Goal: Communication & Community: Answer question/provide support

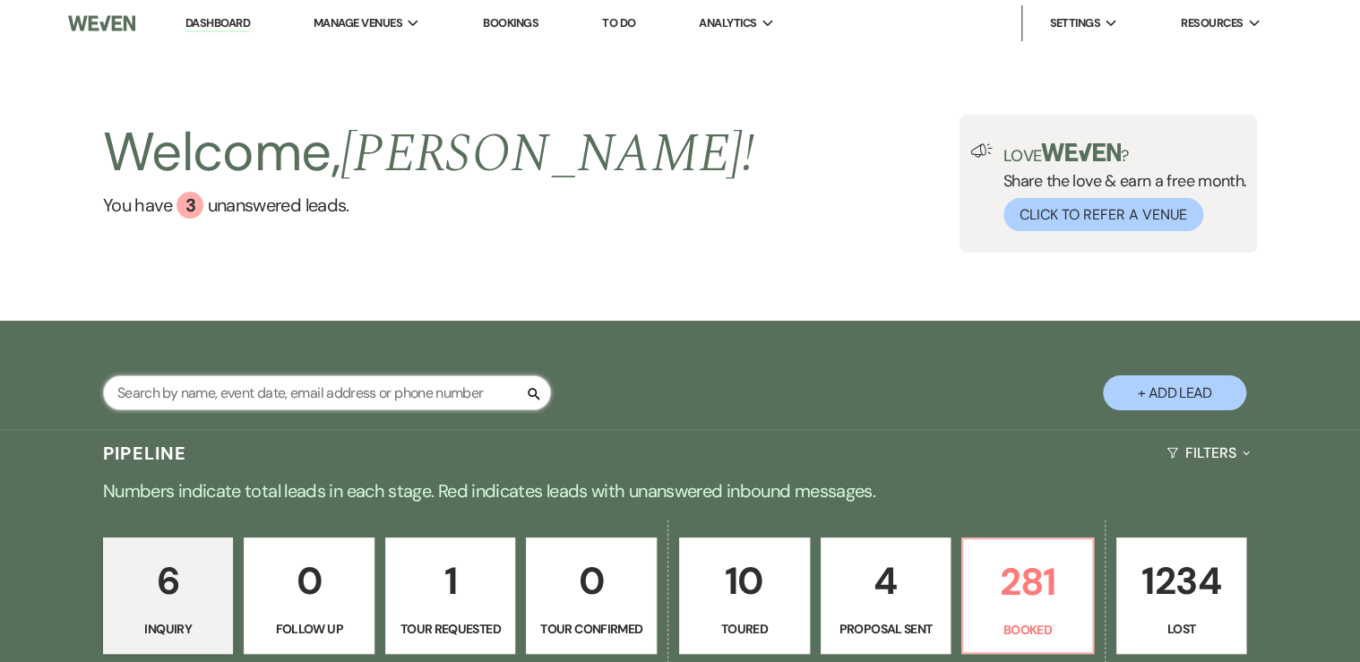
click at [314, 391] on input "text" at bounding box center [327, 392] width 448 height 35
type input "ali"
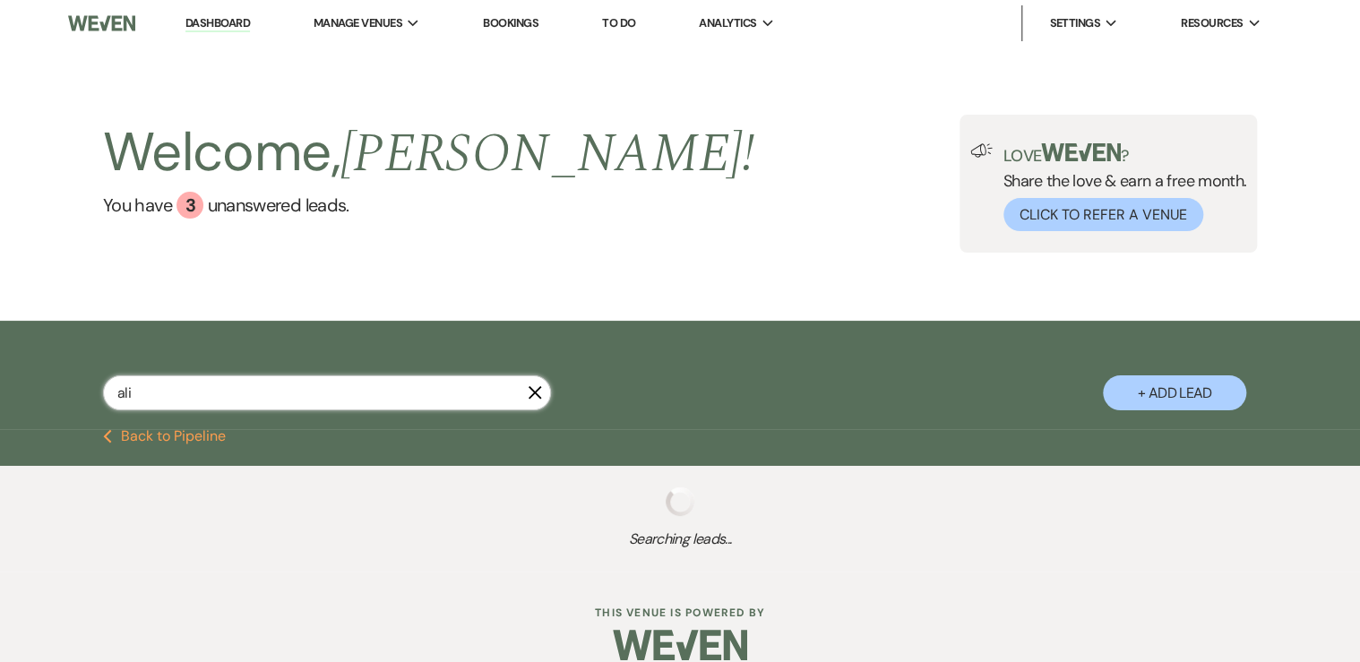
select select "8"
select select "5"
select select "8"
select select "5"
select select "8"
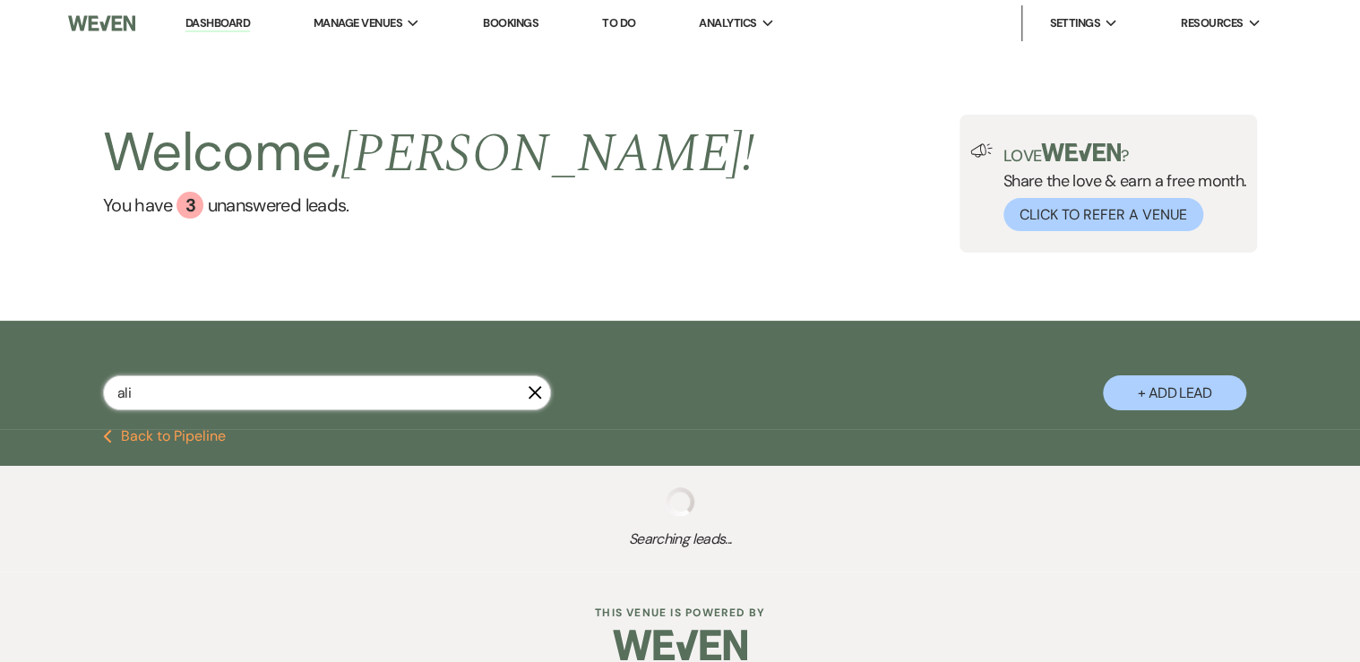
select select "5"
select select "8"
select select "5"
select select "8"
select select "5"
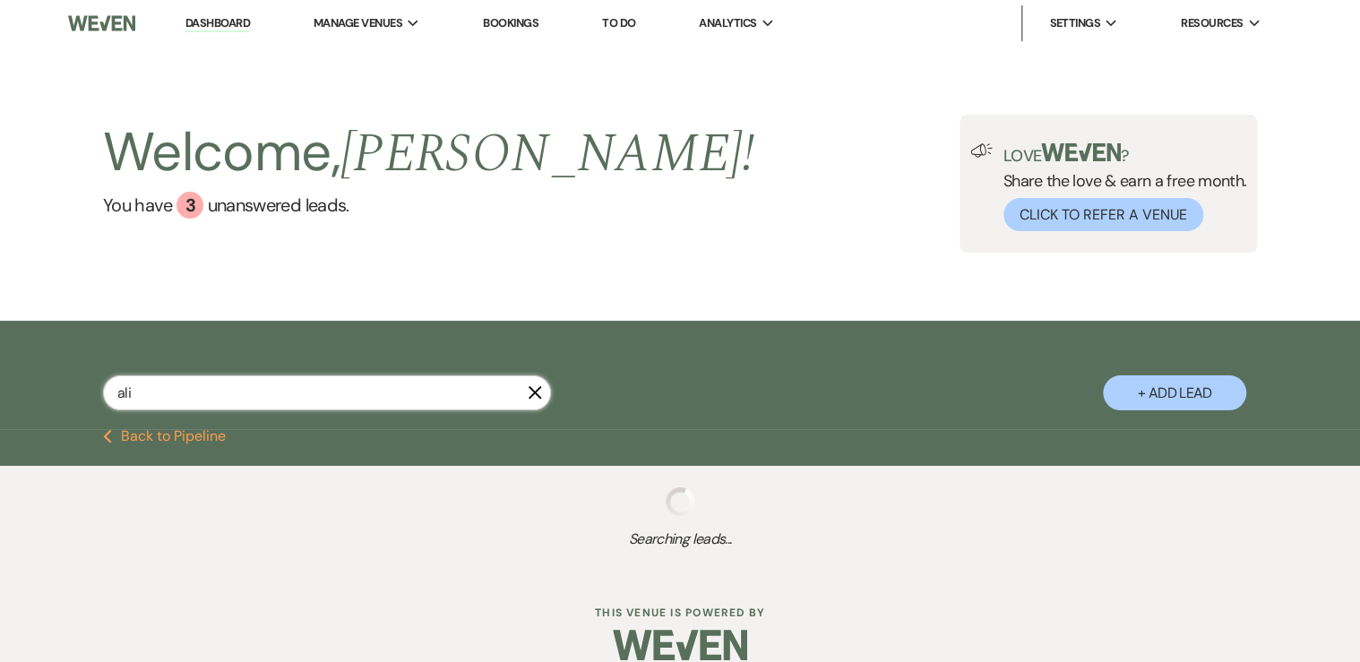
select select "8"
select select "5"
select select "8"
select select "10"
select select "8"
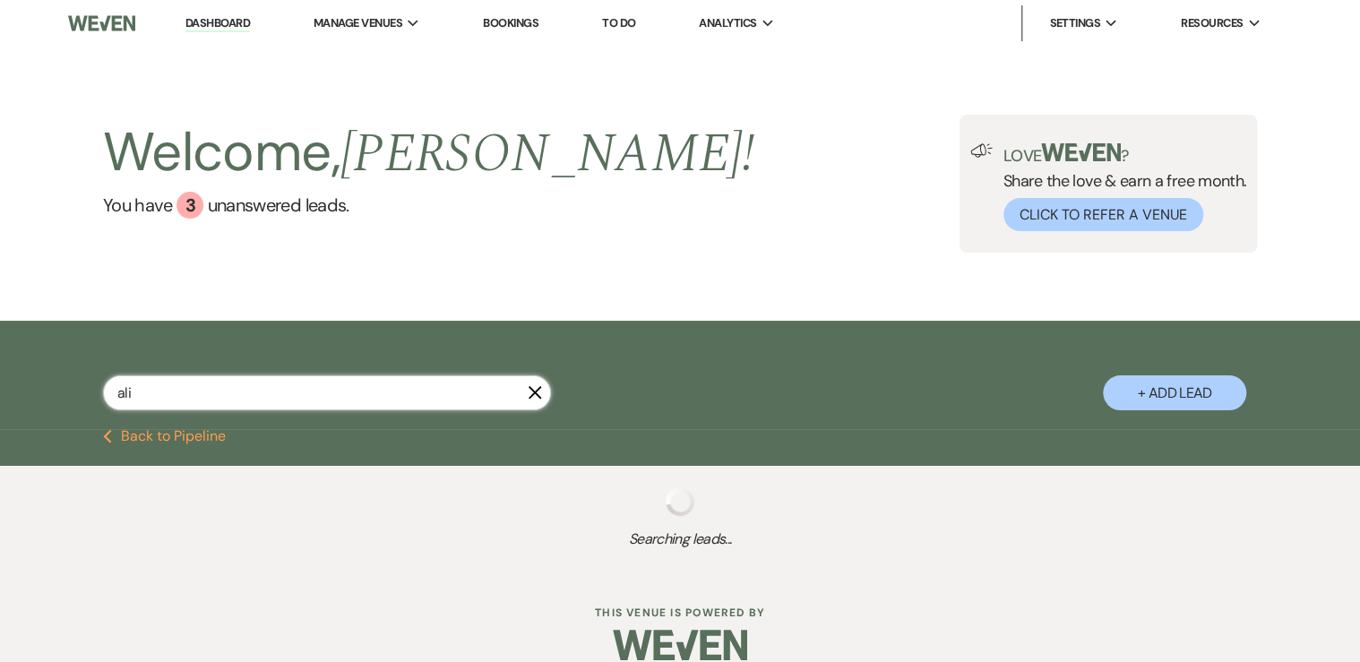
select select "5"
select select "8"
select select "5"
select select "8"
select select "6"
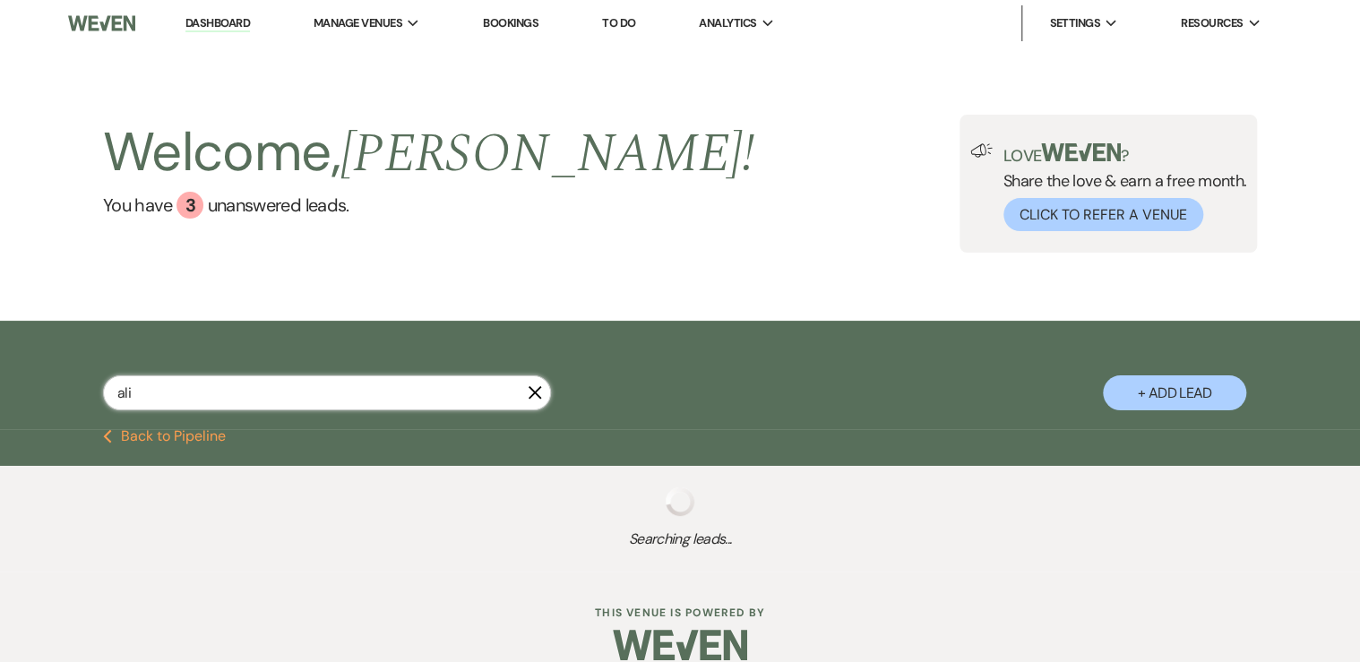
select select "8"
select select "5"
select select "8"
select select "6"
select select "8"
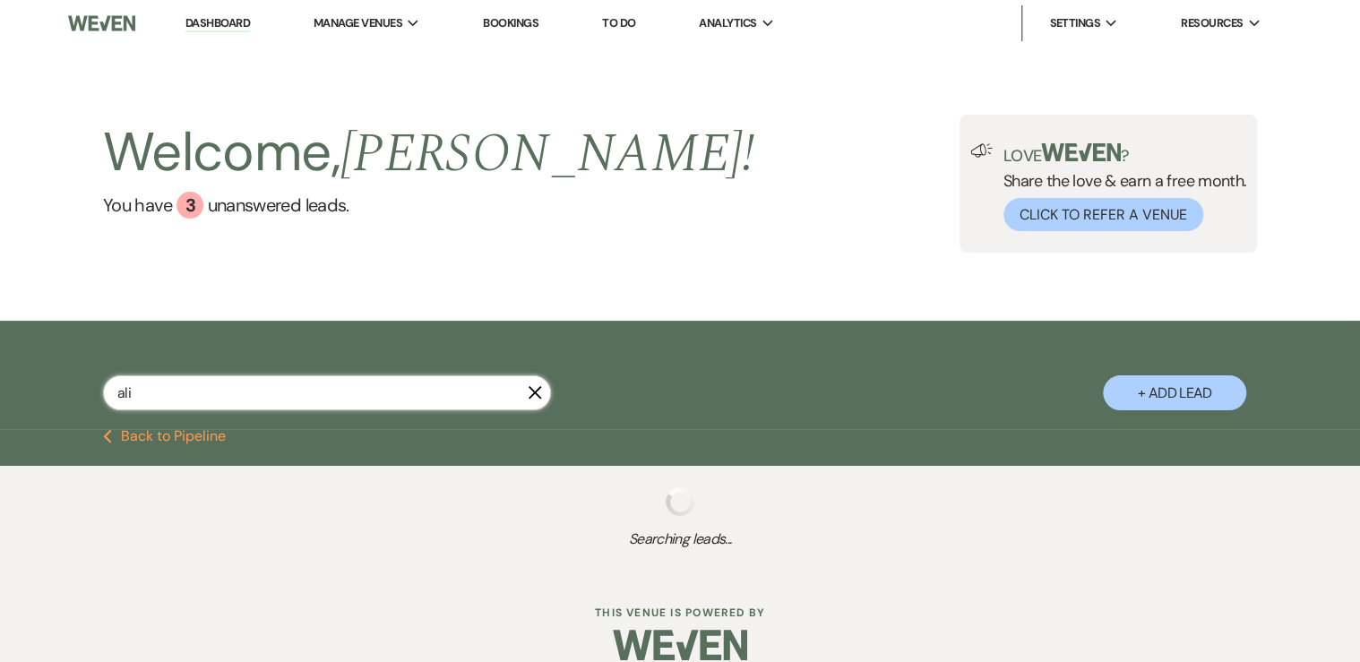
select select "6"
select select "8"
select select "6"
select select "8"
select select "5"
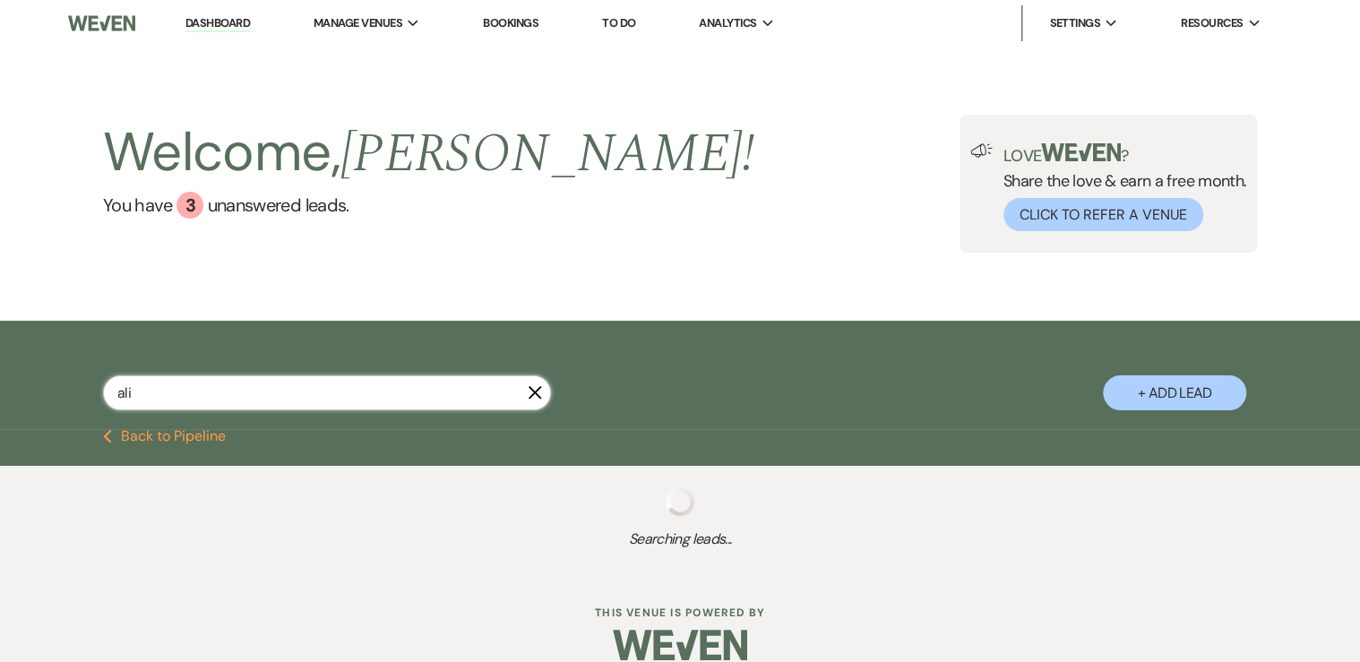
select select "8"
select select "5"
select select "8"
select select "5"
select select "8"
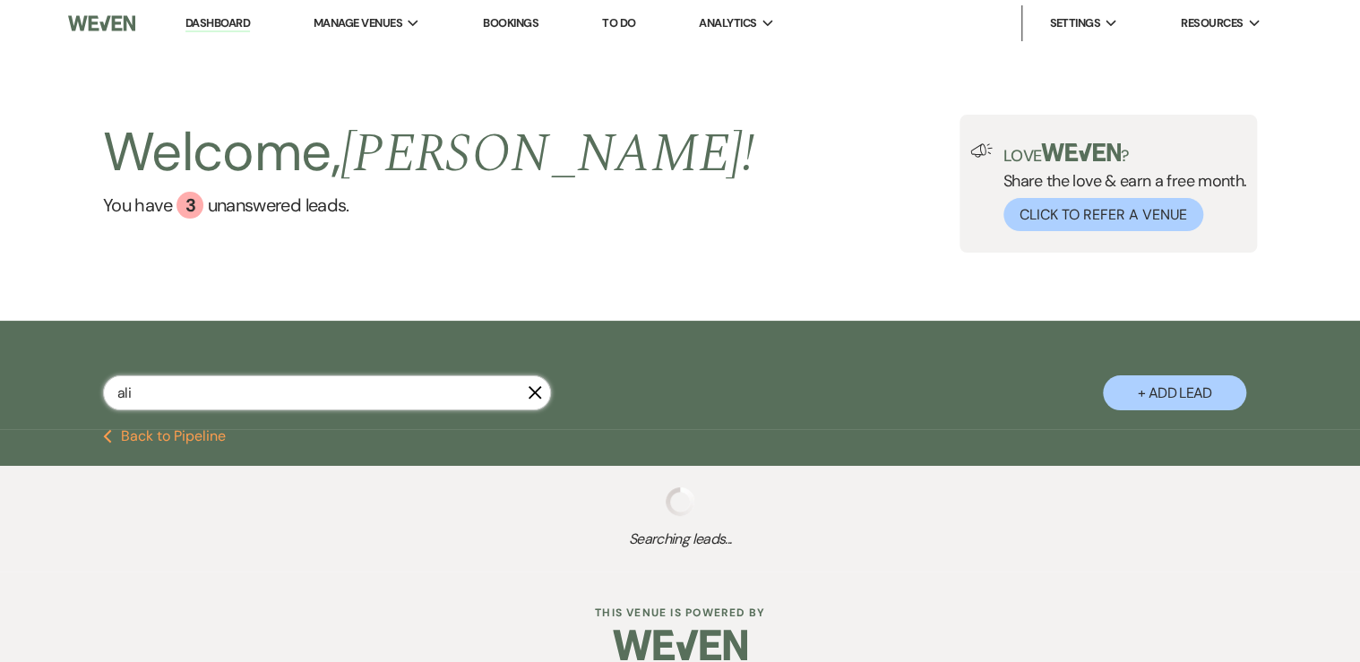
select select "5"
select select "8"
select select "5"
select select "8"
select select "5"
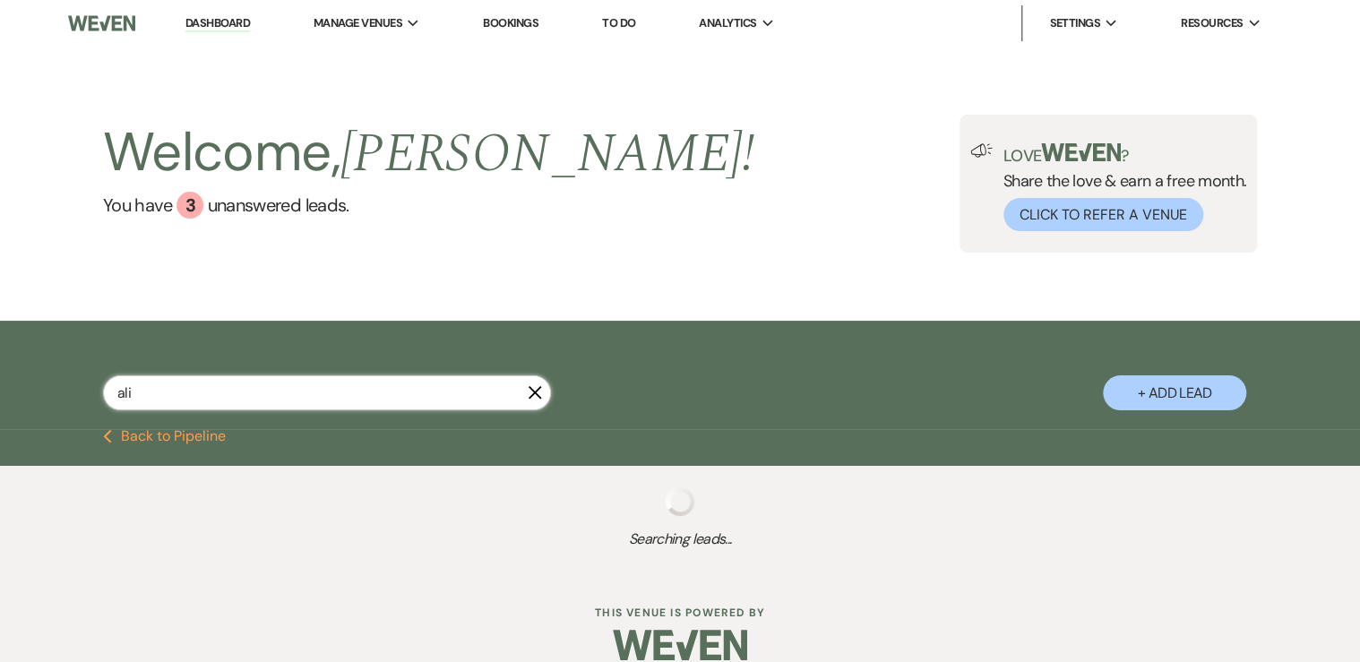
select select "8"
select select "5"
select select "8"
select select "11"
select select "8"
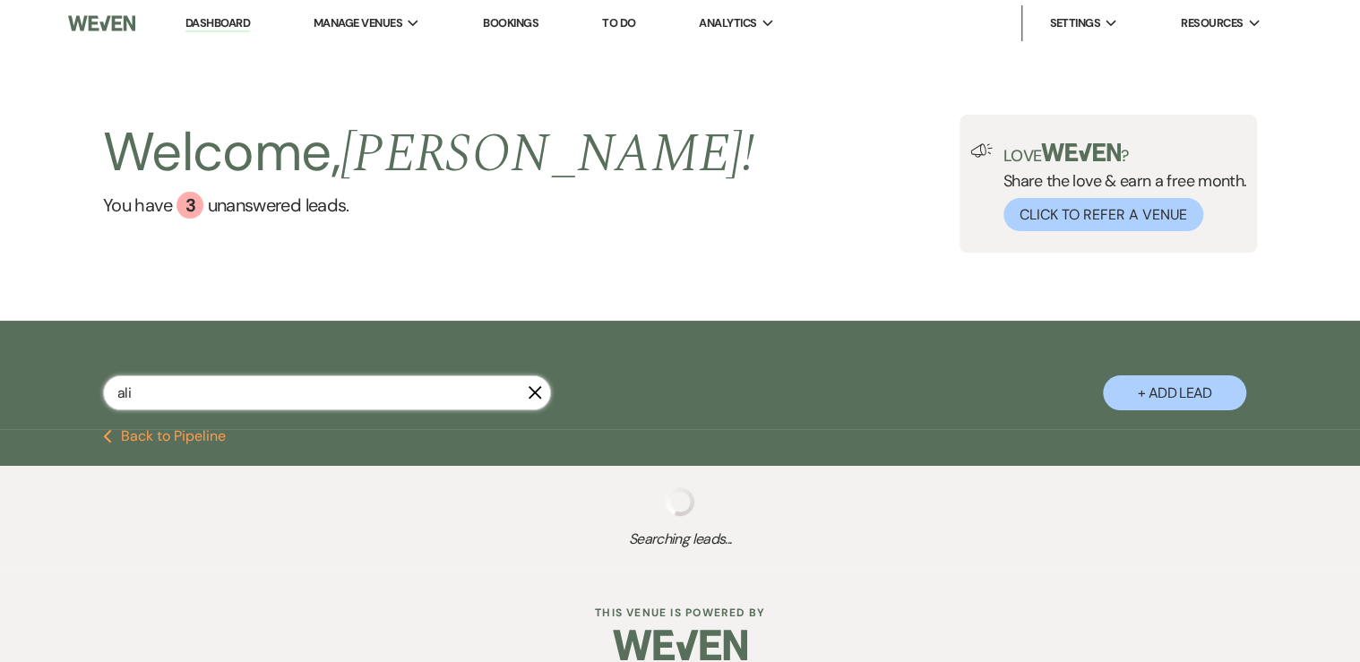
select select "5"
select select "8"
select select "6"
select select "8"
select select "5"
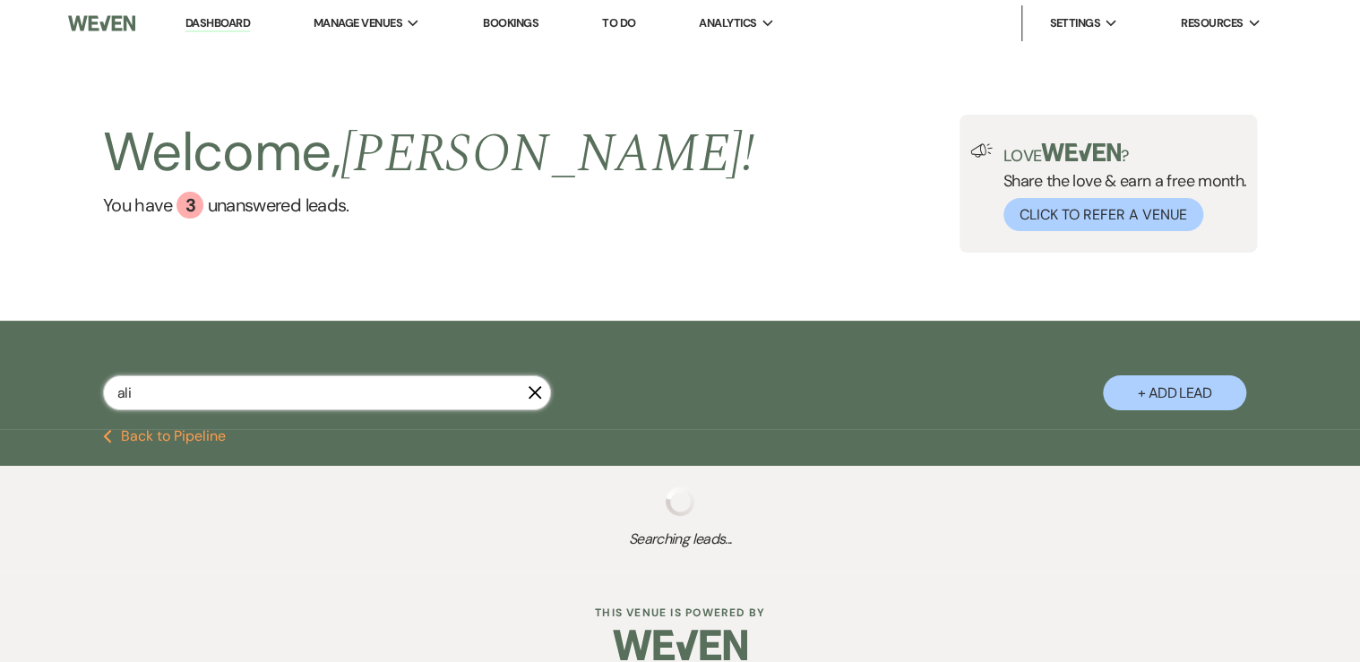
select select "8"
select select "5"
select select "8"
select select "6"
select select "8"
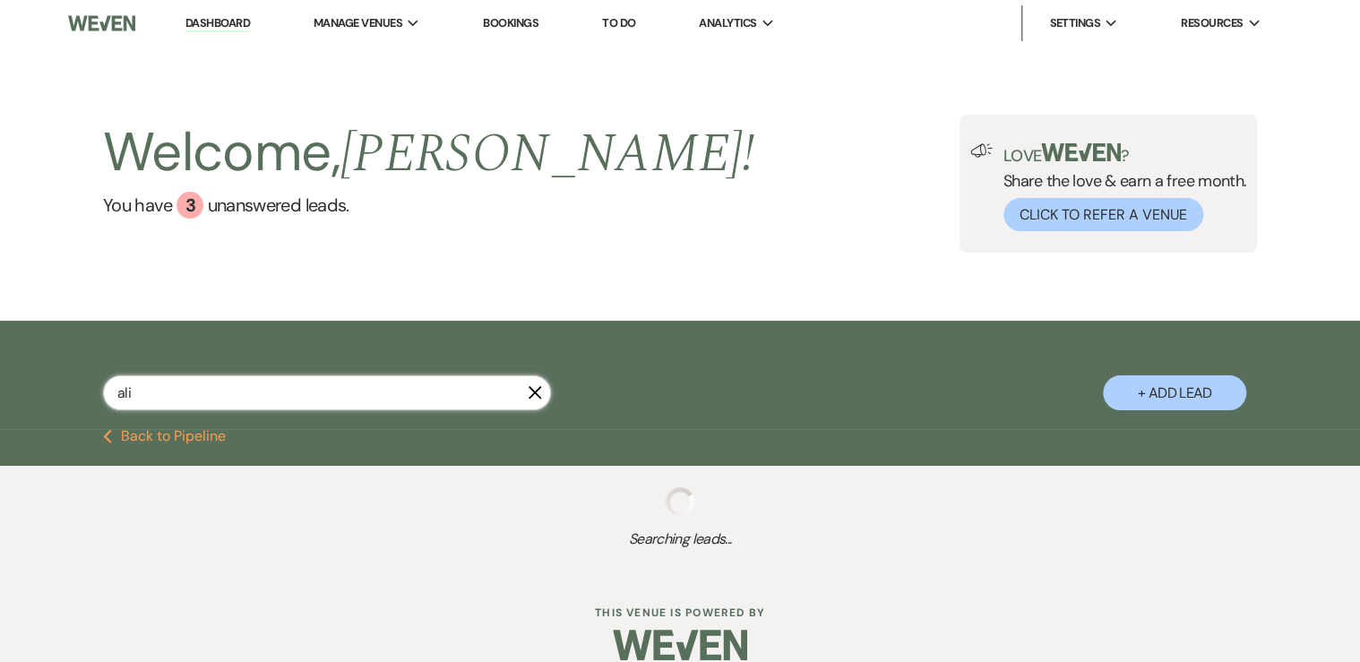
select select "5"
select select "8"
select select "5"
select select "8"
select select "6"
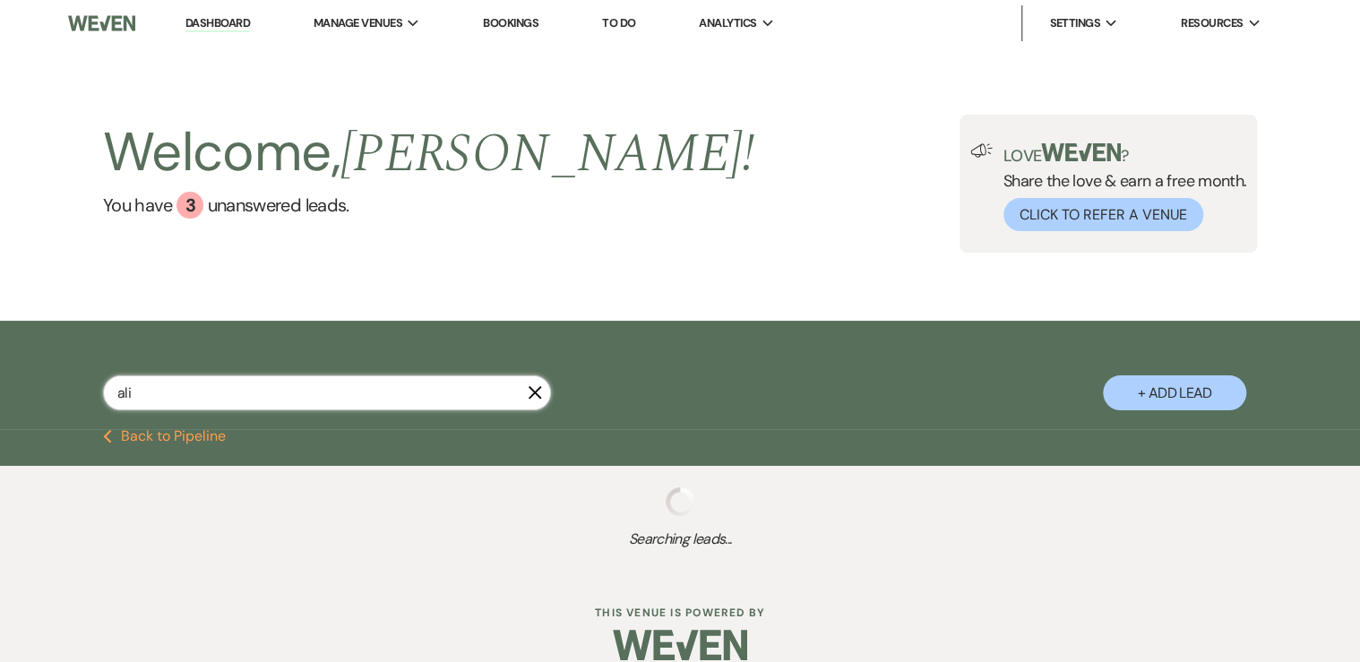
select select "8"
select select "5"
select select "8"
select select "5"
select select "8"
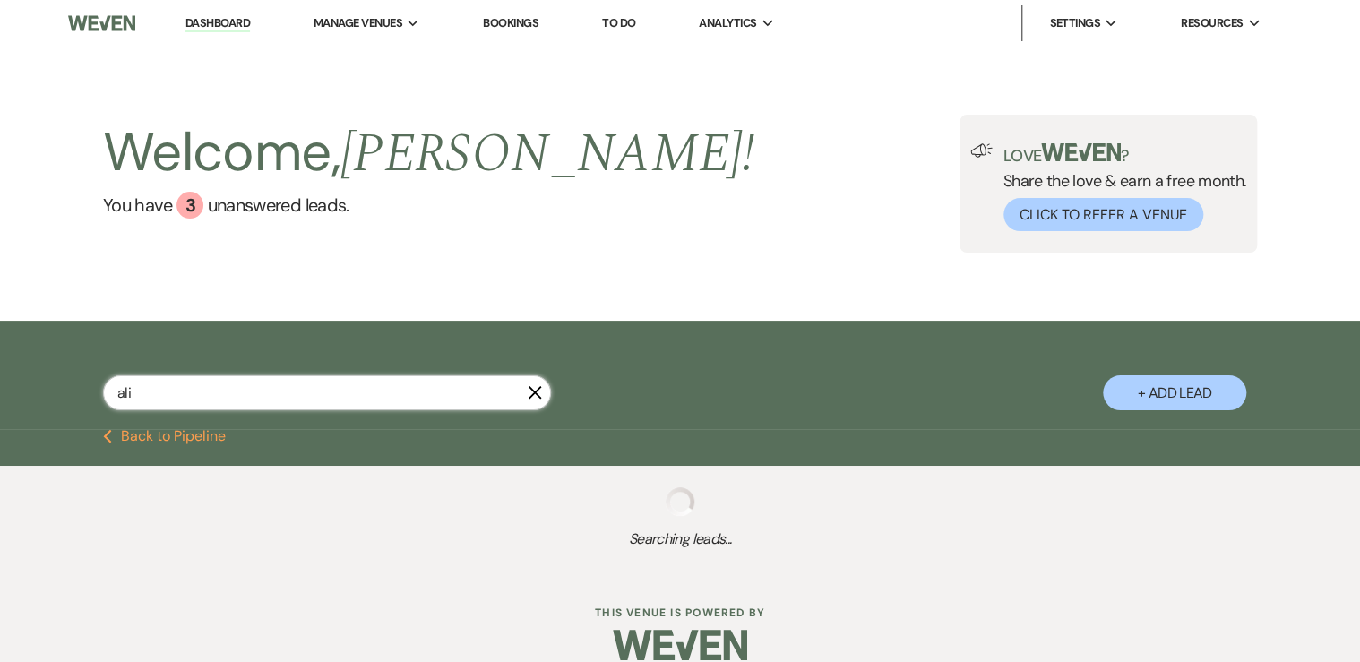
select select "4"
select select "8"
select select "7"
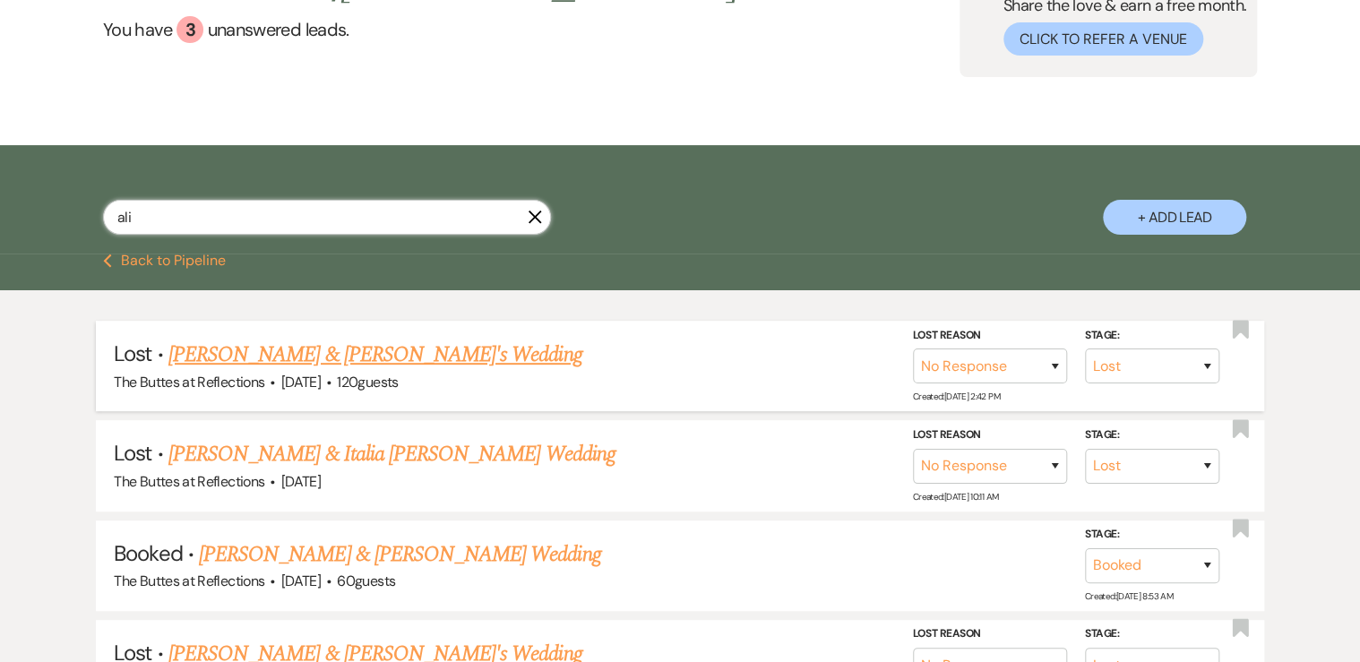
scroll to position [215, 0]
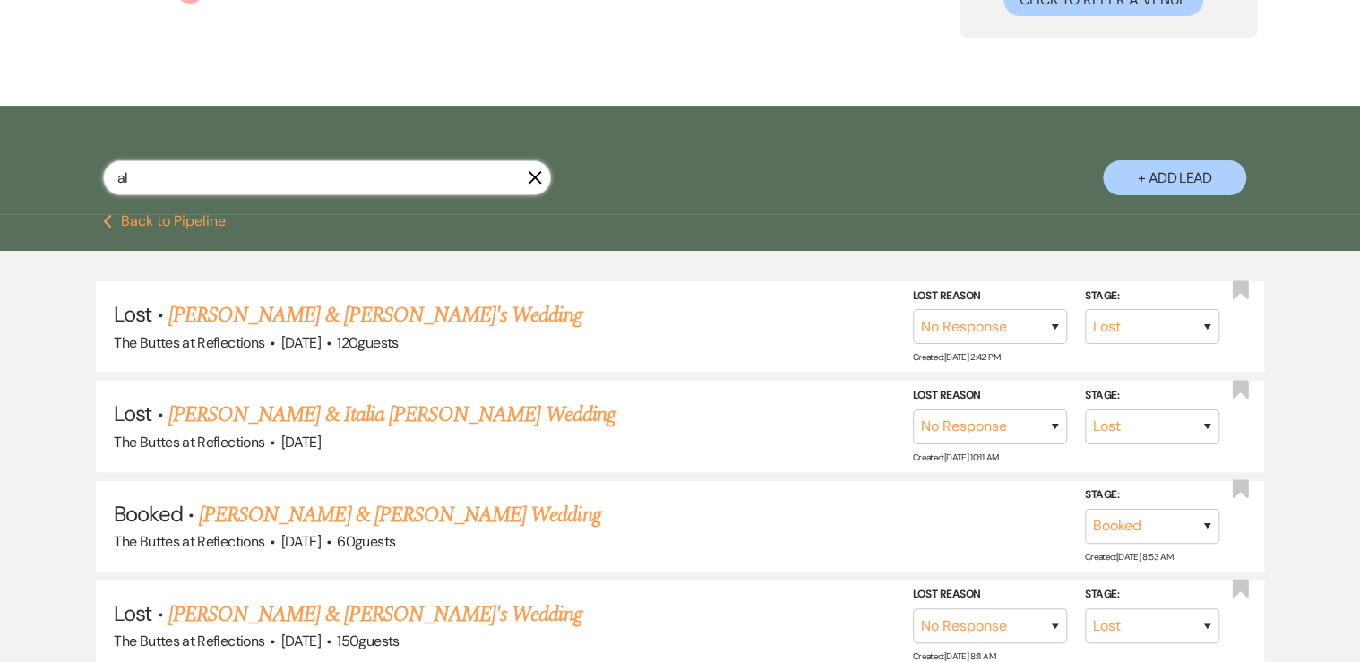
type input "a"
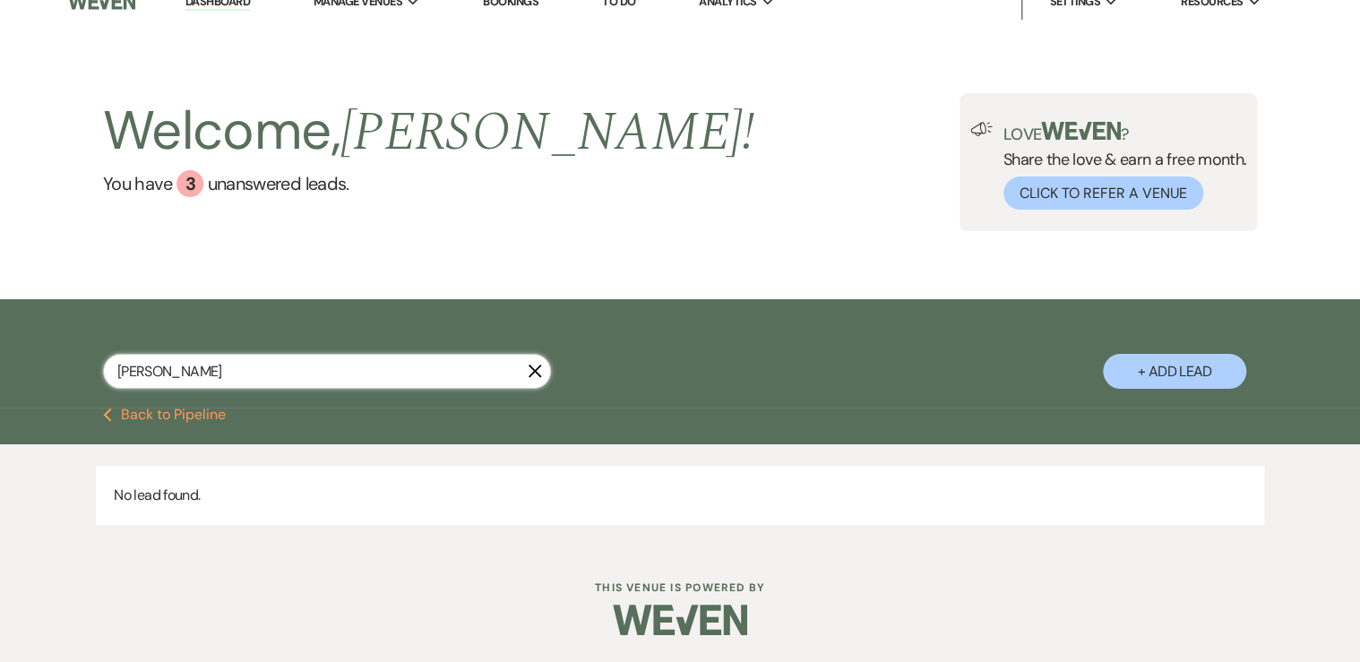
scroll to position [21, 0]
click at [72, 356] on div "[PERSON_NAME] X + Add Lead" at bounding box center [680, 356] width 1290 height 96
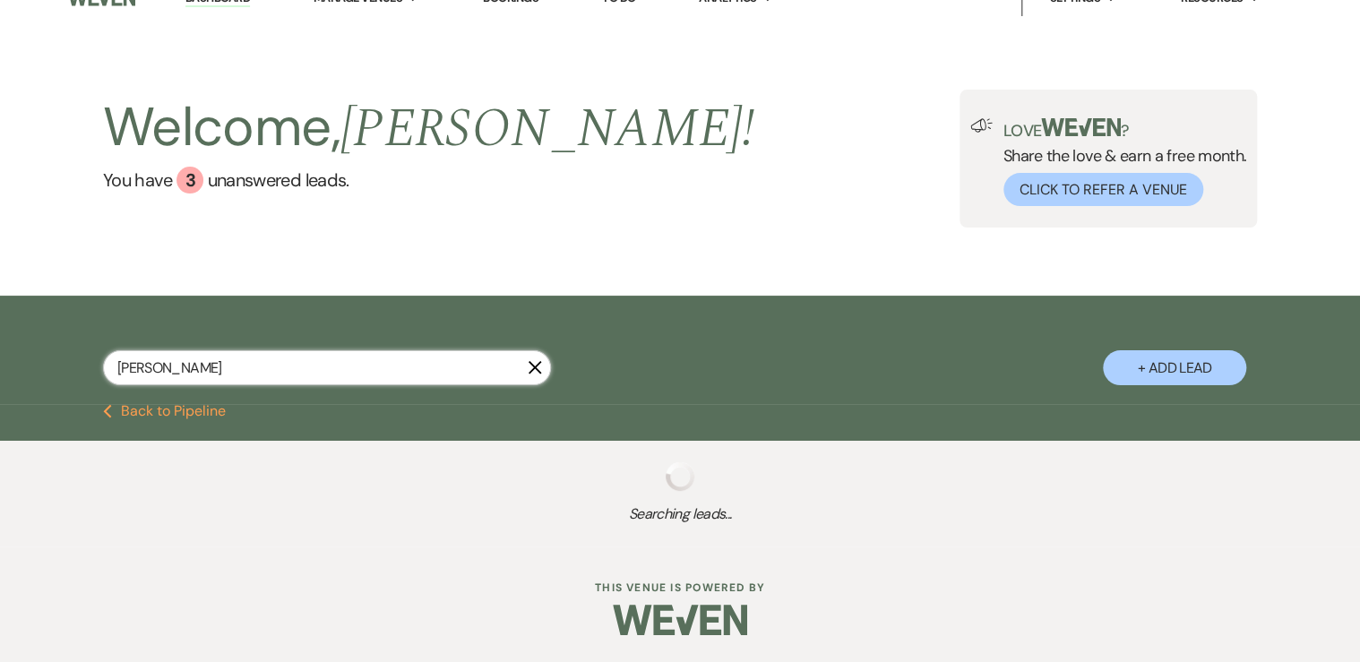
scroll to position [21, 0]
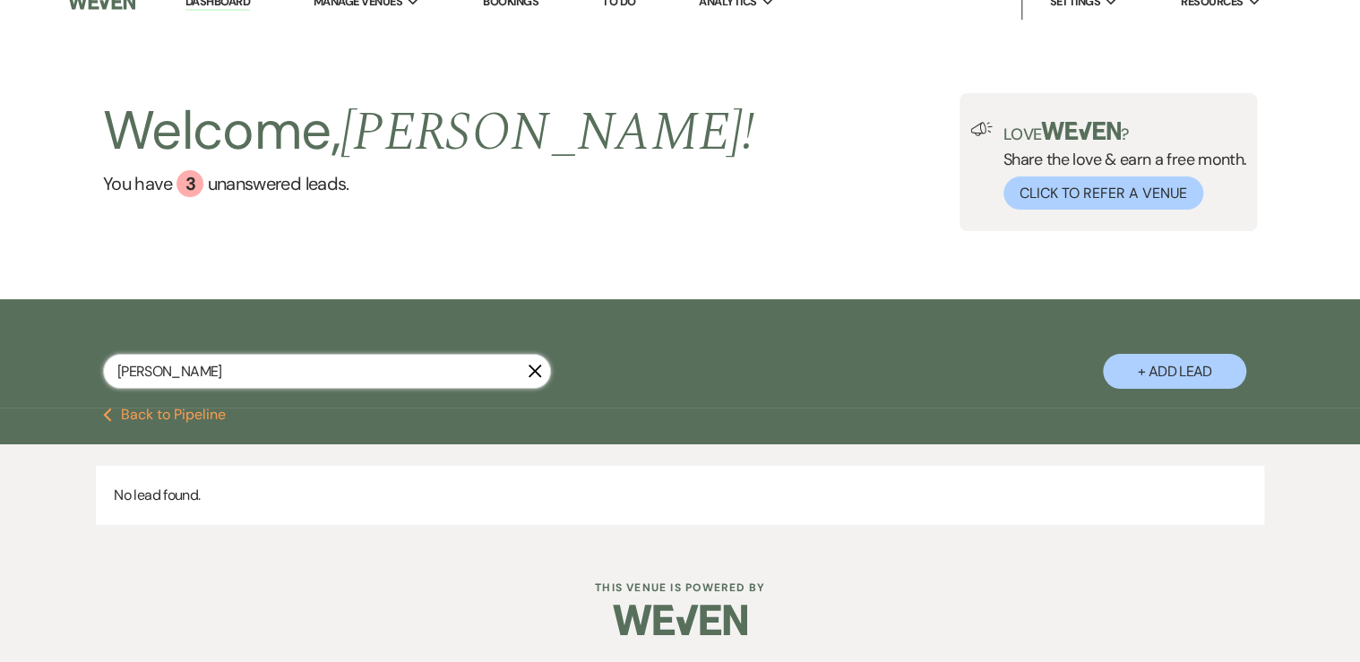
drag, startPoint x: 163, startPoint y: 367, endPoint x: 100, endPoint y: 358, distance: 63.3
click at [100, 358] on div "[PERSON_NAME] X + Add Lead" at bounding box center [680, 356] width 1290 height 96
type input "cot"
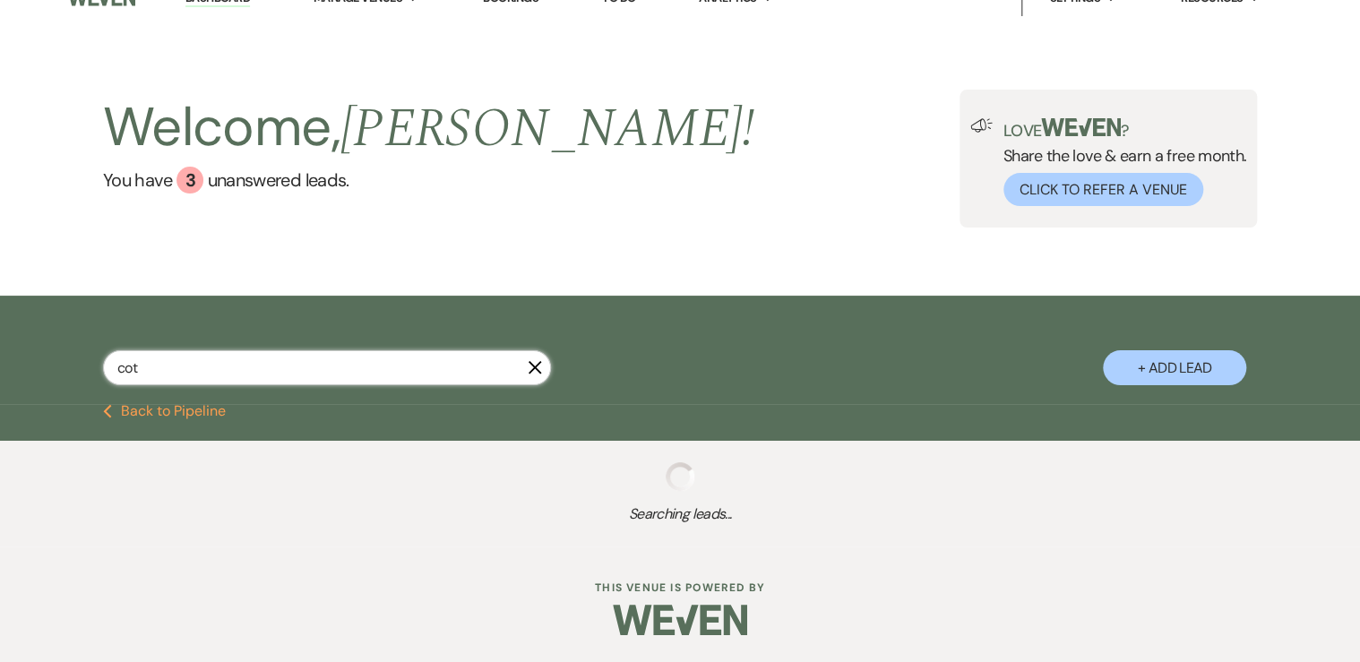
select select "8"
select select "7"
select select "8"
select select "6"
select select "8"
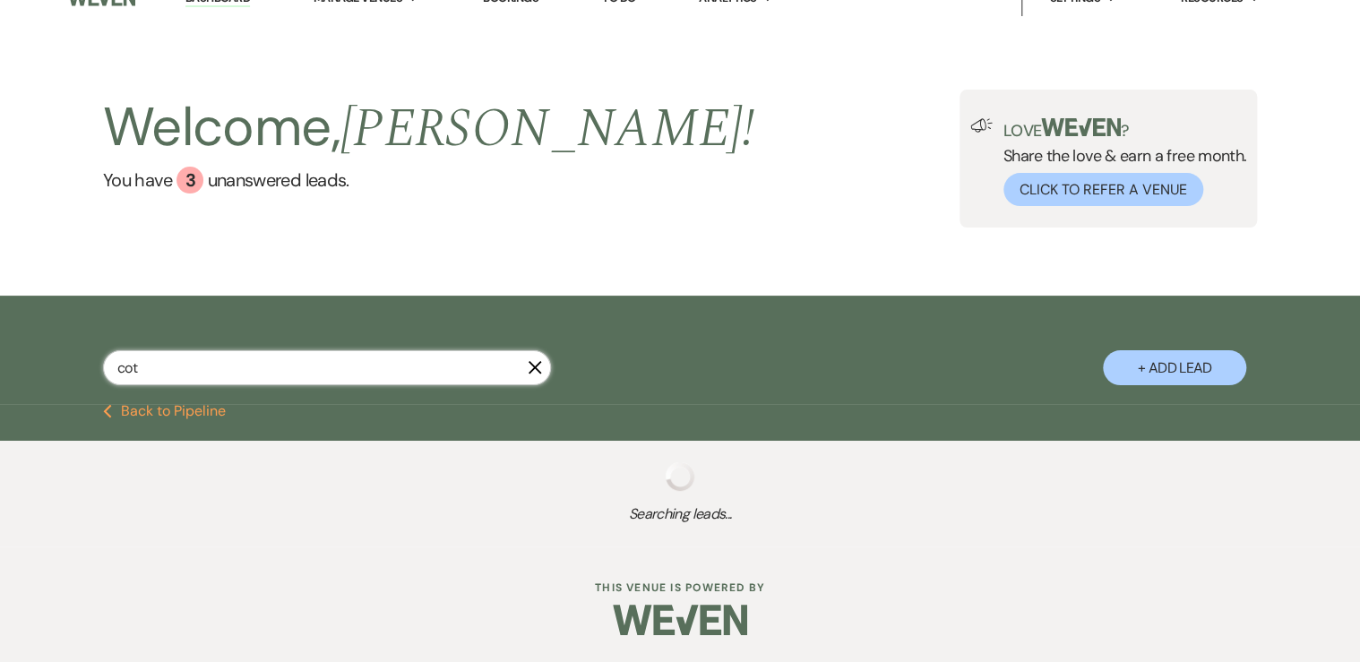
select select "1"
select select "8"
select select "6"
select select "8"
select select "5"
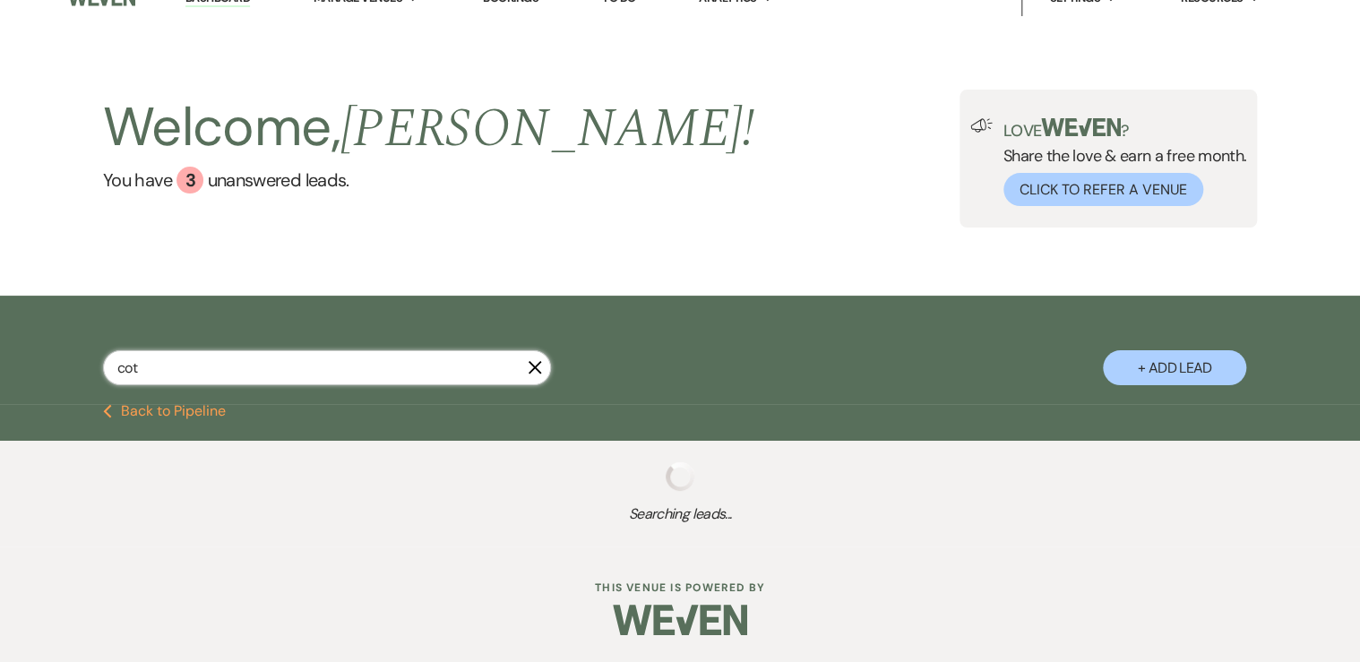
select select "8"
select select "6"
select select "8"
select select "5"
select select "8"
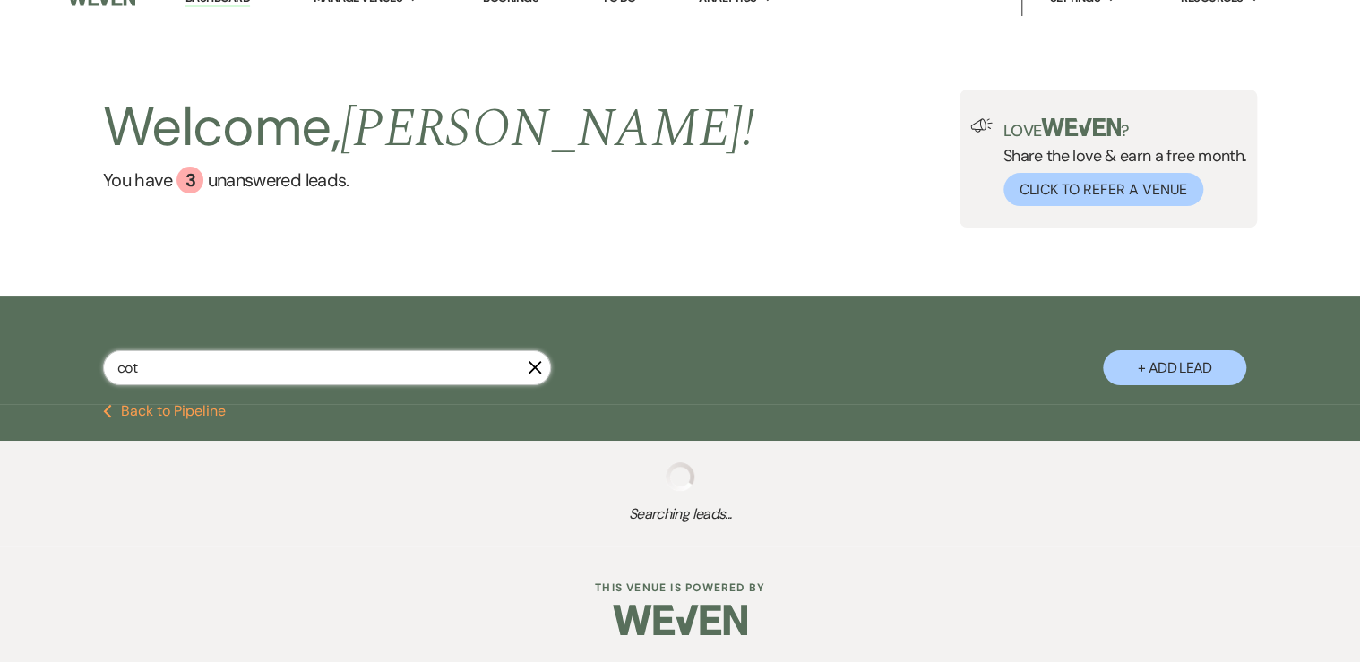
select select "5"
select select "8"
select select "5"
select select "8"
select select "5"
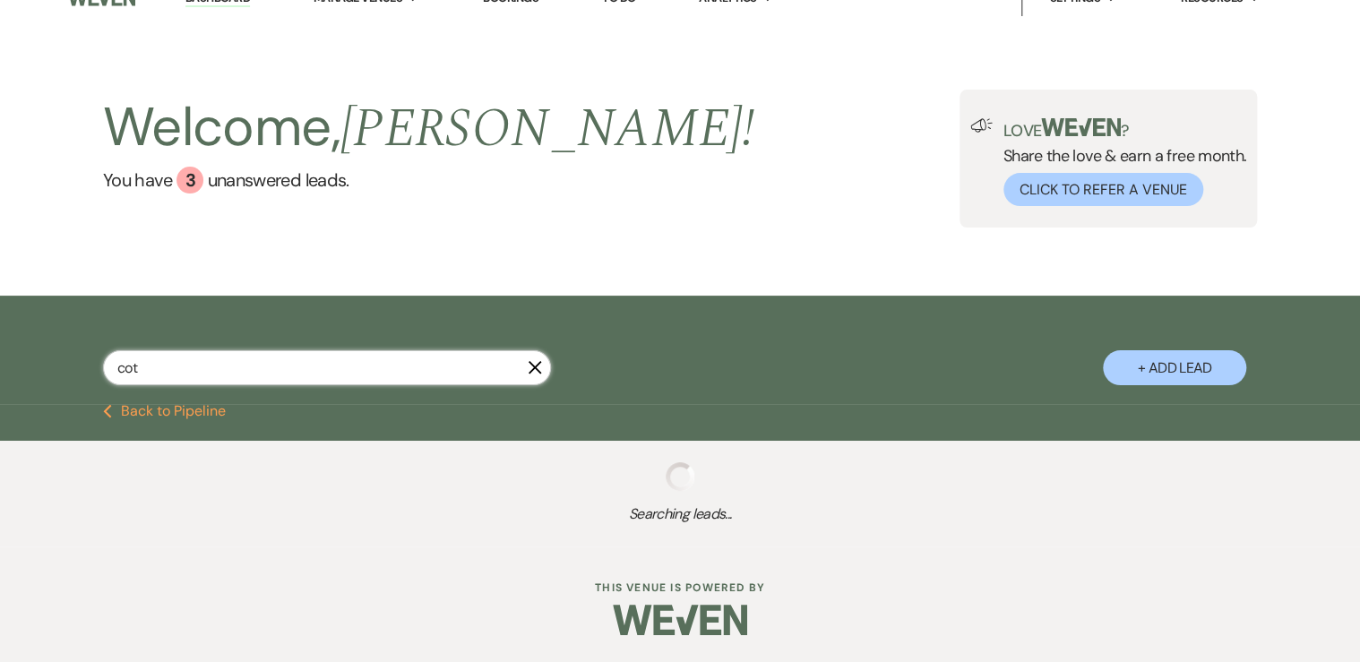
select select "8"
select select "5"
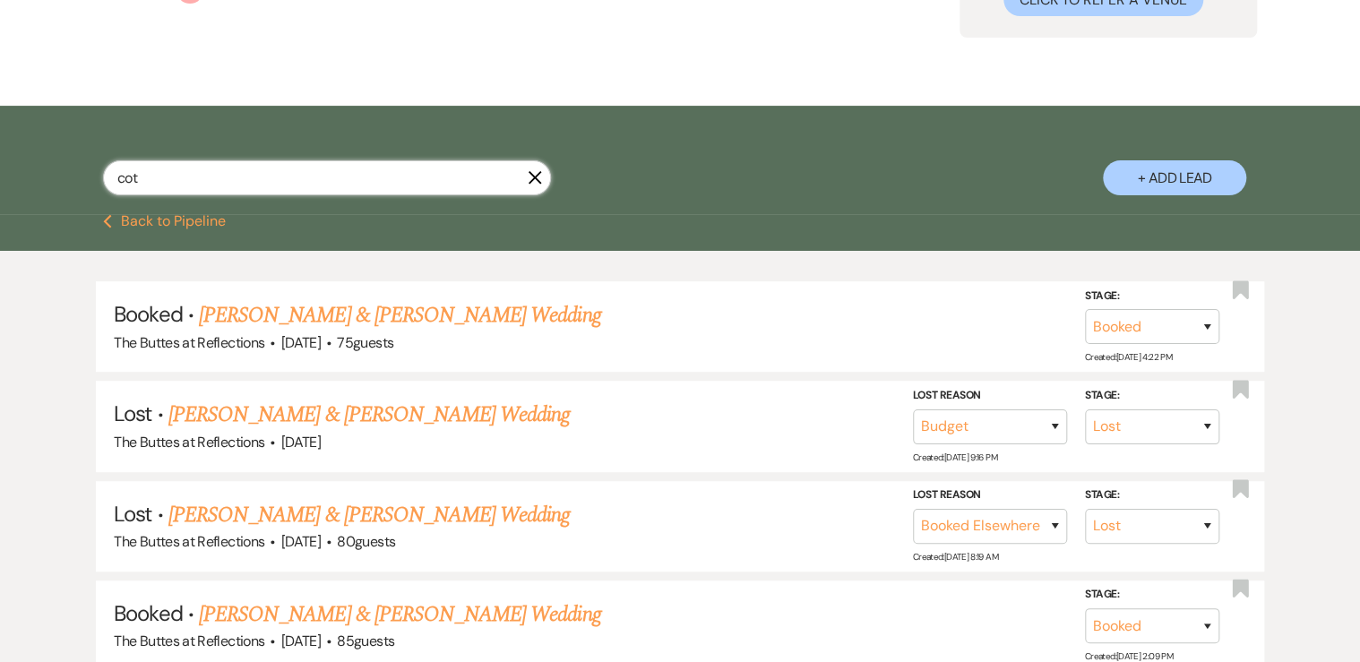
type input "cote"
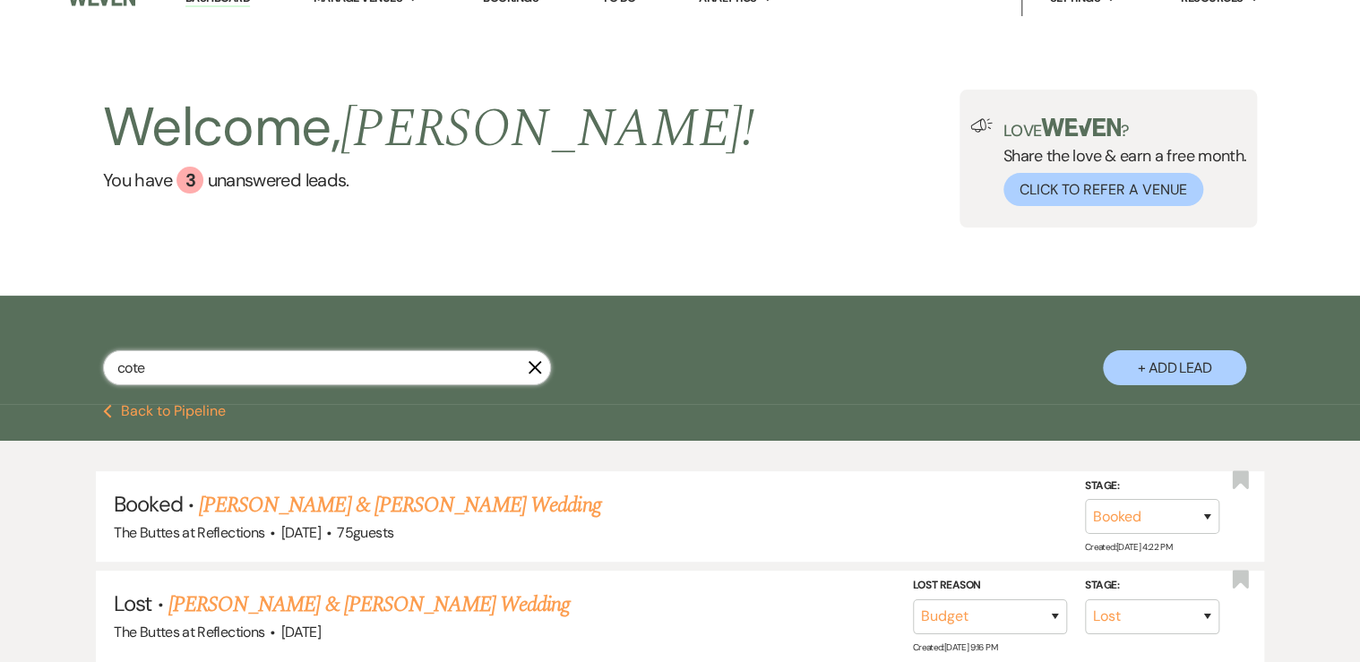
select select "8"
select select "6"
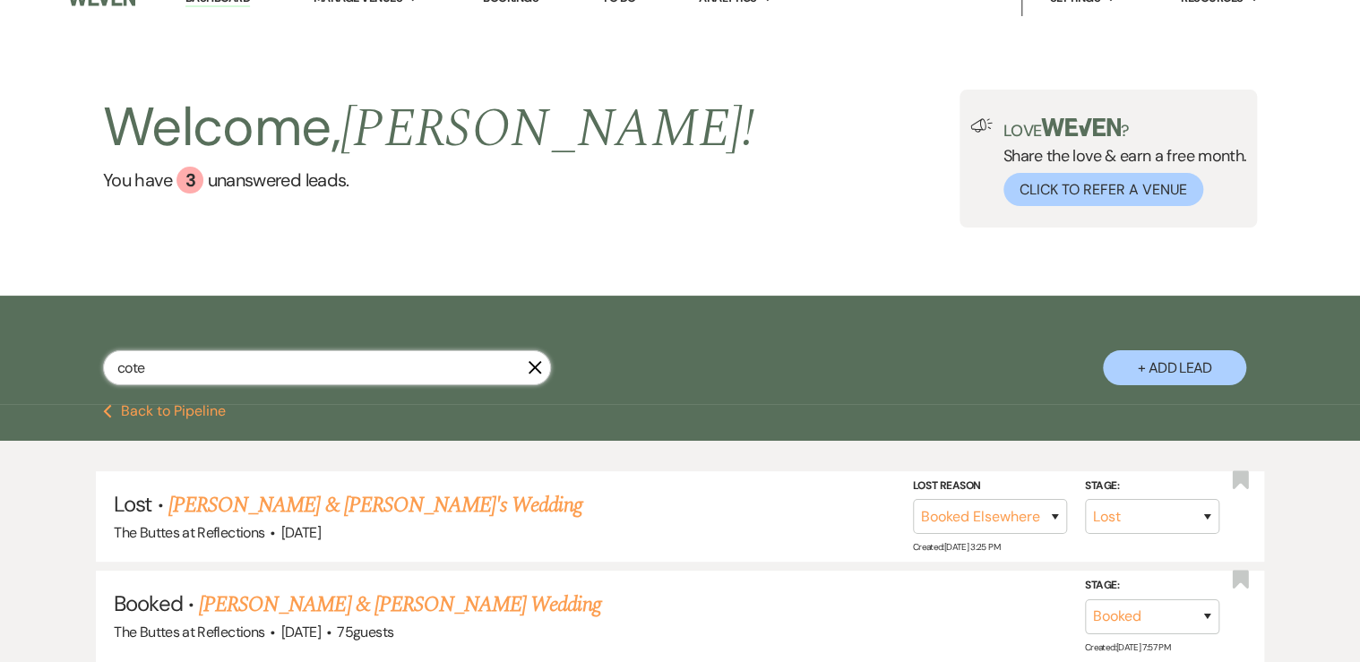
scroll to position [168, 0]
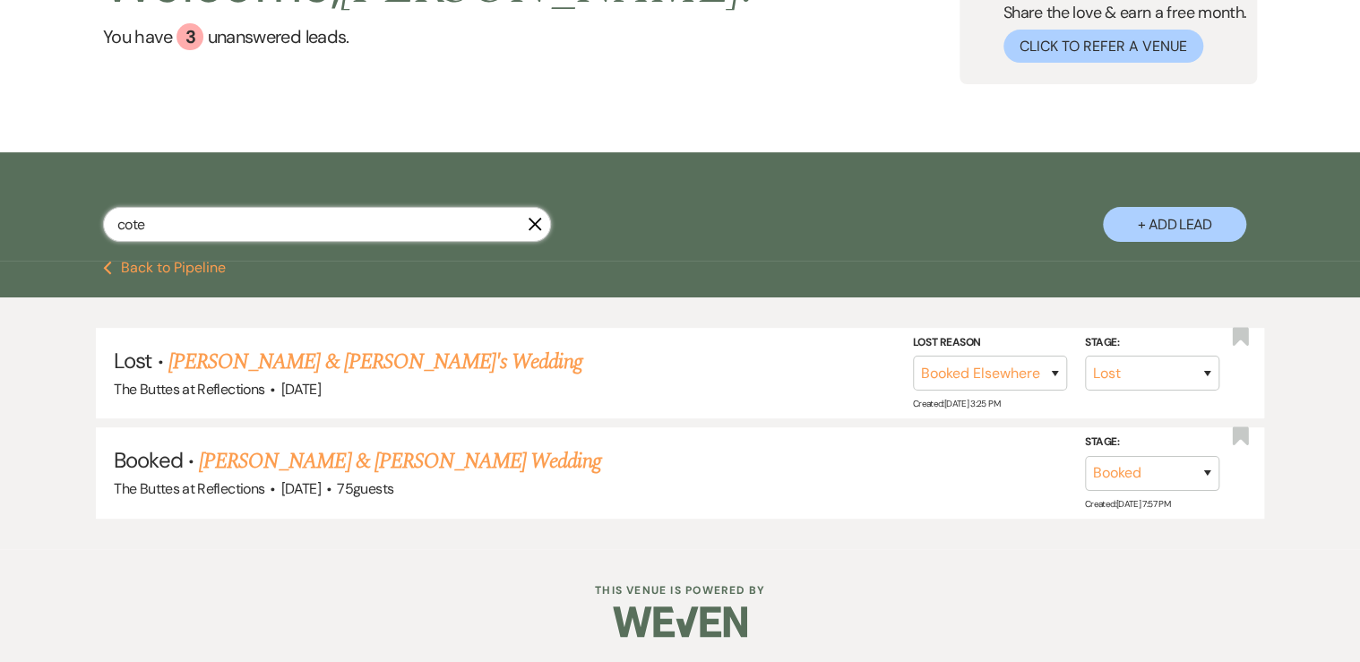
drag, startPoint x: 156, startPoint y: 226, endPoint x: 39, endPoint y: 215, distance: 116.9
click at [39, 215] on div "cote X + Add Lead" at bounding box center [680, 209] width 1290 height 96
type input "[PERSON_NAME]"
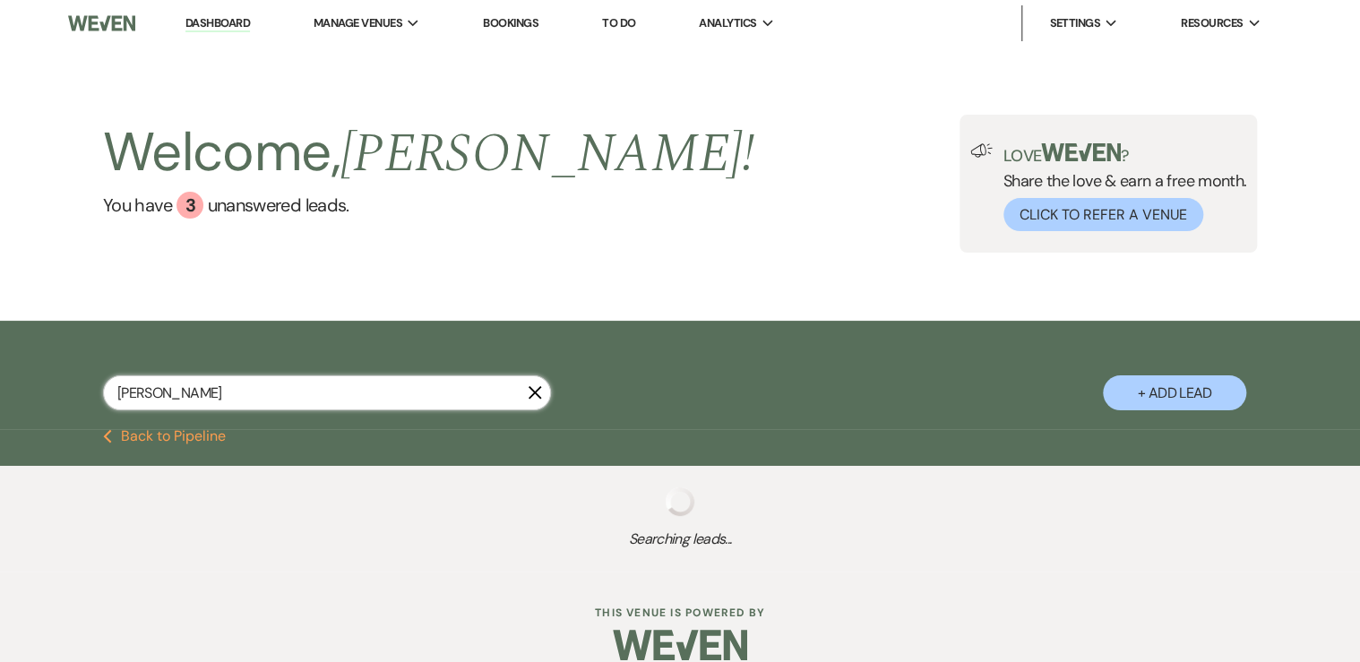
select select "5"
select select "8"
select select "5"
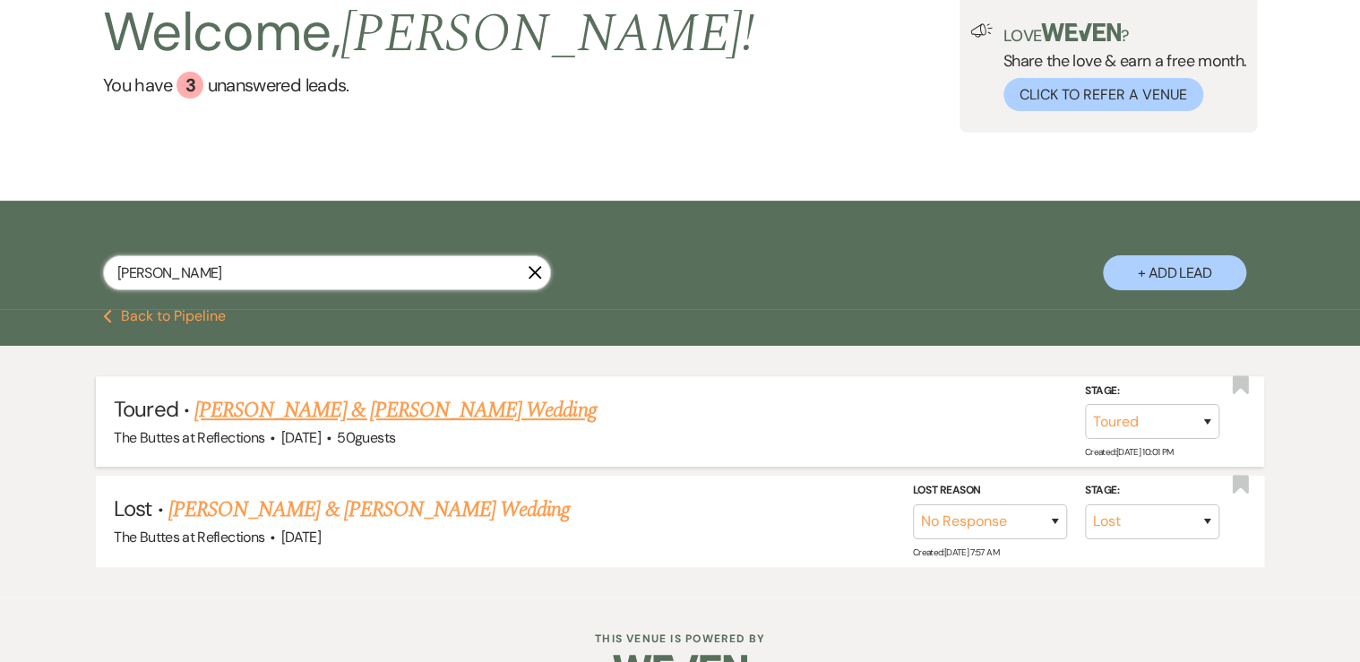
scroll to position [143, 0]
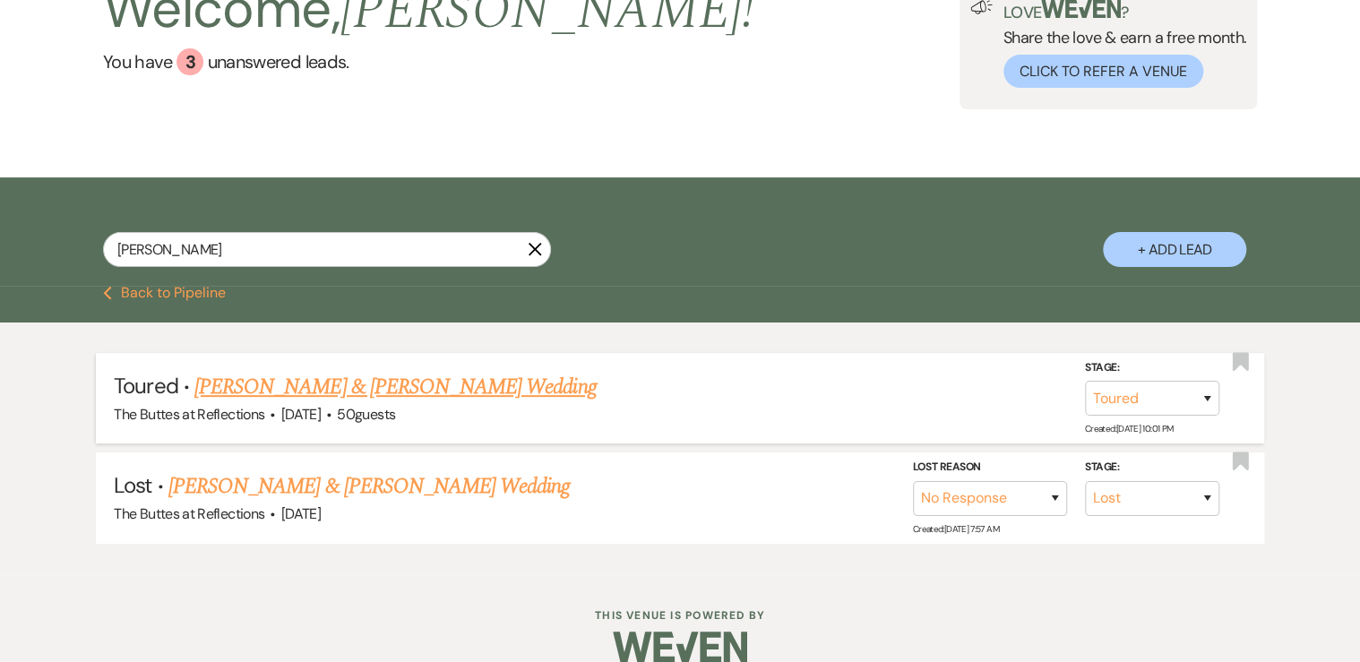
click at [247, 391] on link "[PERSON_NAME] & [PERSON_NAME] Wedding" at bounding box center [394, 387] width 401 height 32
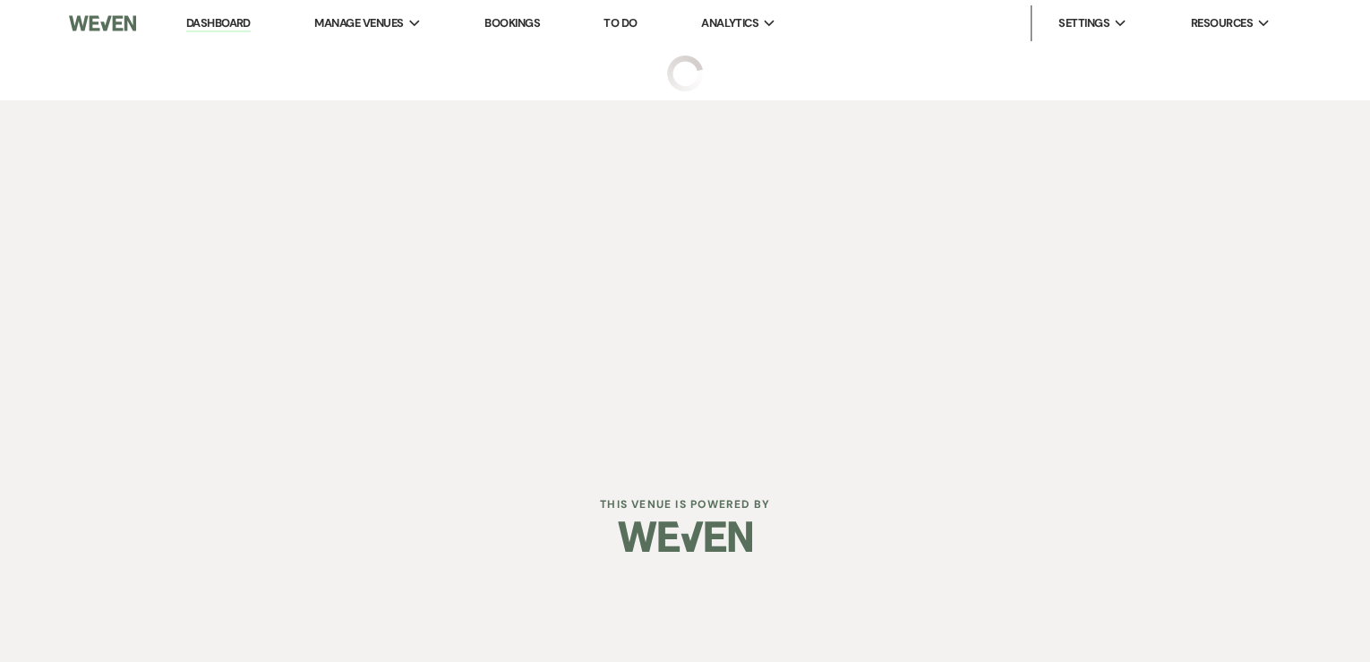
select select "5"
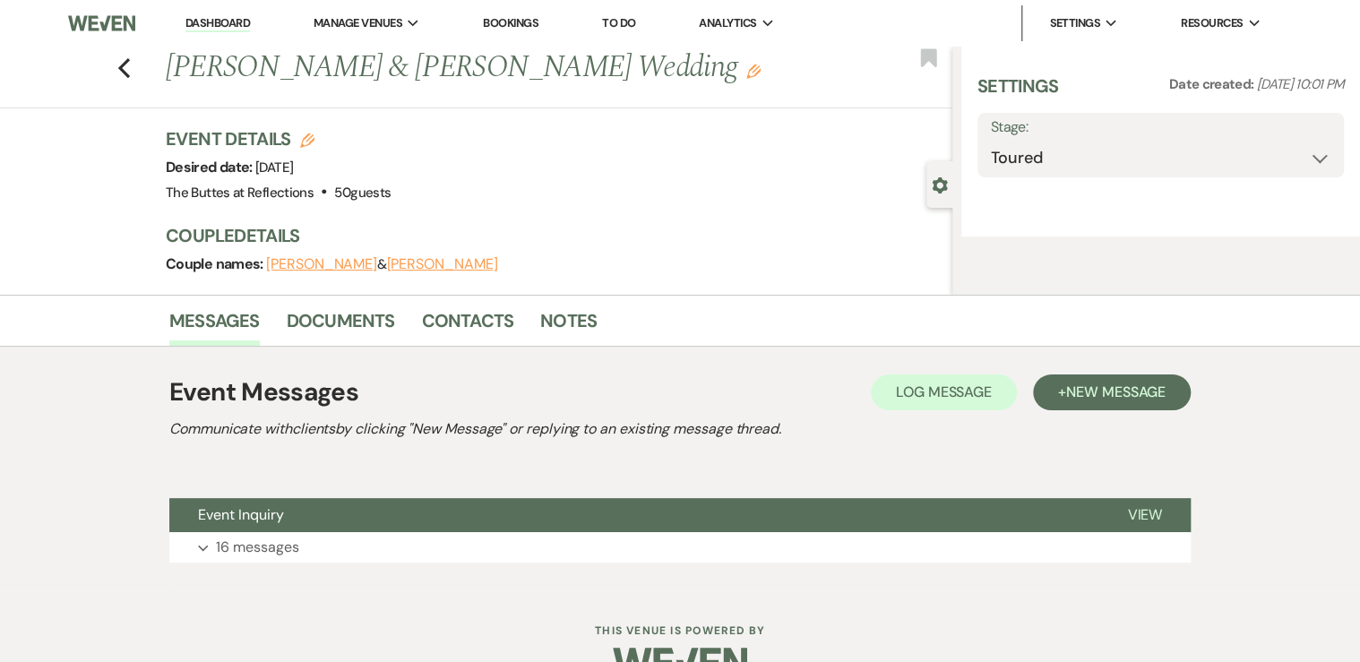
select select "5"
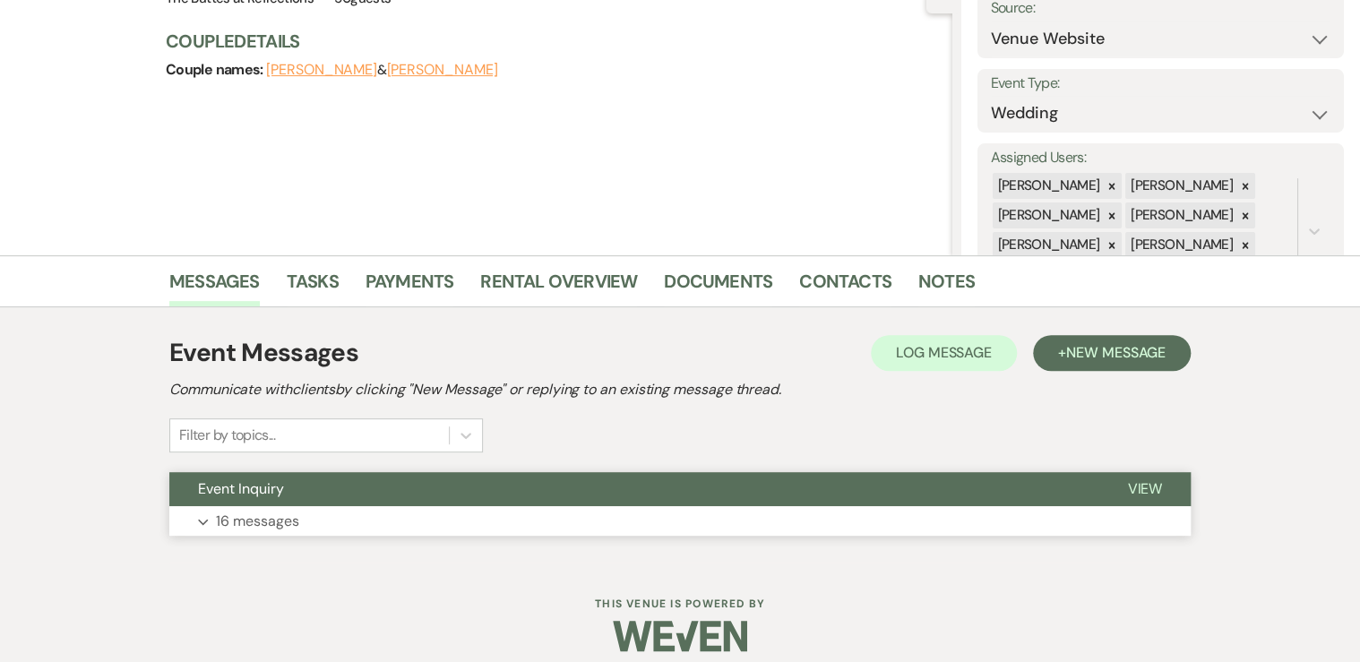
scroll to position [196, 0]
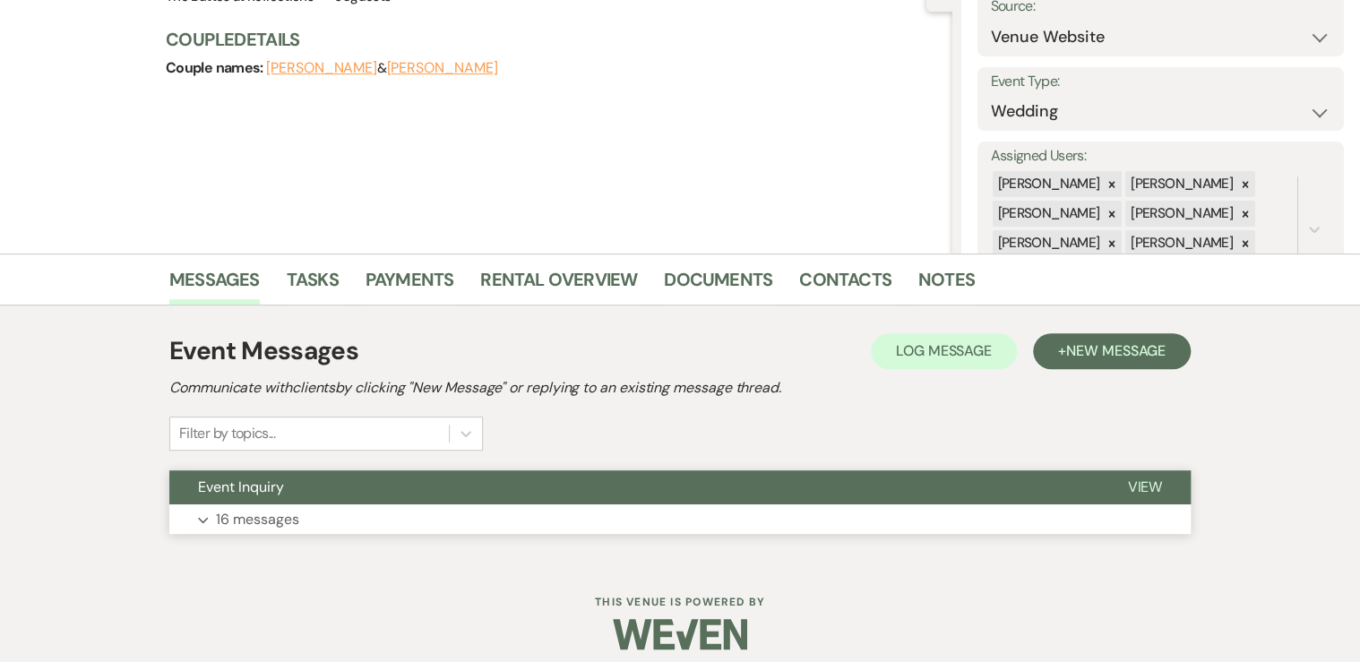
click at [258, 522] on p "16 messages" at bounding box center [257, 519] width 83 height 23
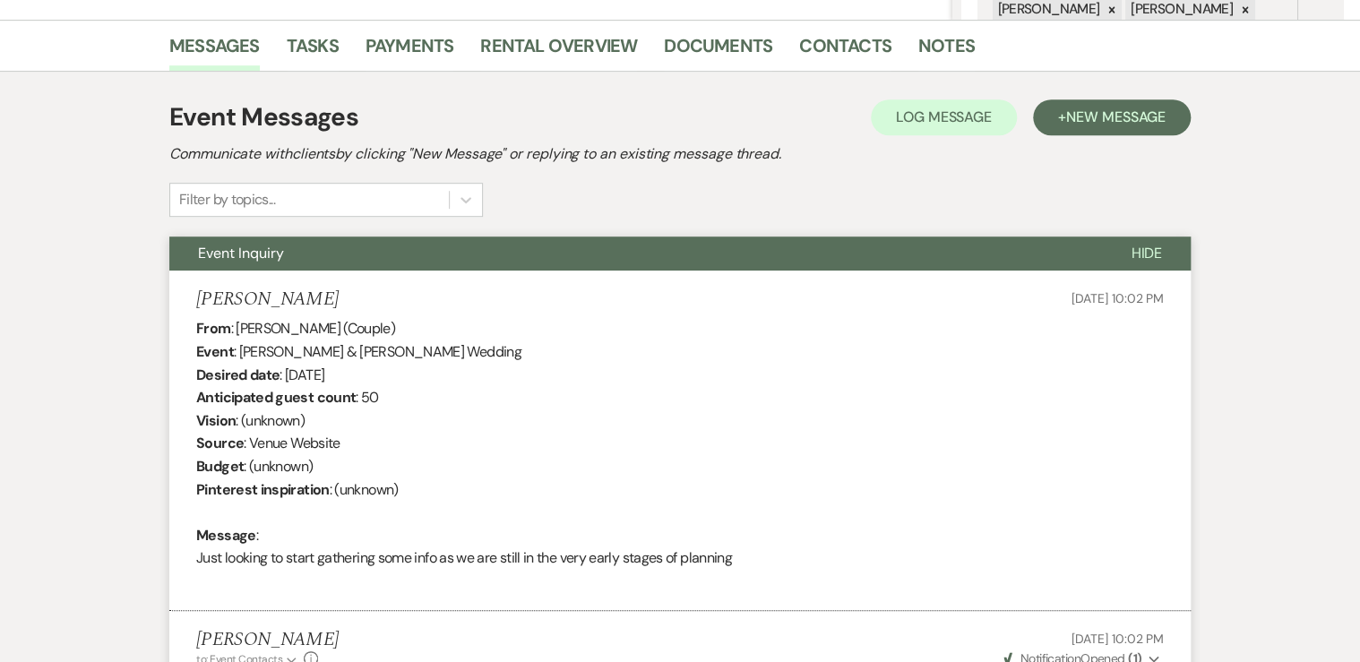
scroll to position [0, 0]
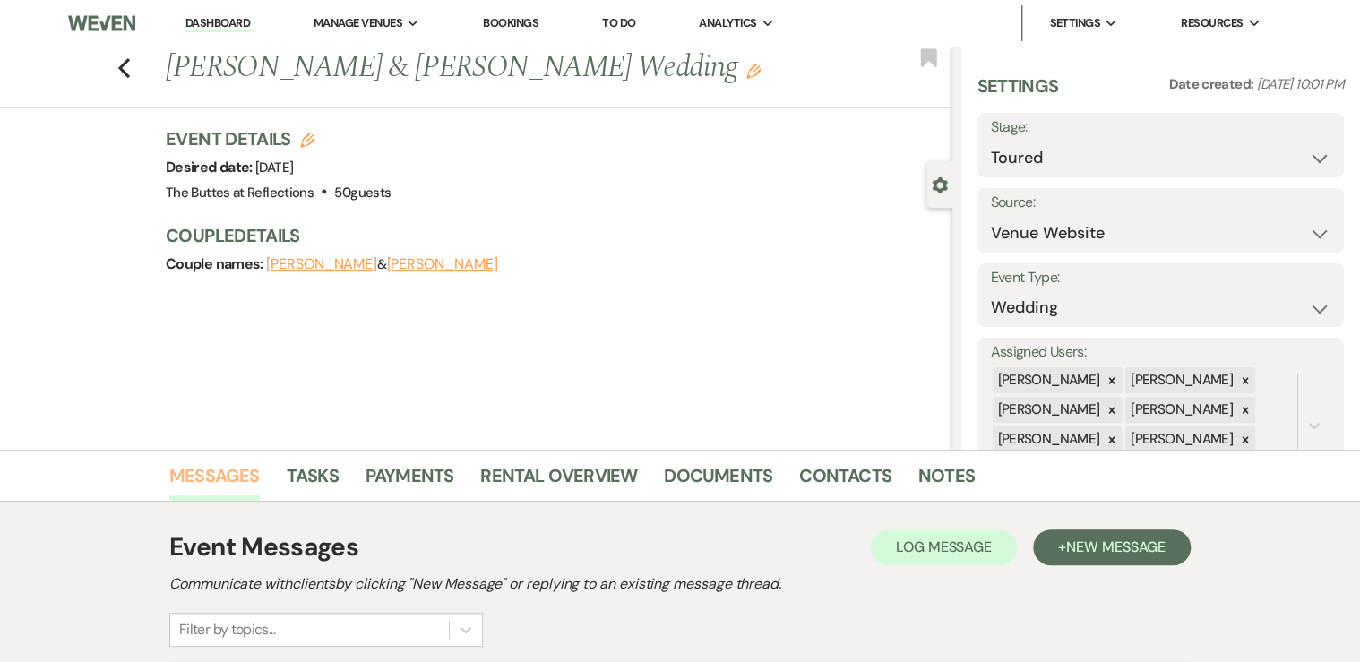
click at [228, 473] on link "Messages" at bounding box center [214, 480] width 90 height 39
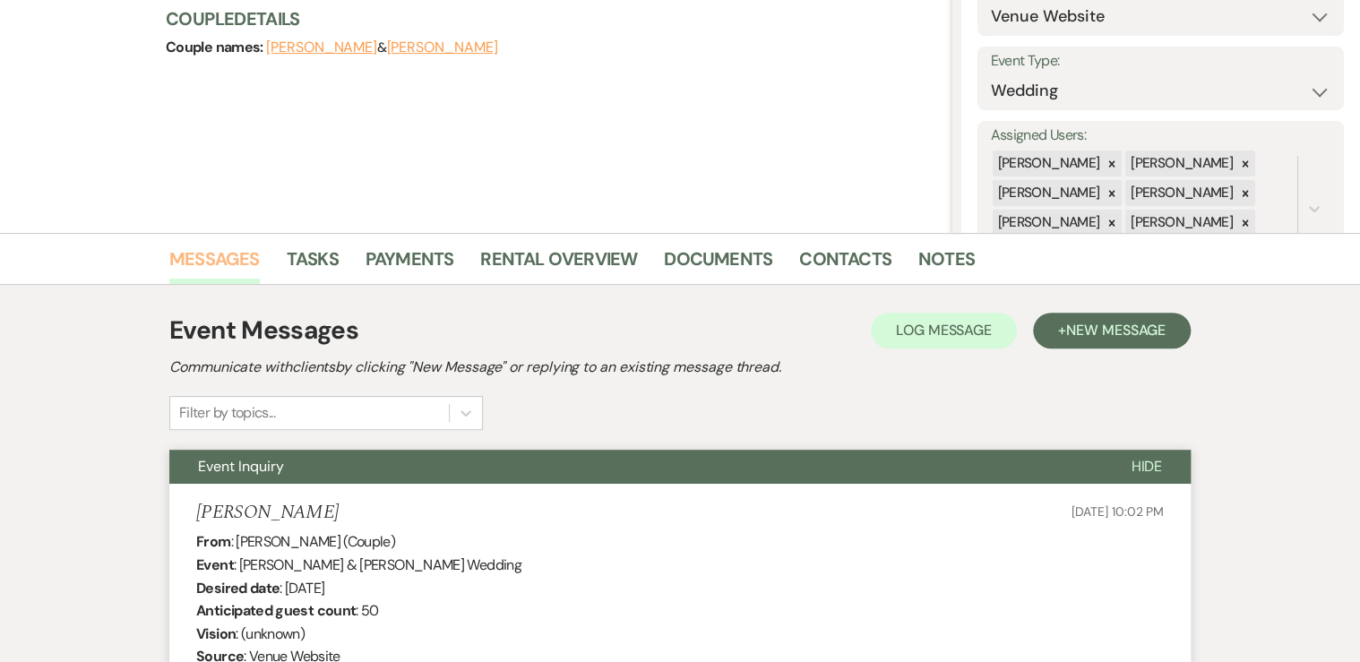
scroll to position [215, 0]
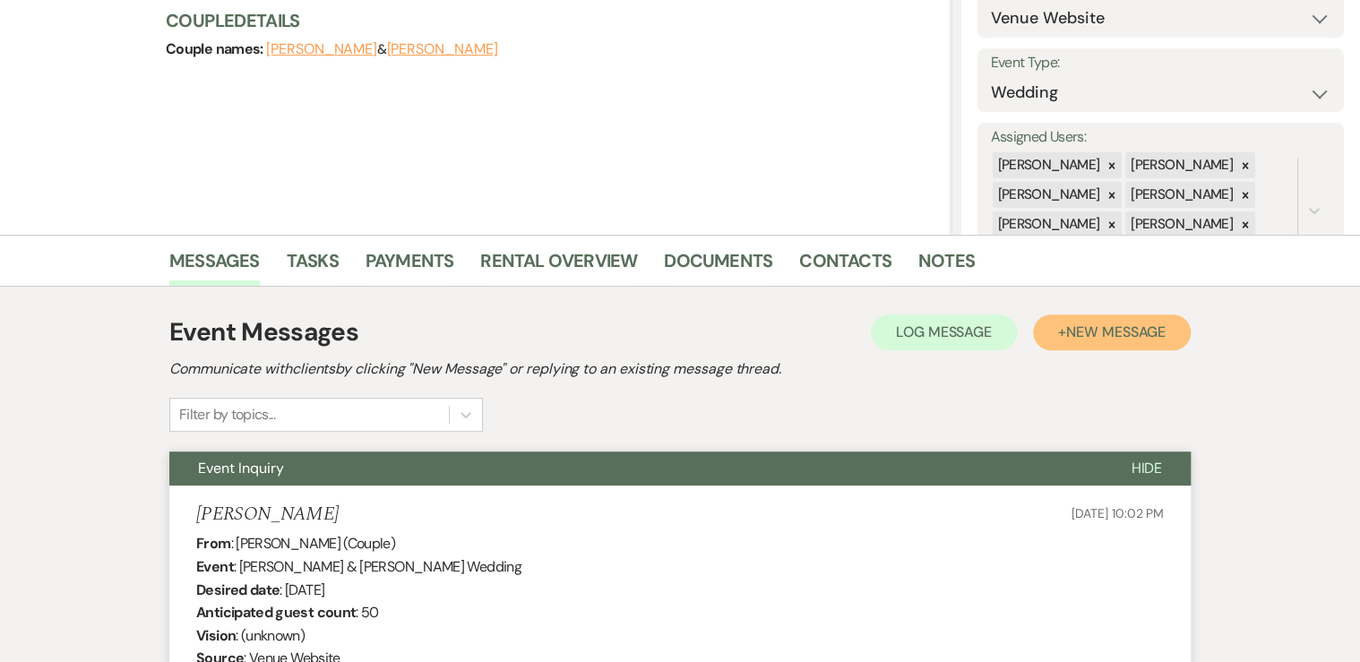
click at [1092, 324] on span "New Message" at bounding box center [1115, 331] width 99 height 19
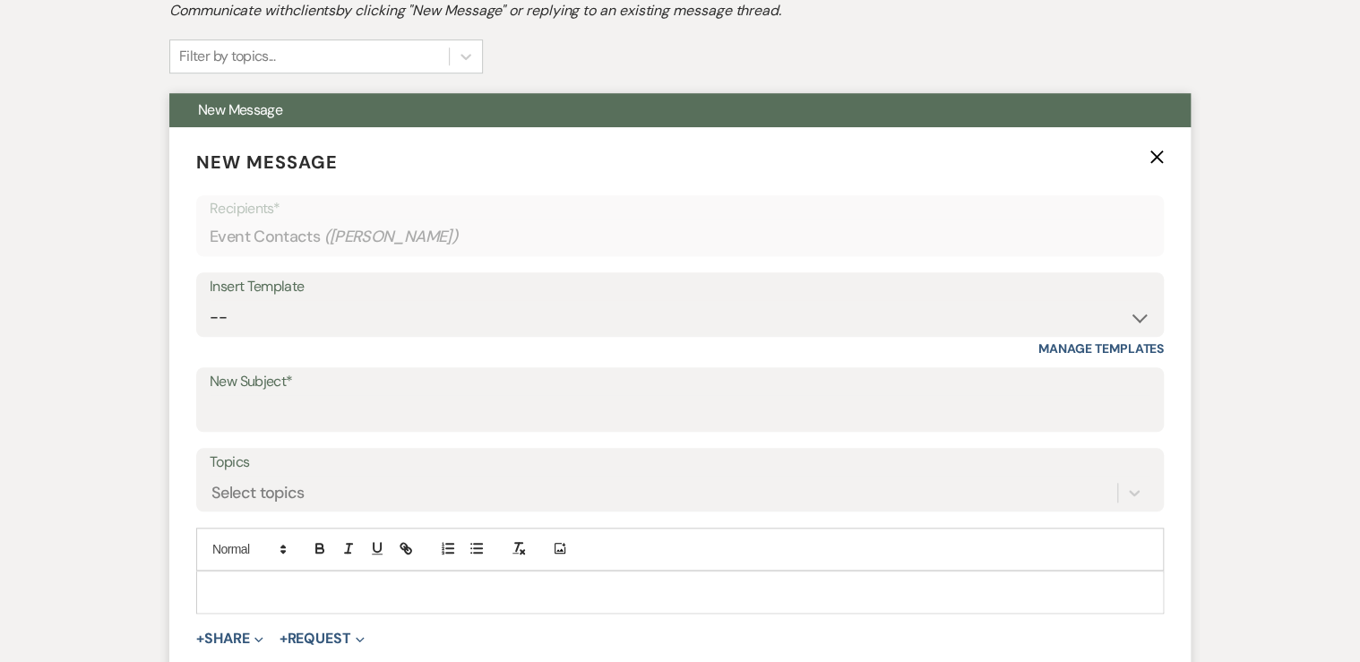
scroll to position [645, 0]
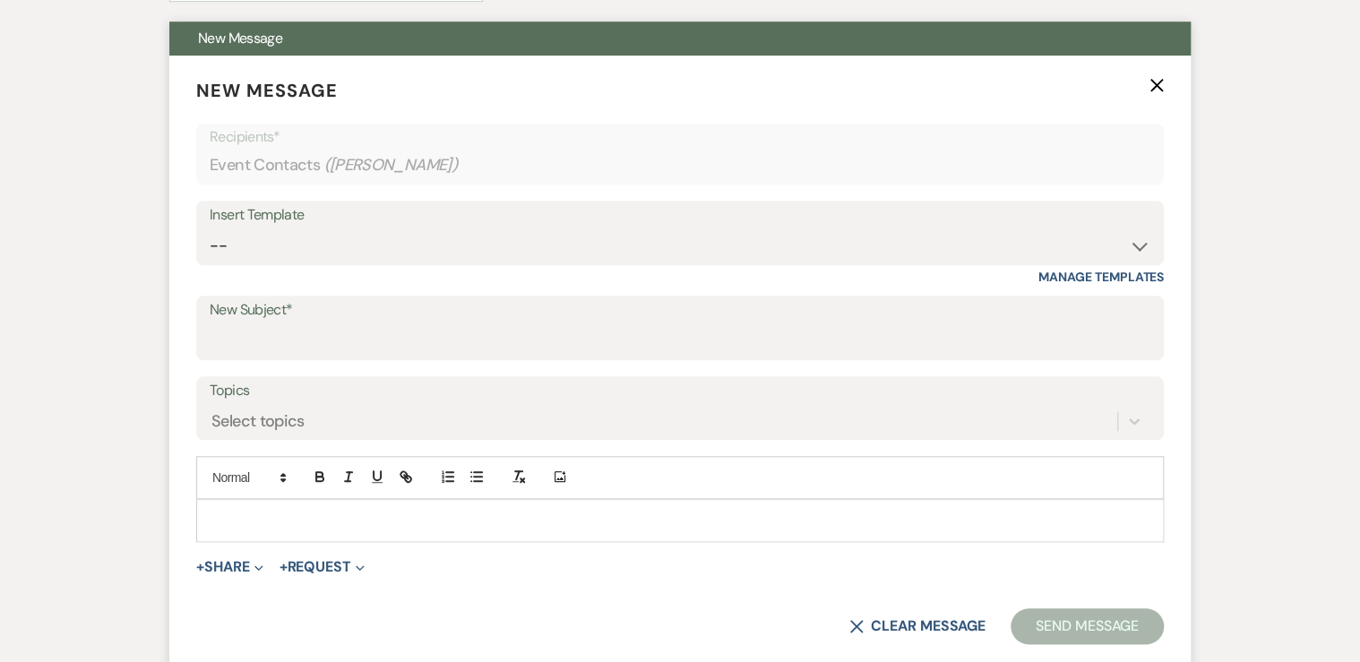
drag, startPoint x: 236, startPoint y: 503, endPoint x: 226, endPoint y: 502, distance: 10.9
click at [228, 502] on div at bounding box center [680, 520] width 966 height 41
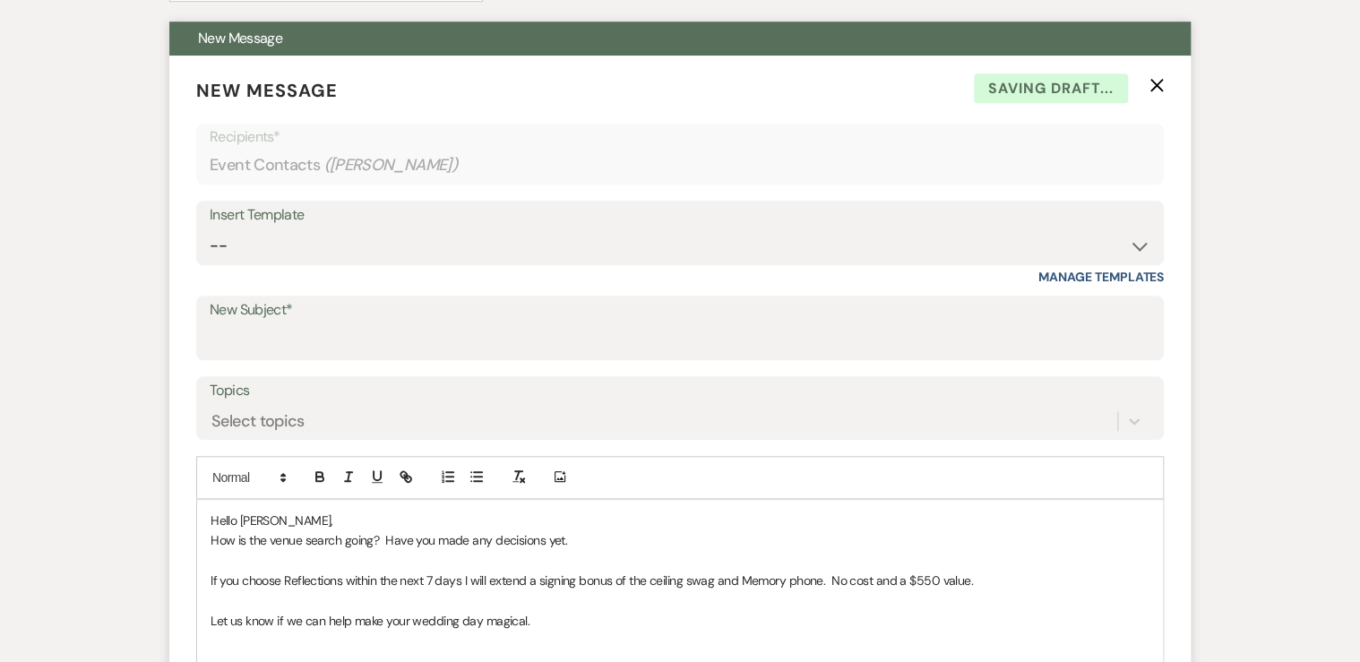
scroll to position [649, 0]
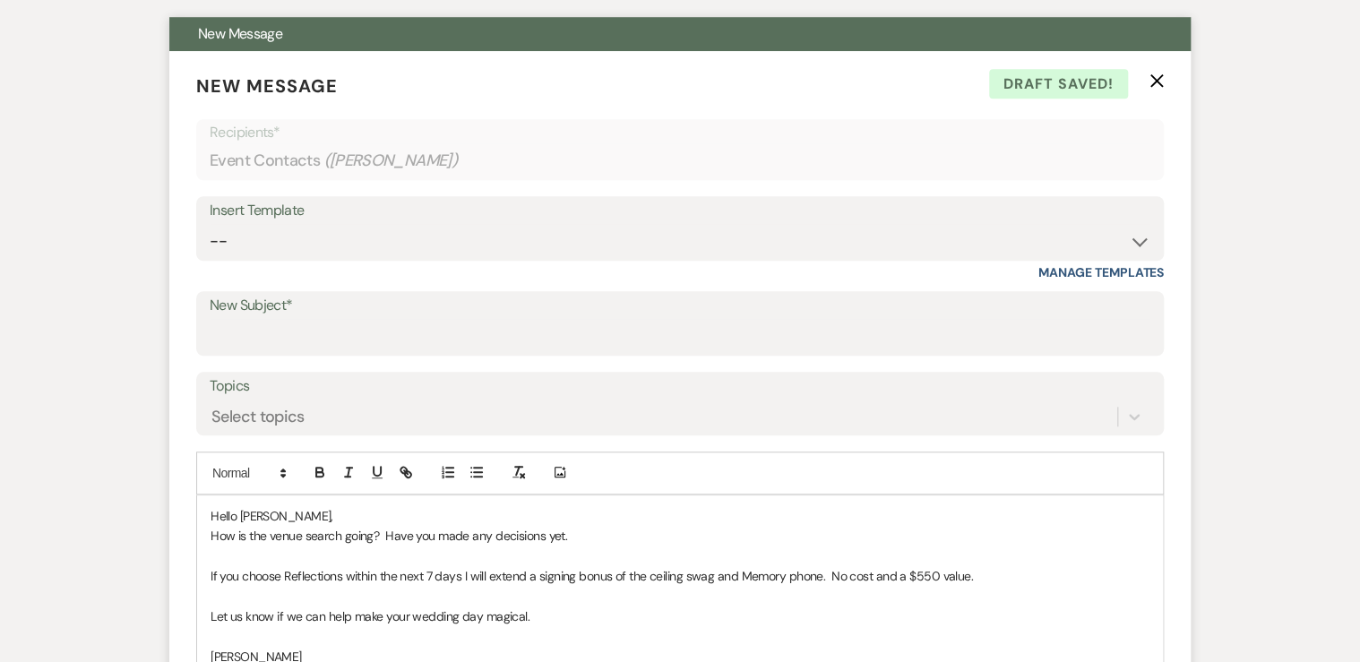
click at [564, 534] on p "How is the venue search going? Have you made any decisions yet." at bounding box center [679, 536] width 939 height 20
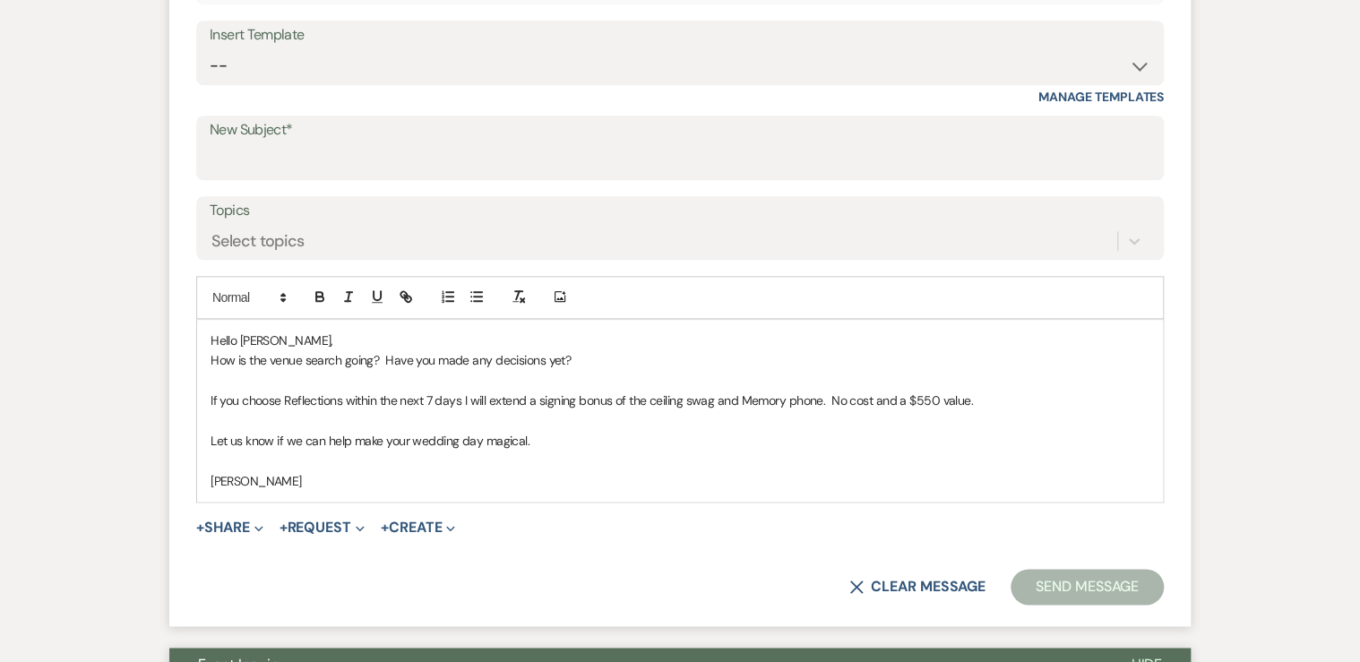
scroll to position [936, 0]
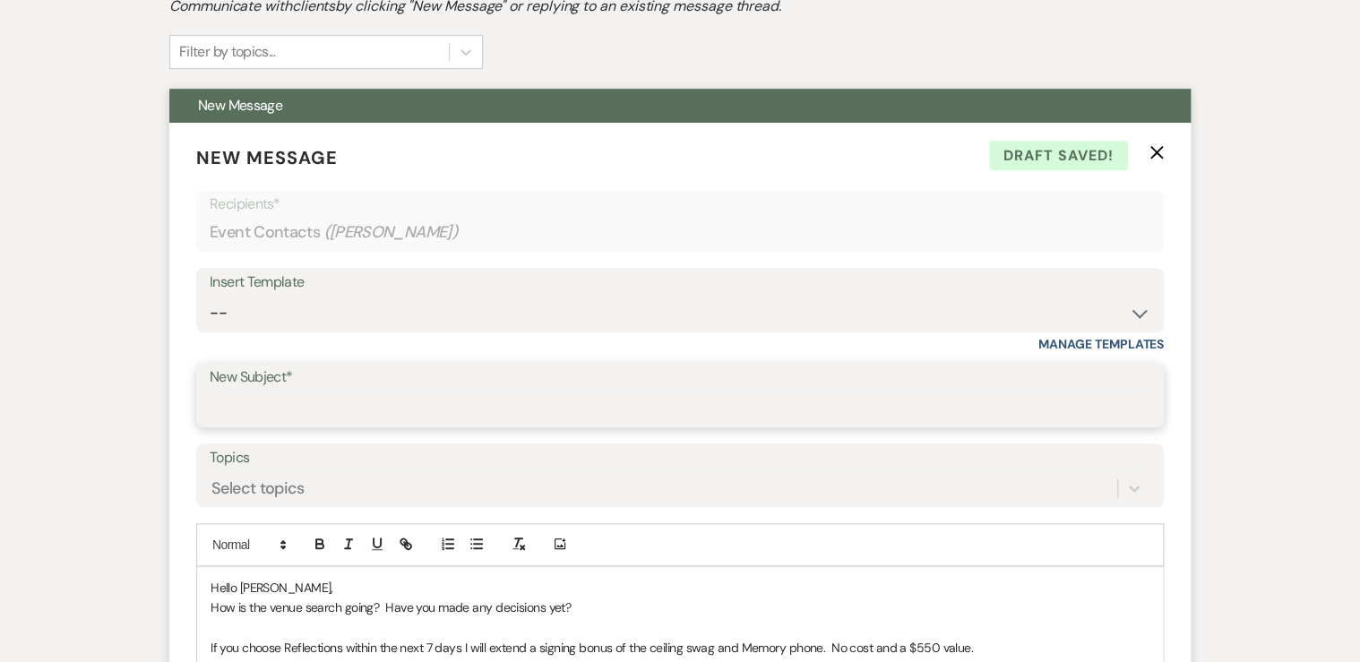
click at [271, 409] on input "New Subject*" at bounding box center [680, 408] width 941 height 35
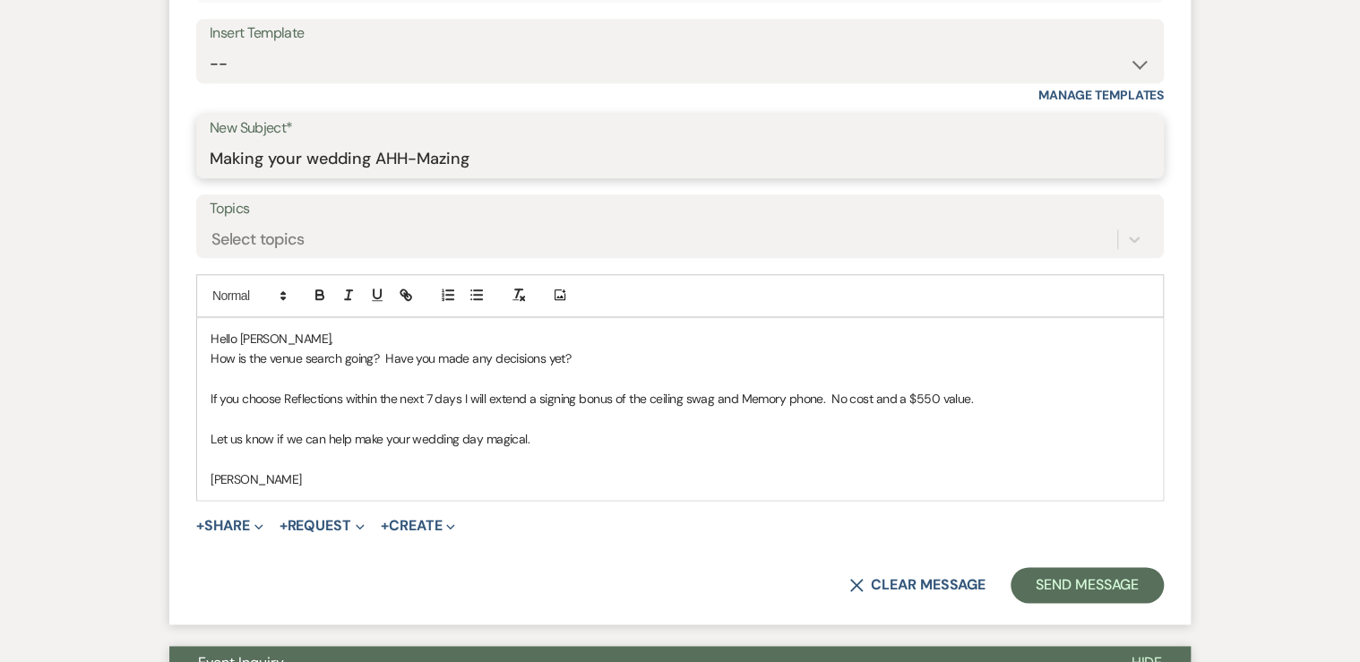
scroll to position [864, 0]
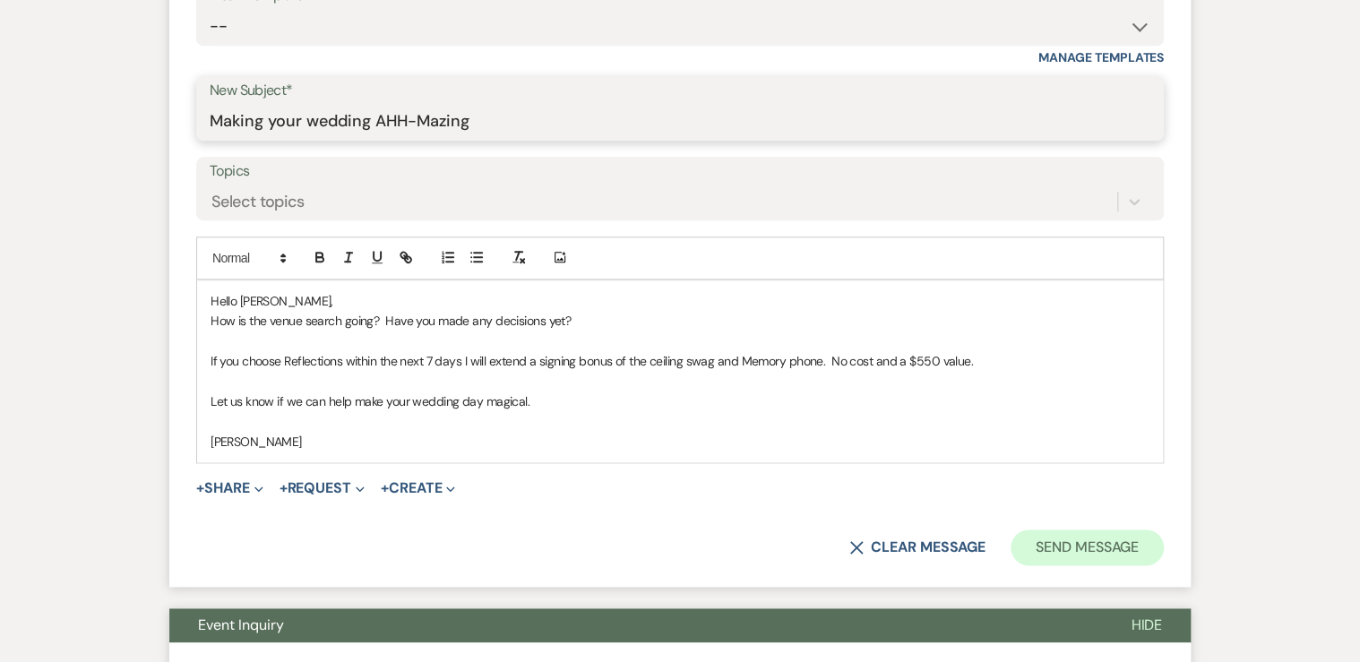
type input "Making your wedding AHH-Mazing"
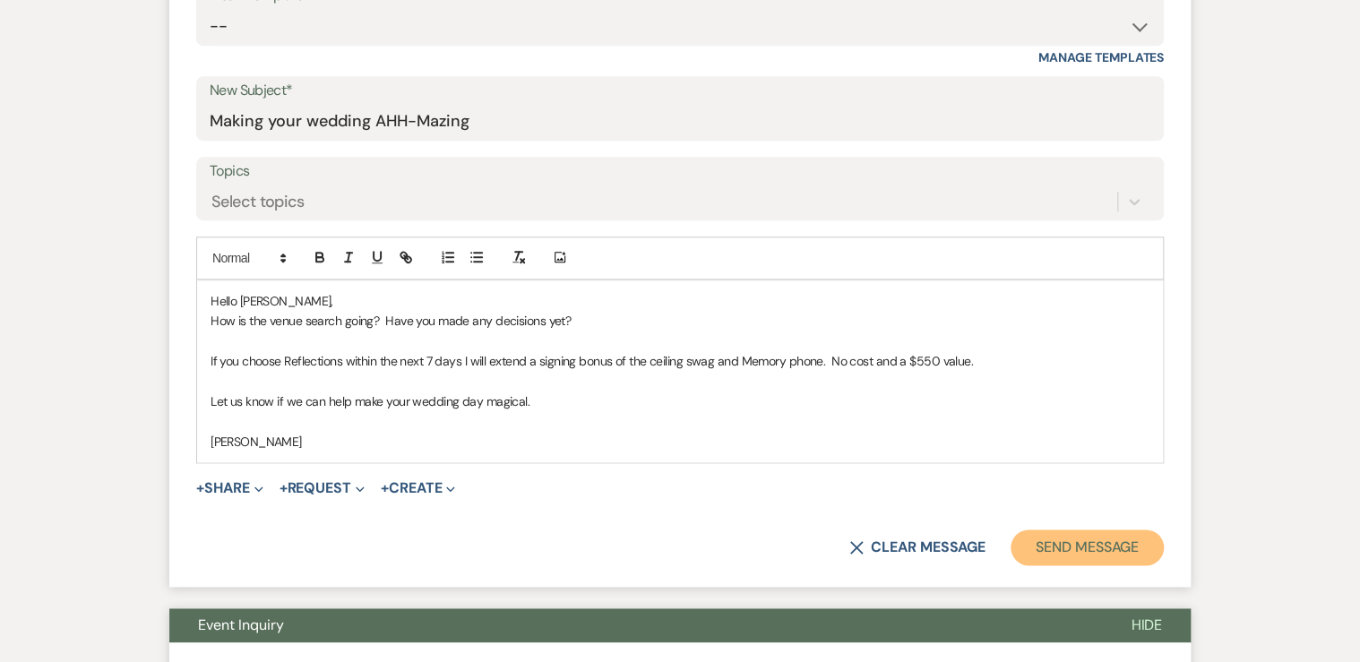
click at [1056, 546] on button "Send Message" at bounding box center [1086, 547] width 153 height 36
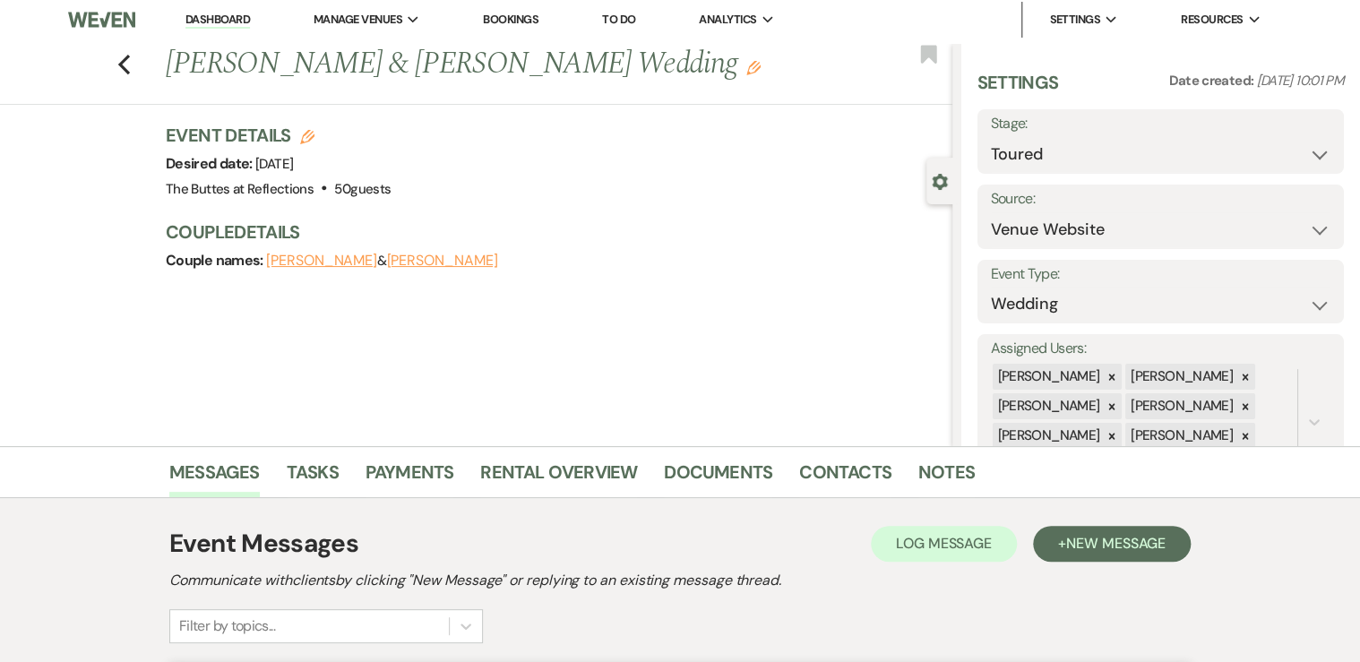
scroll to position [0, 0]
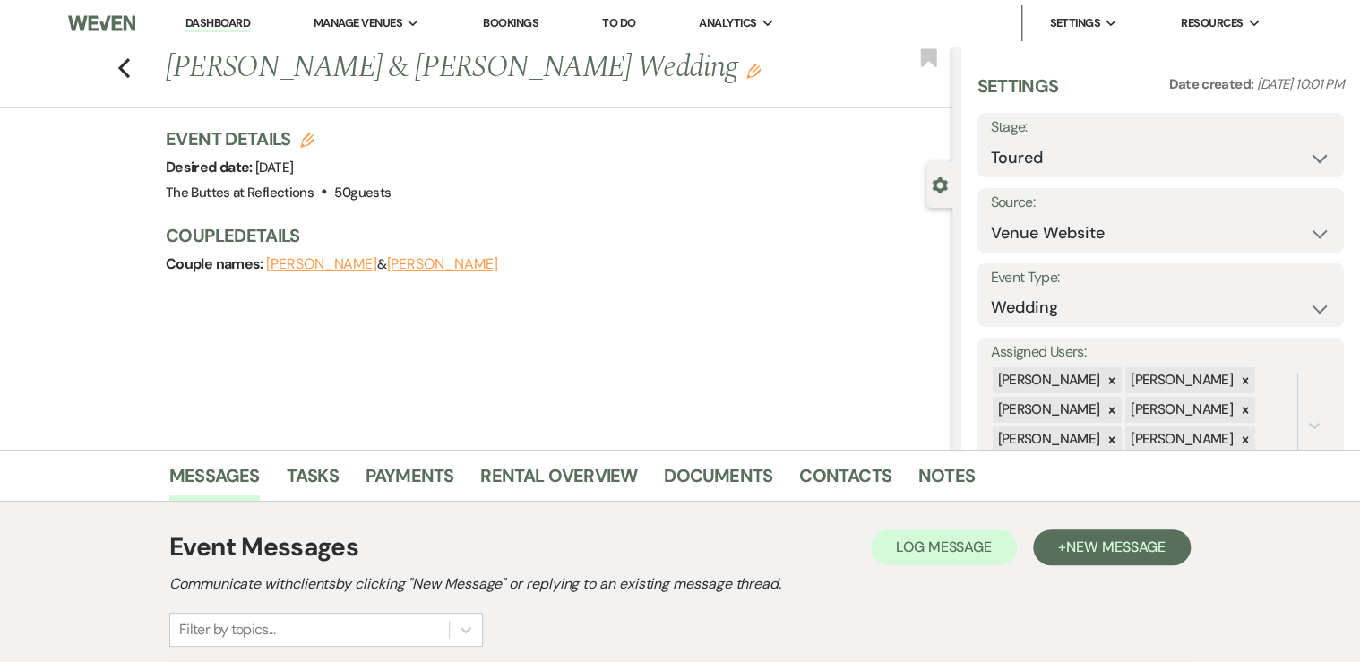
click at [201, 18] on link "Dashboard" at bounding box center [217, 23] width 64 height 17
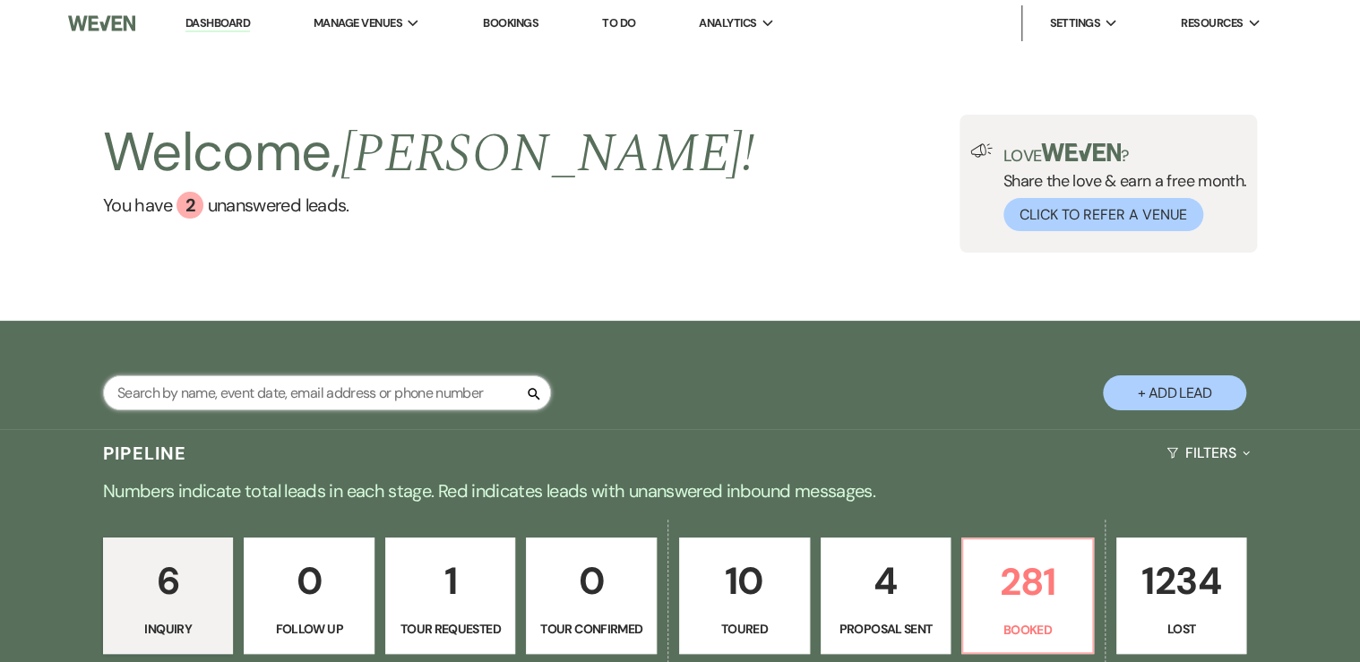
drag, startPoint x: 148, startPoint y: 394, endPoint x: 160, endPoint y: 393, distance: 12.6
click at [148, 393] on input "text" at bounding box center [327, 392] width 448 height 35
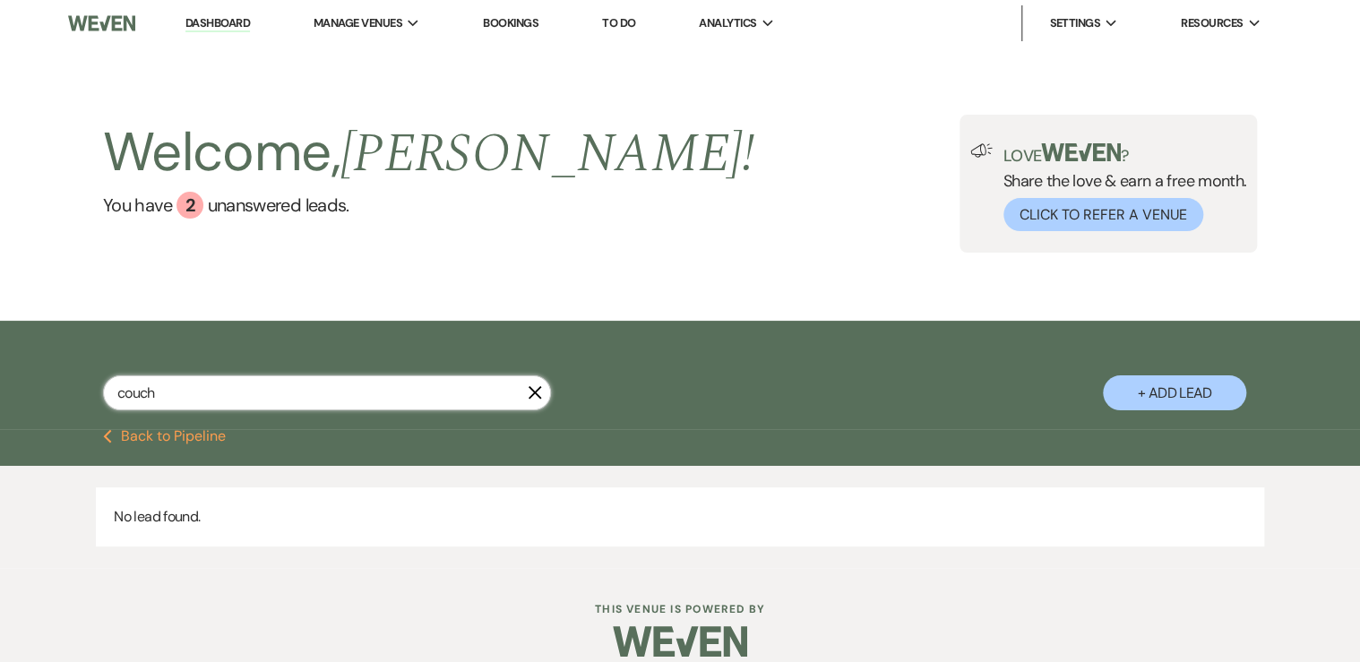
drag, startPoint x: 169, startPoint y: 398, endPoint x: 69, endPoint y: 353, distance: 109.9
click at [74, 365] on div "couch X + Add Lead" at bounding box center [680, 378] width 1290 height 96
type input "[PERSON_NAME]"
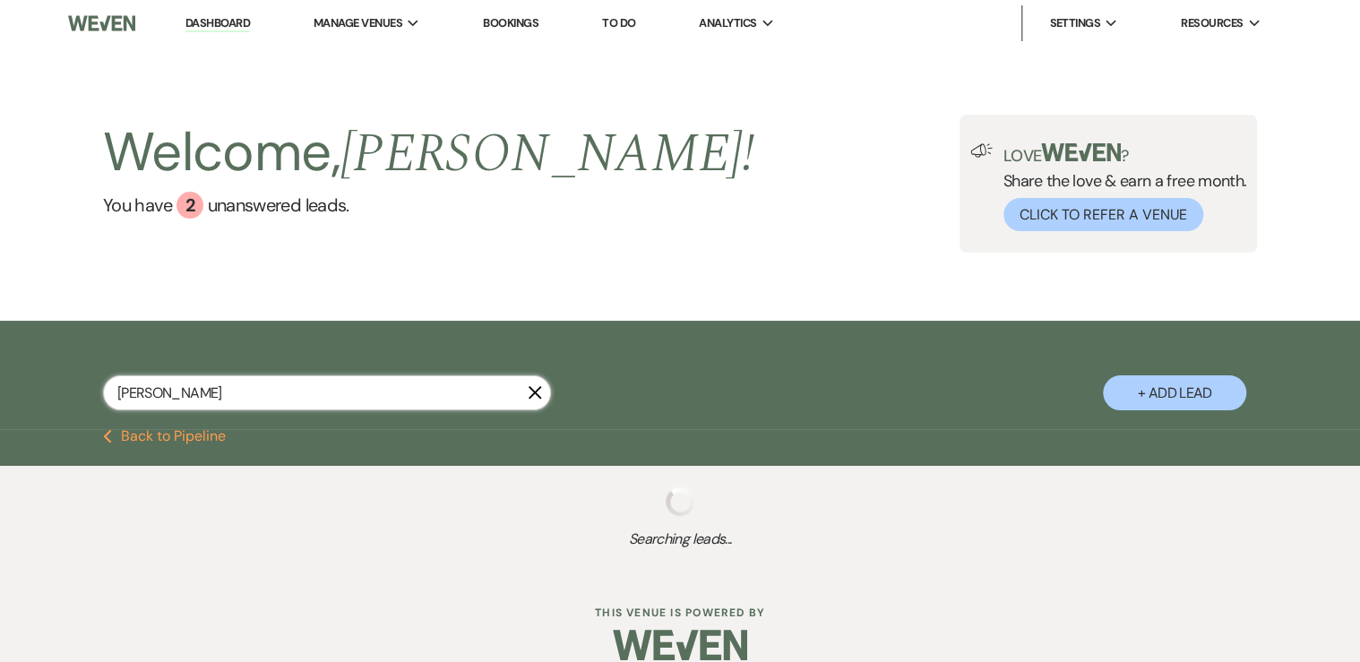
select select "8"
select select "5"
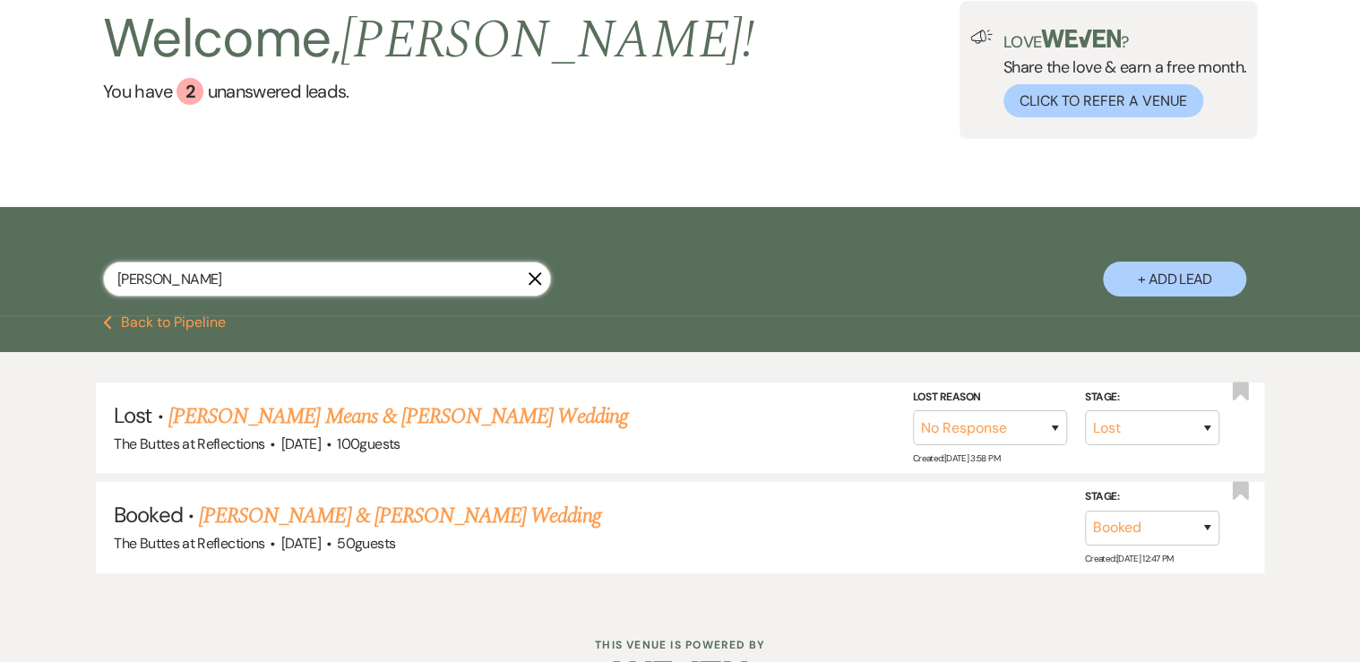
scroll to position [143, 0]
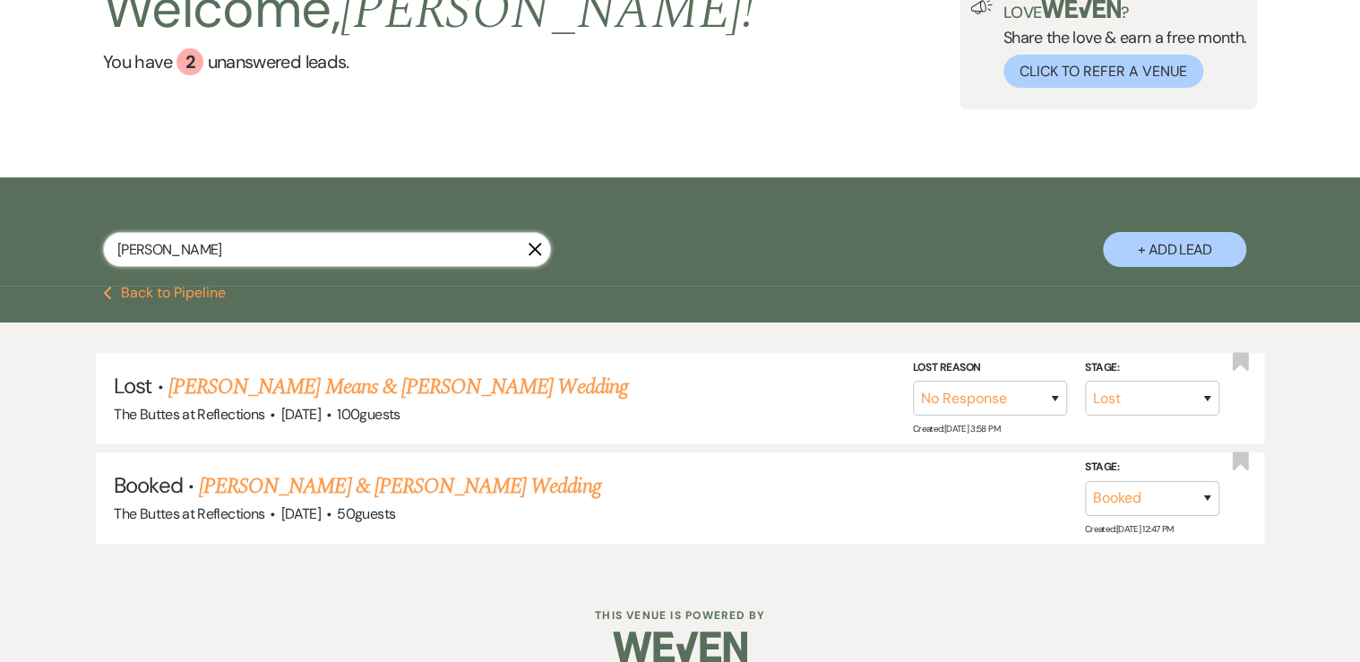
drag, startPoint x: 149, startPoint y: 250, endPoint x: 43, endPoint y: 211, distance: 112.5
click at [42, 215] on div "[PERSON_NAME] X + Add Lead" at bounding box center [680, 234] width 1290 height 96
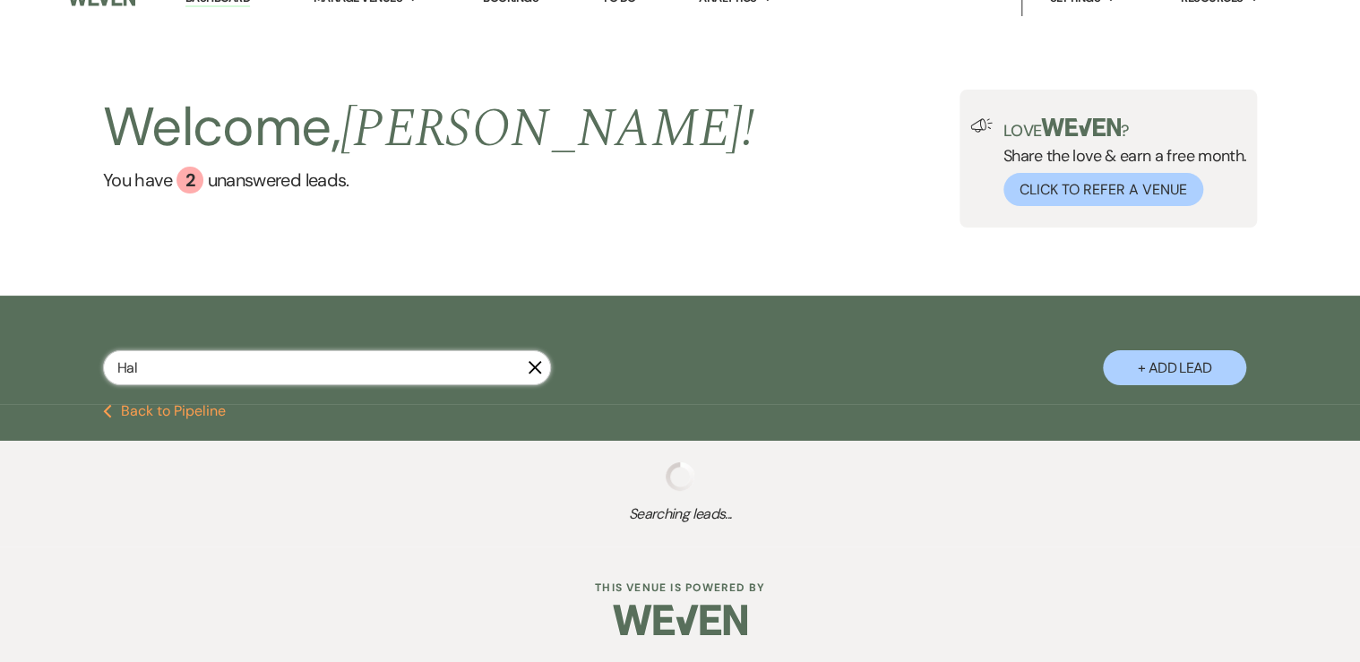
scroll to position [25, 0]
type input "[PERSON_NAME]"
select select "8"
select select "5"
select select "8"
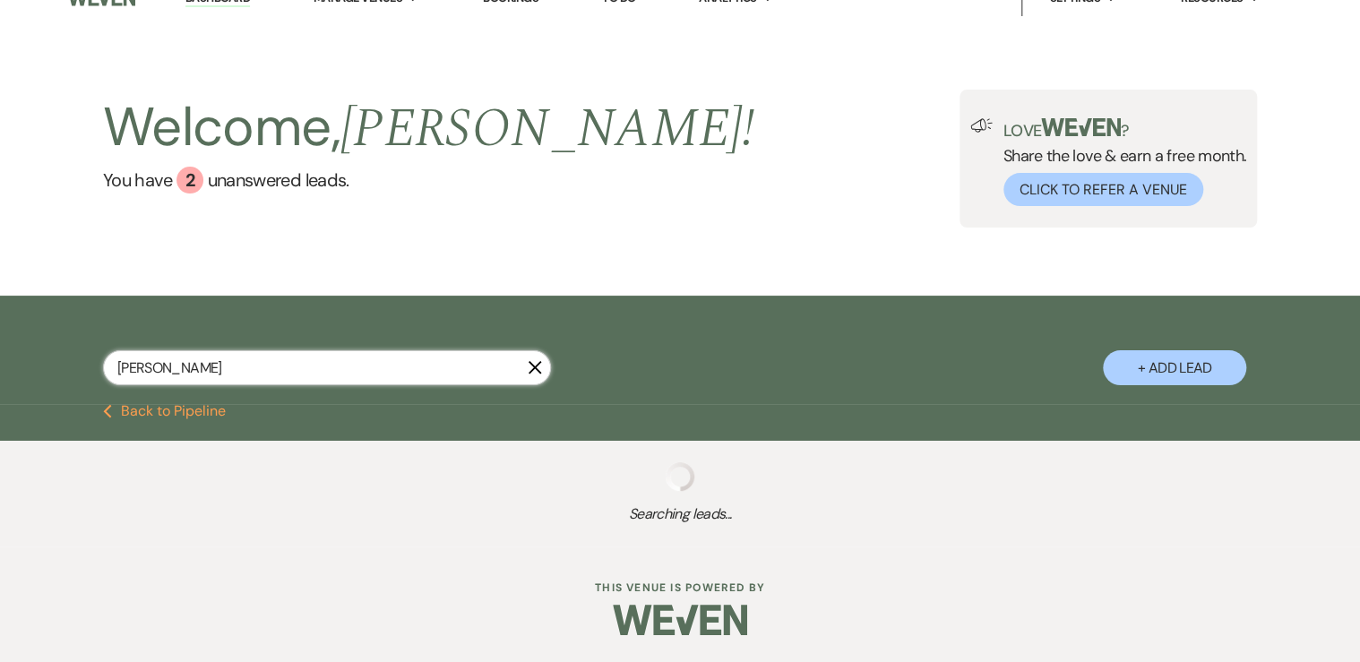
select select "6"
select select "8"
select select "5"
select select "8"
select select "6"
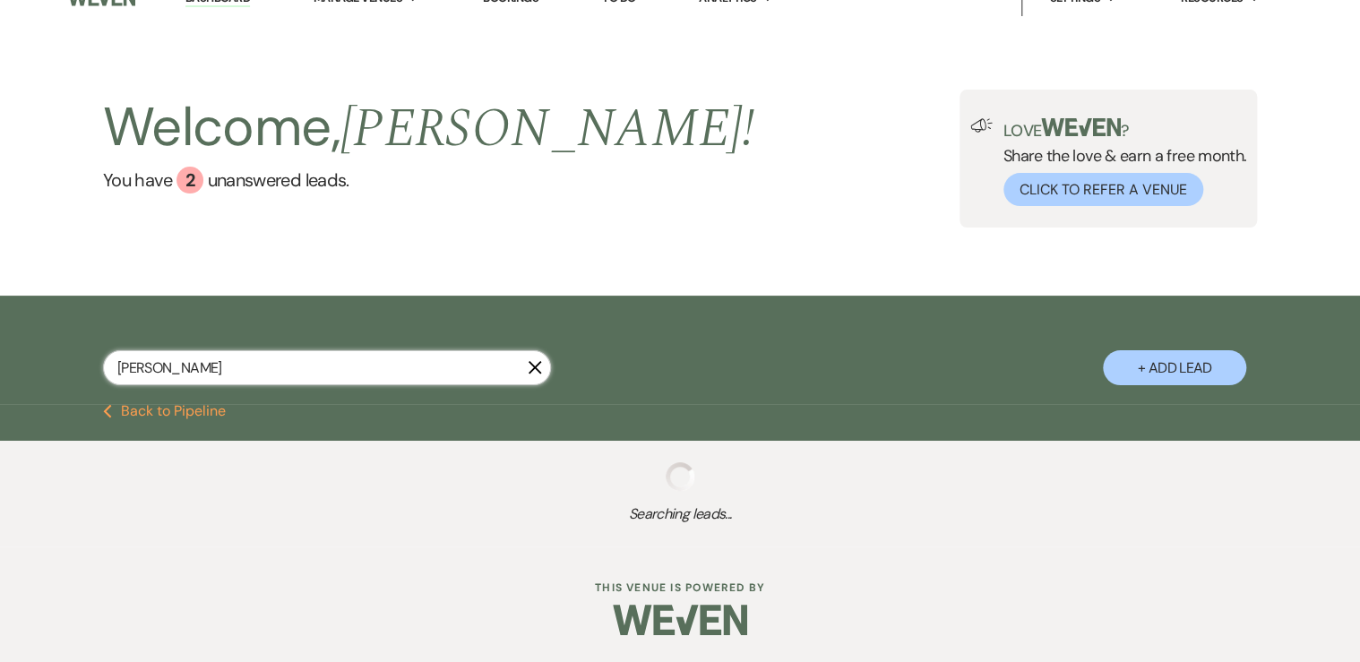
select select "8"
select select "5"
select select "8"
select select "7"
select select "8"
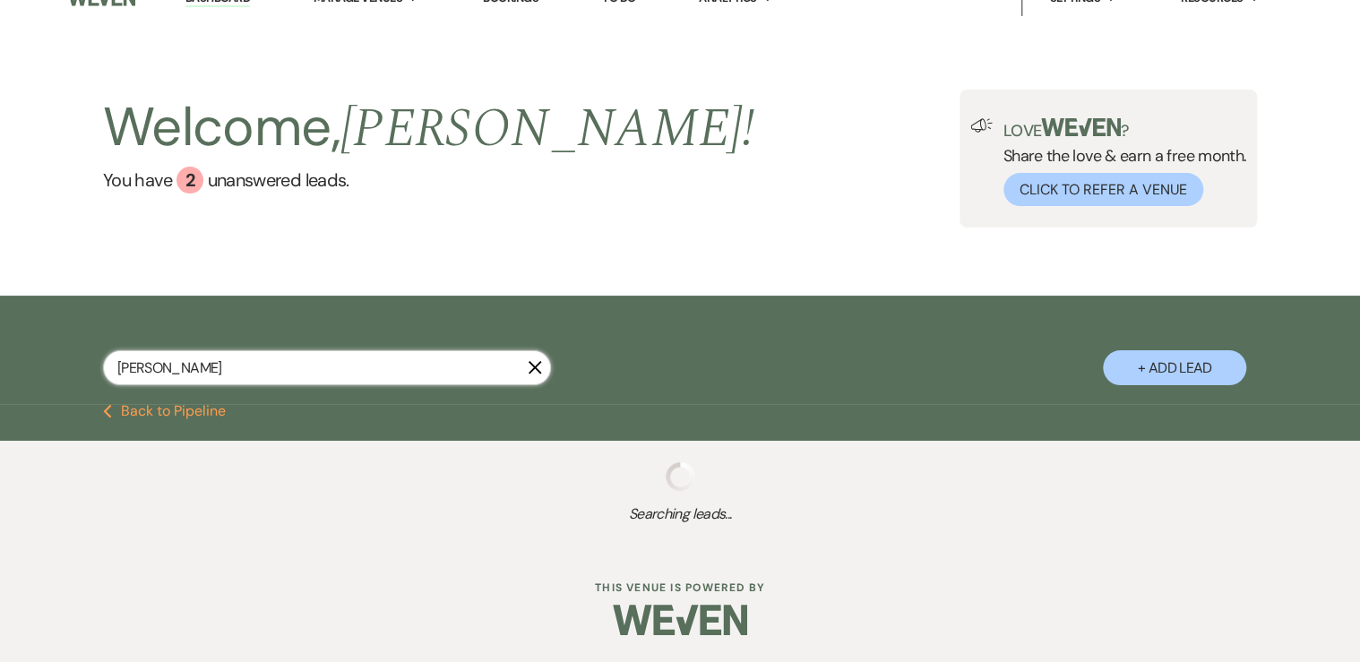
select select "5"
select select "8"
select select "5"
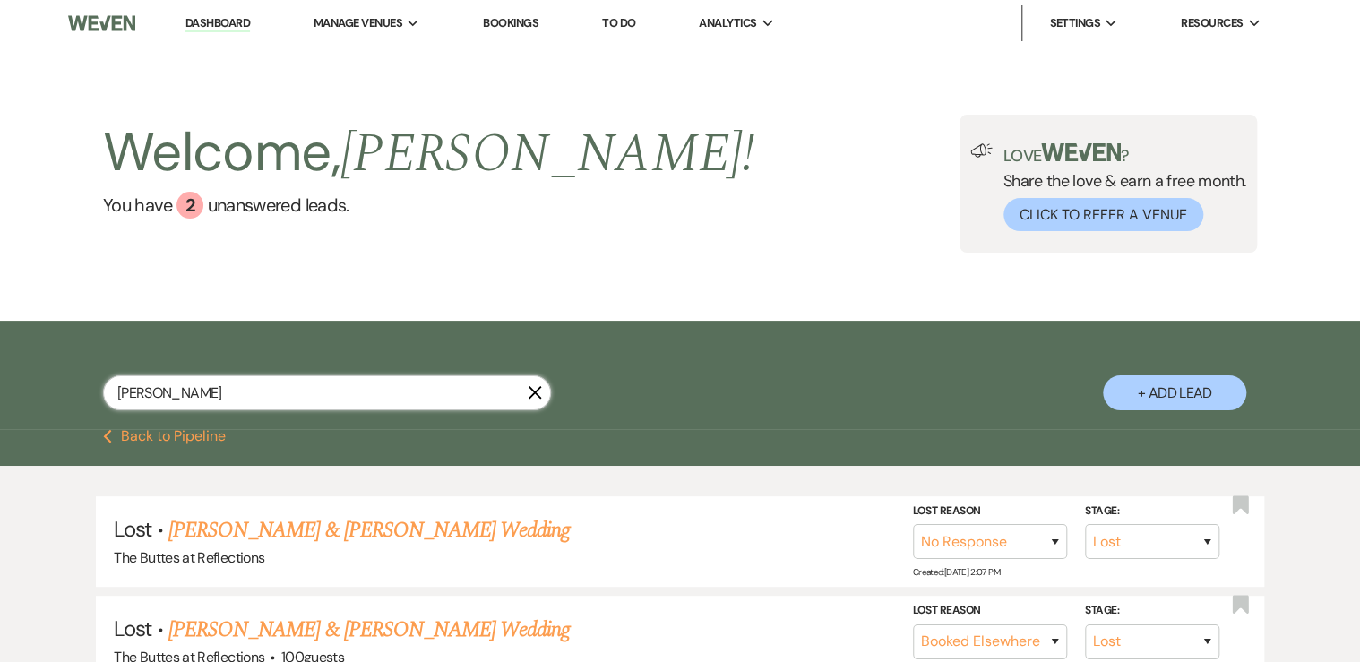
drag, startPoint x: 176, startPoint y: 398, endPoint x: 60, endPoint y: 390, distance: 116.7
click at [60, 390] on div "[PERSON_NAME] + Add Lead" at bounding box center [680, 378] width 1290 height 96
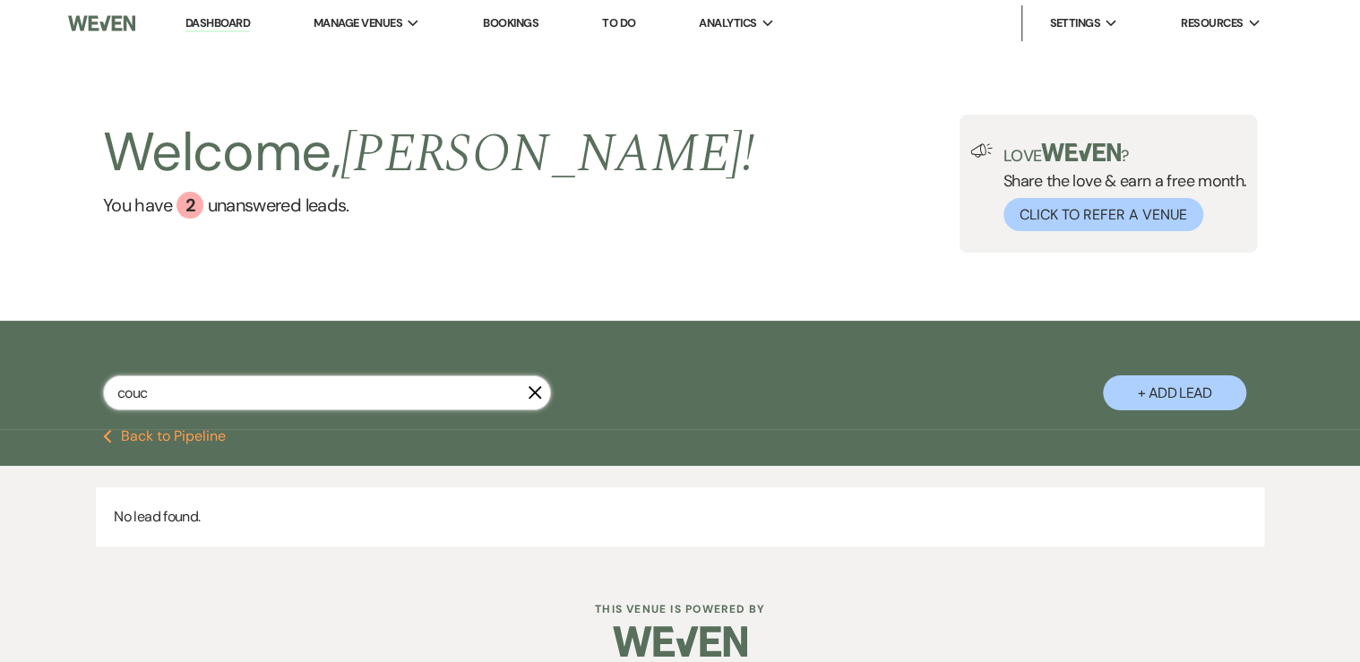
type input "cou"
select select "8"
select select "6"
select select "8"
select select "6"
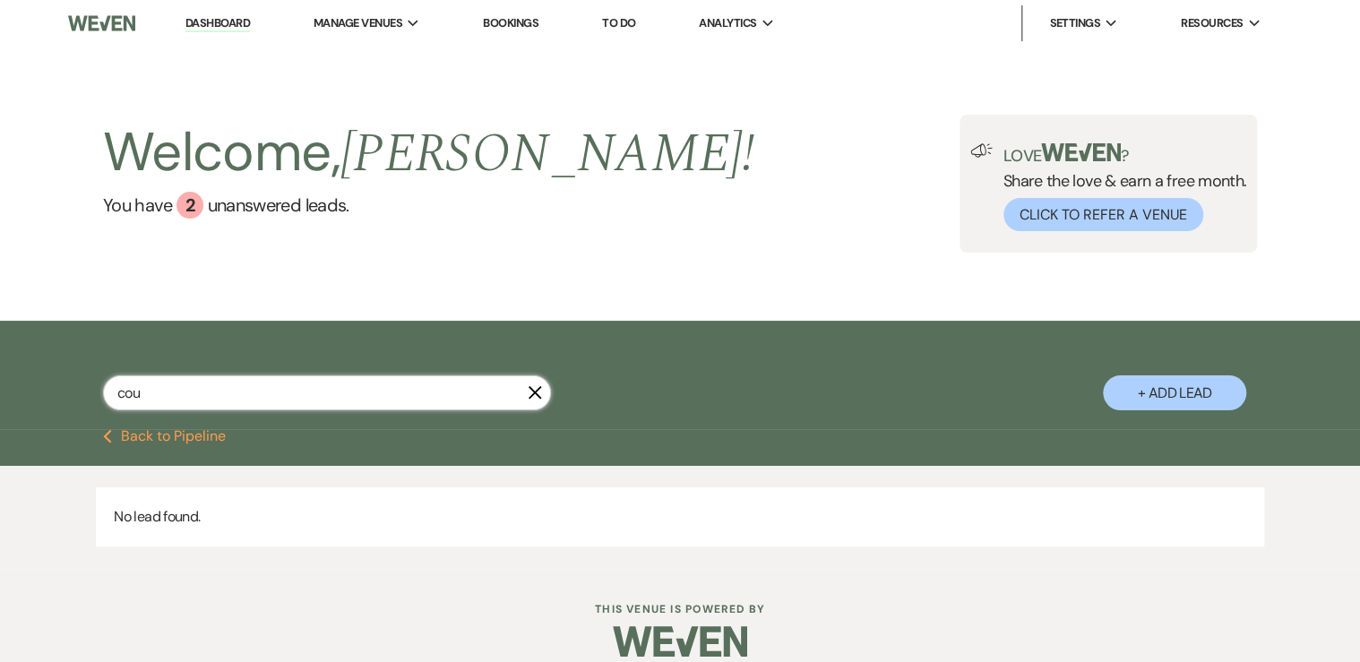
select select "8"
select select "5"
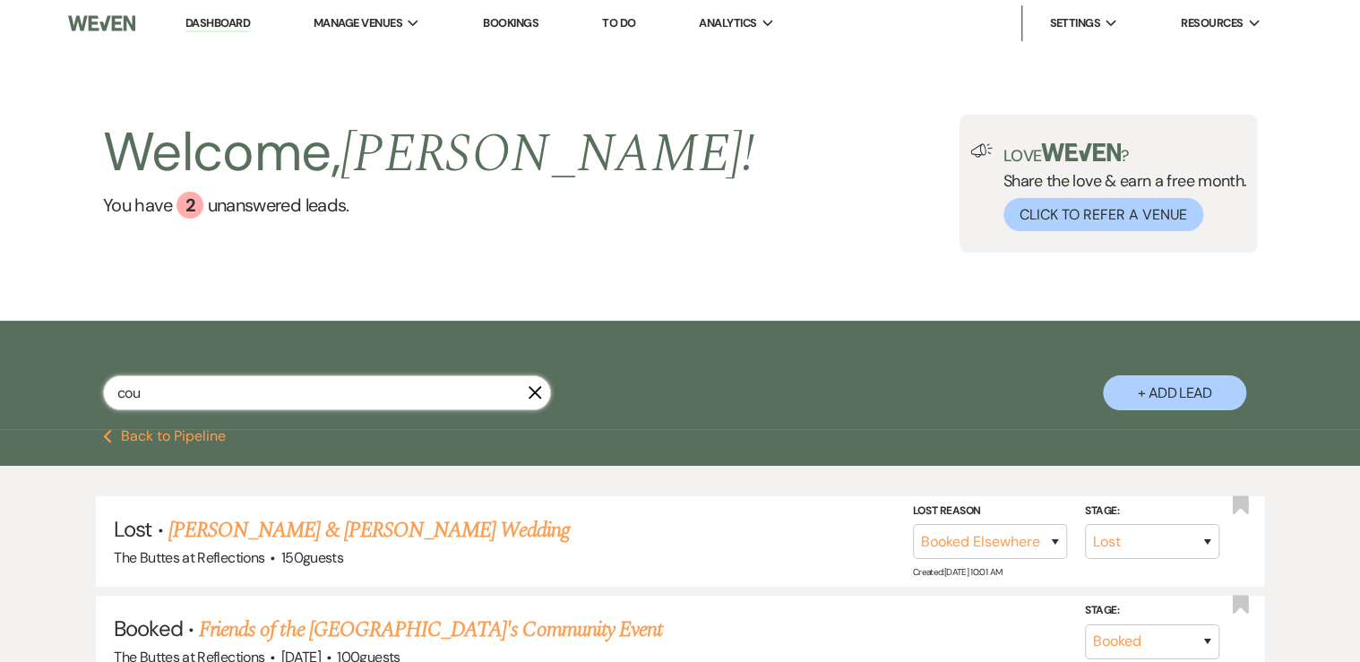
click at [155, 391] on input "cou" at bounding box center [327, 392] width 448 height 35
type input "[EMAIL_ADDRESS][DOMAIN_NAME]"
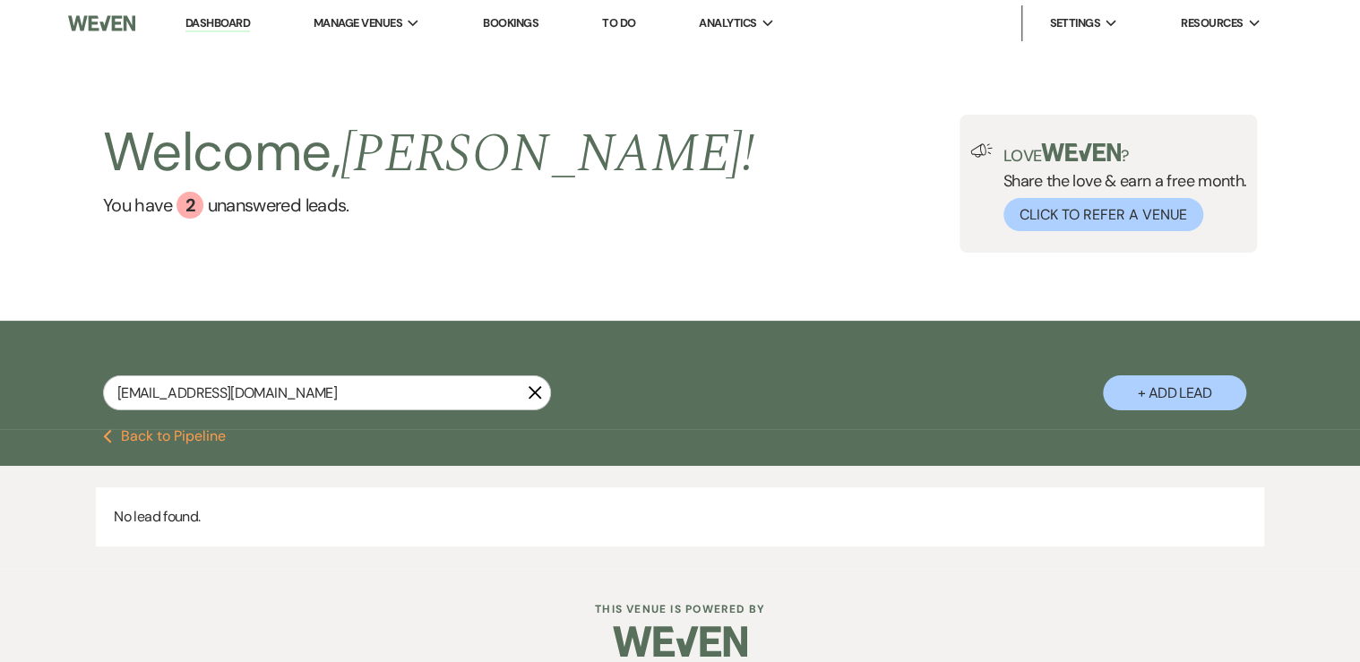
click at [168, 433] on button "Previous Back to Pipeline" at bounding box center [164, 436] width 123 height 14
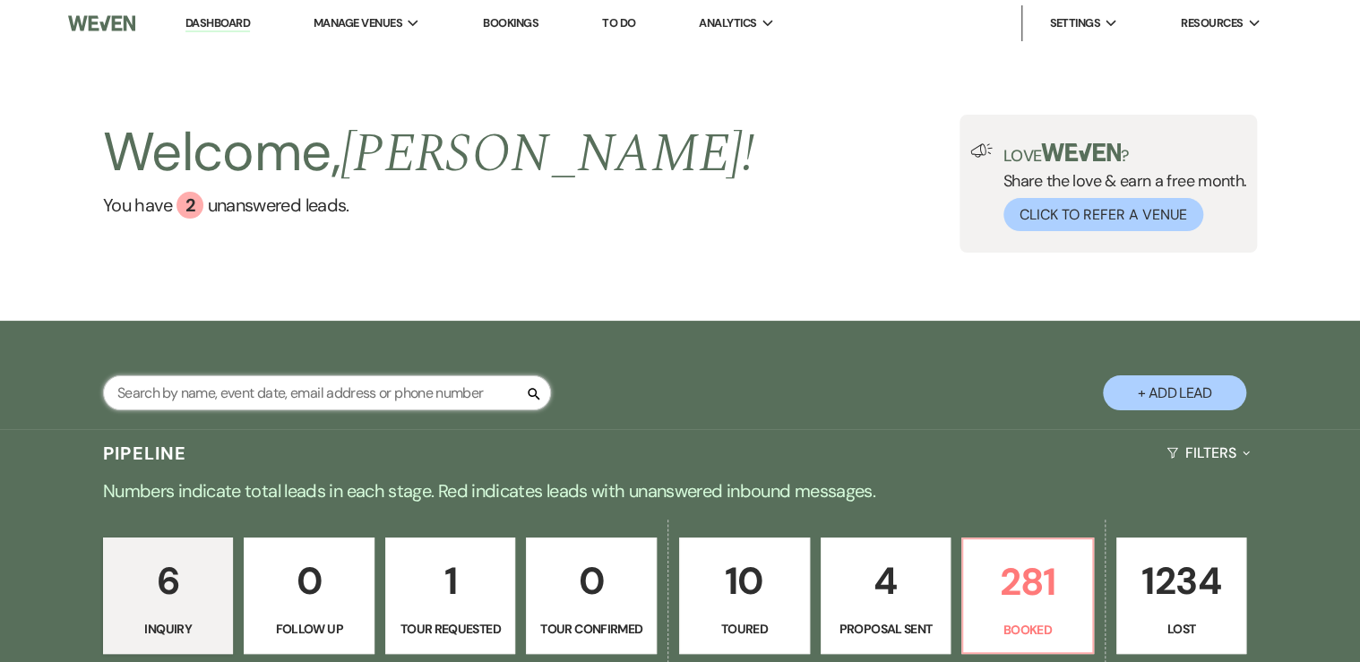
click at [166, 398] on input "text" at bounding box center [327, 392] width 448 height 35
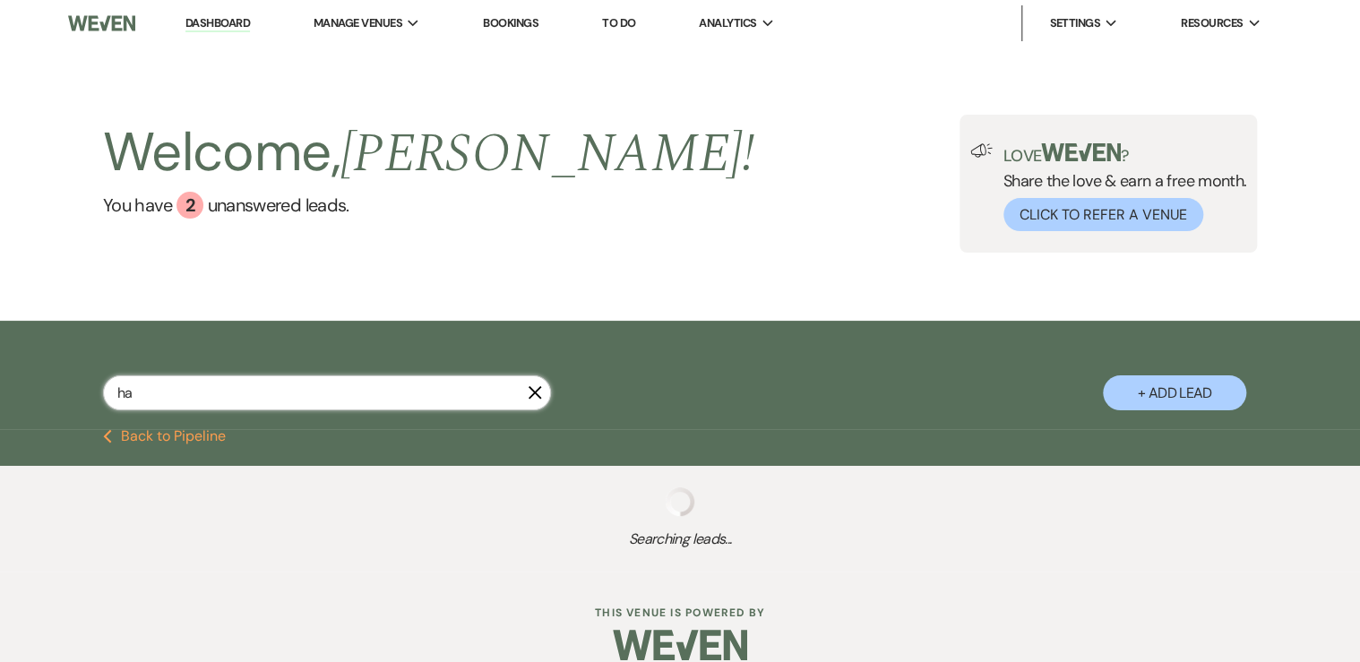
type input "hal"
select select "8"
select select "5"
select select "8"
select select "5"
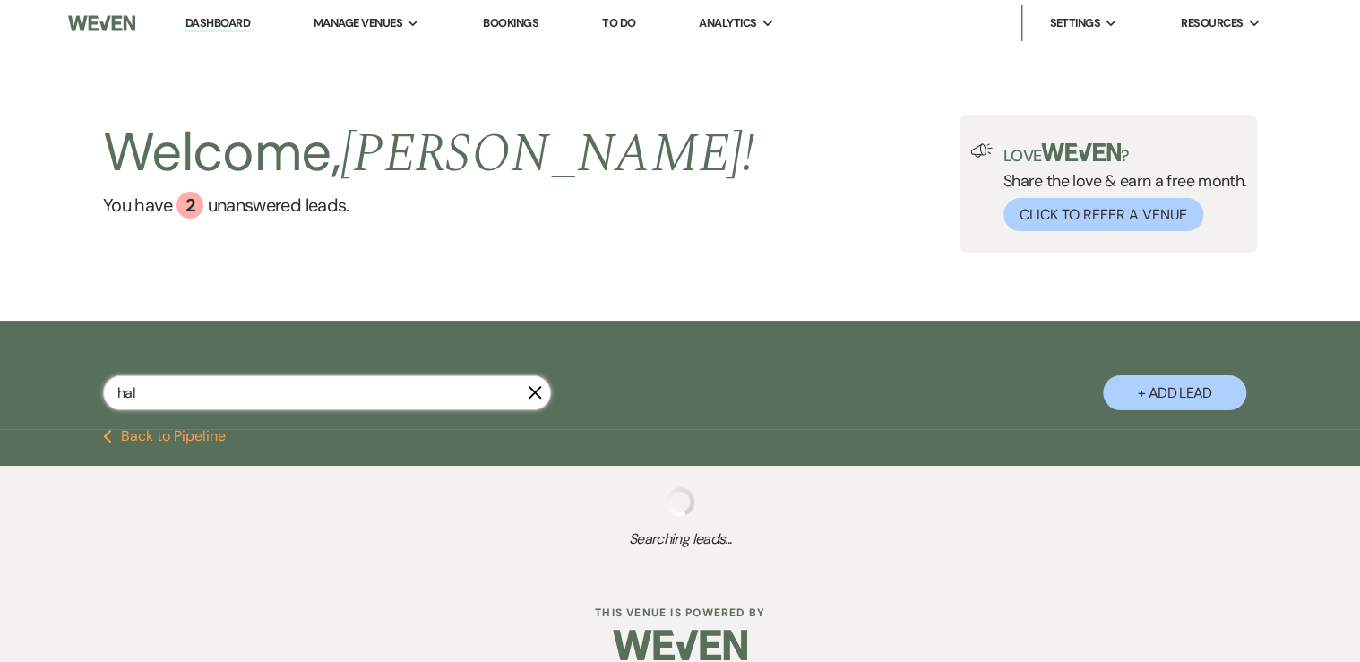
select select "8"
select select "5"
select select "8"
select select "5"
select select "8"
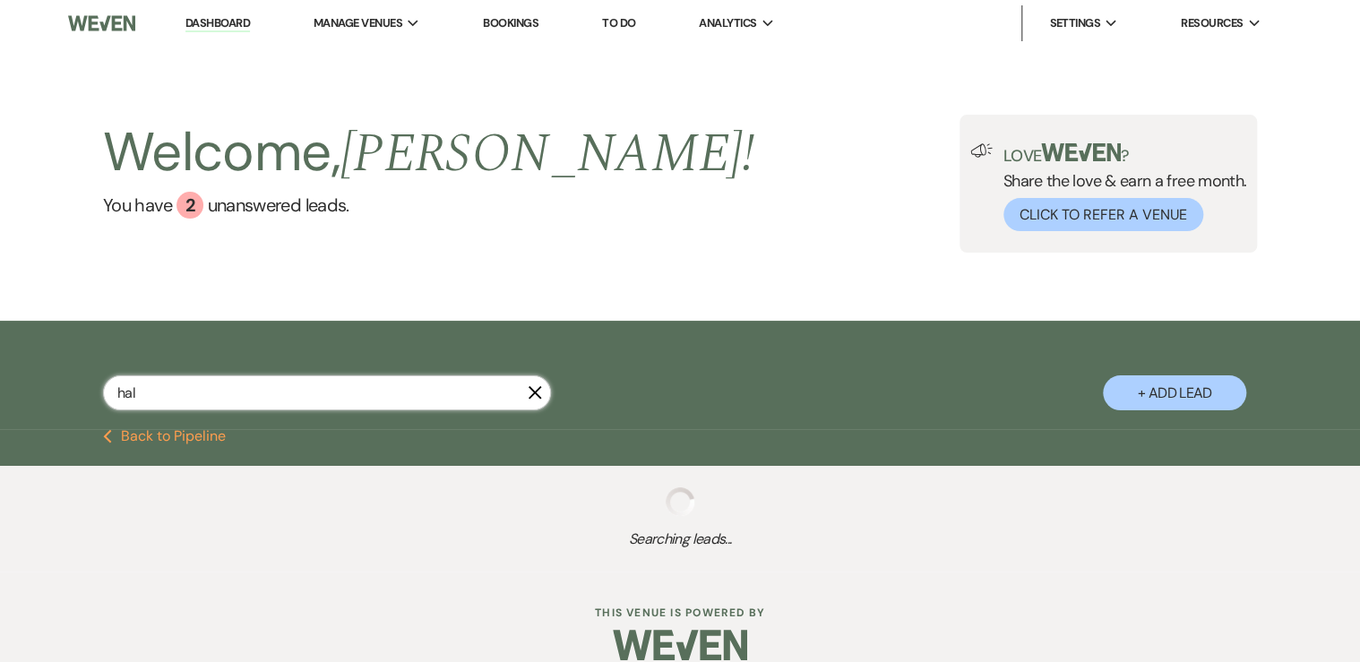
select select "6"
select select "8"
select select "5"
select select "8"
select select "11"
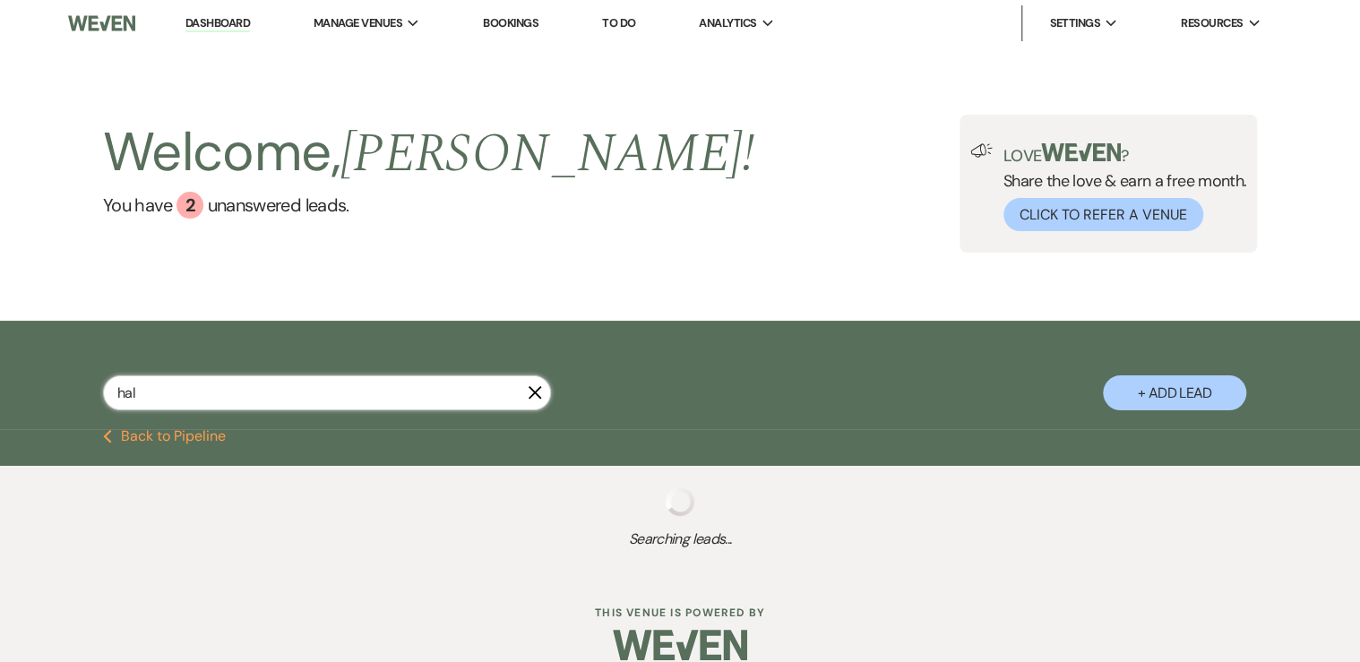
select select "8"
select select "5"
select select "8"
select select "5"
select select "8"
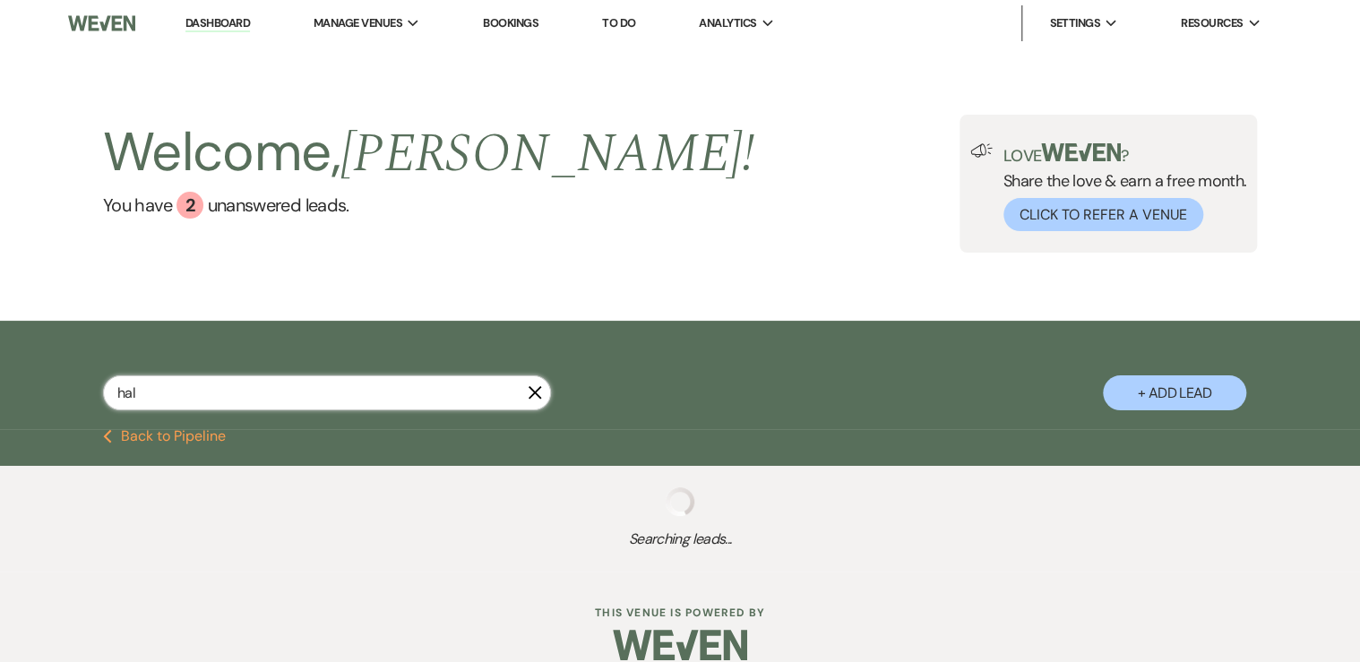
select select "5"
select select "8"
select select "5"
select select "8"
select select "5"
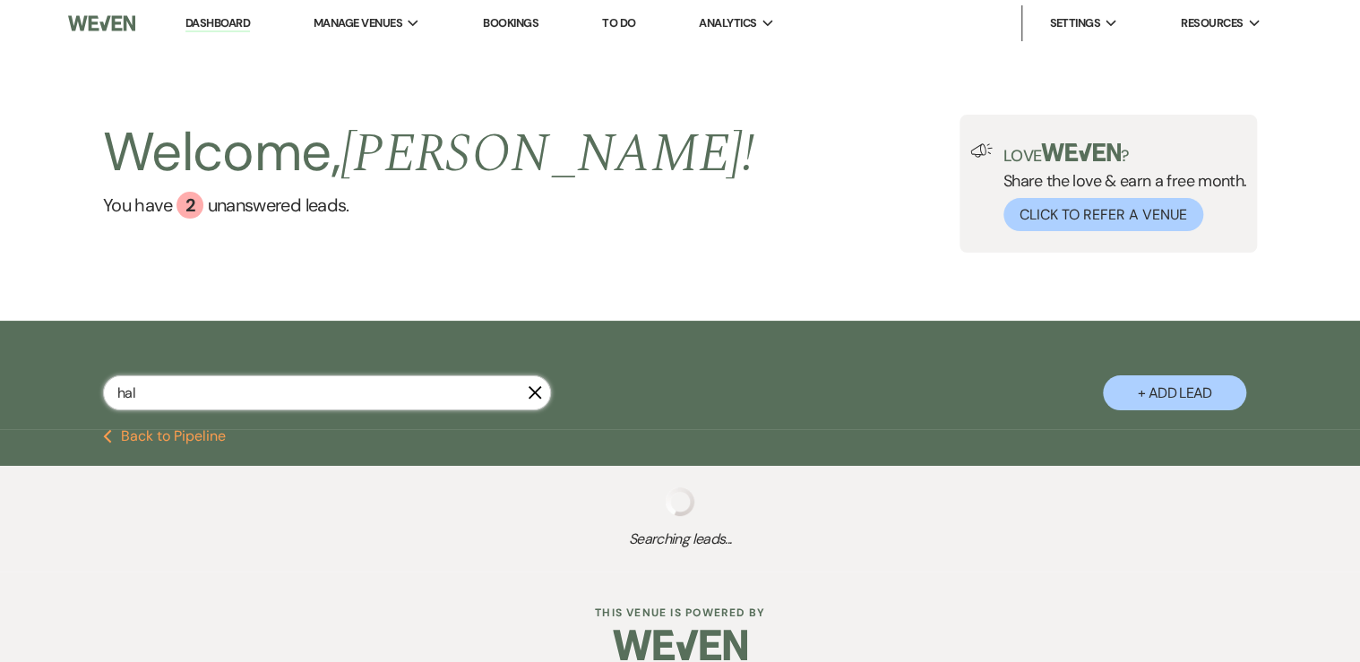
select select "8"
select select "6"
select select "8"
select select "5"
select select "8"
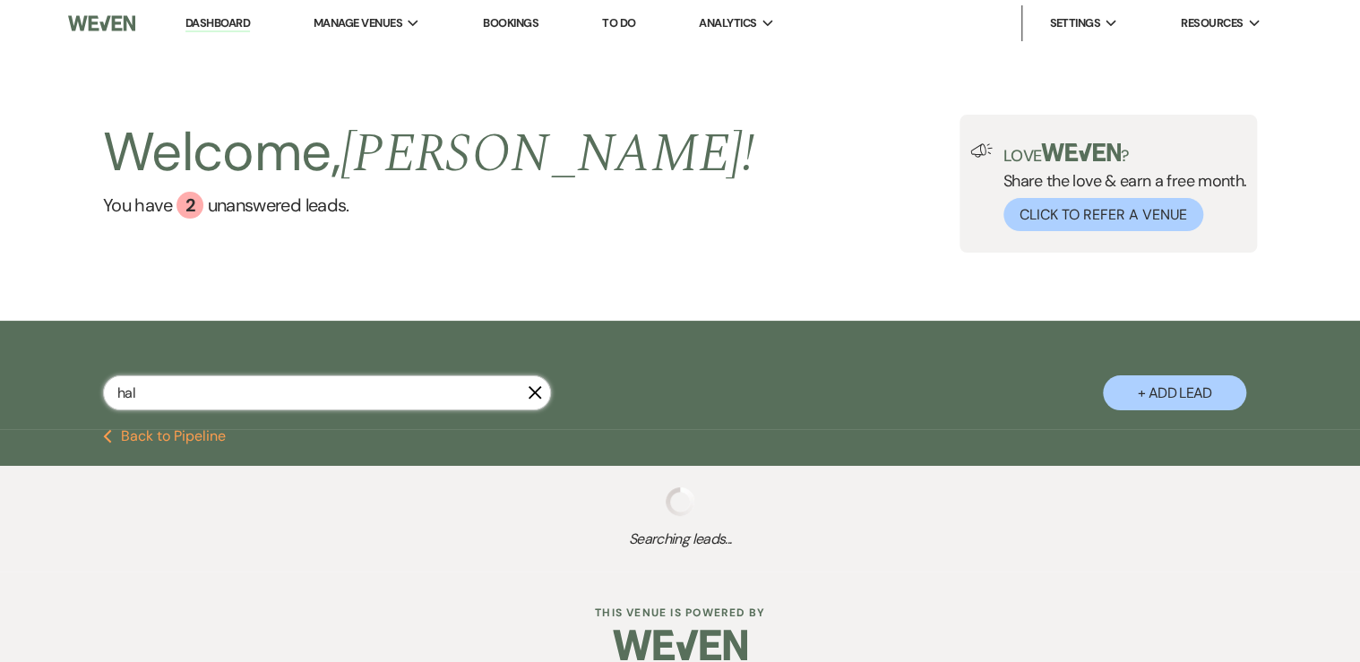
select select "7"
select select "8"
select select "5"
select select "8"
select select "5"
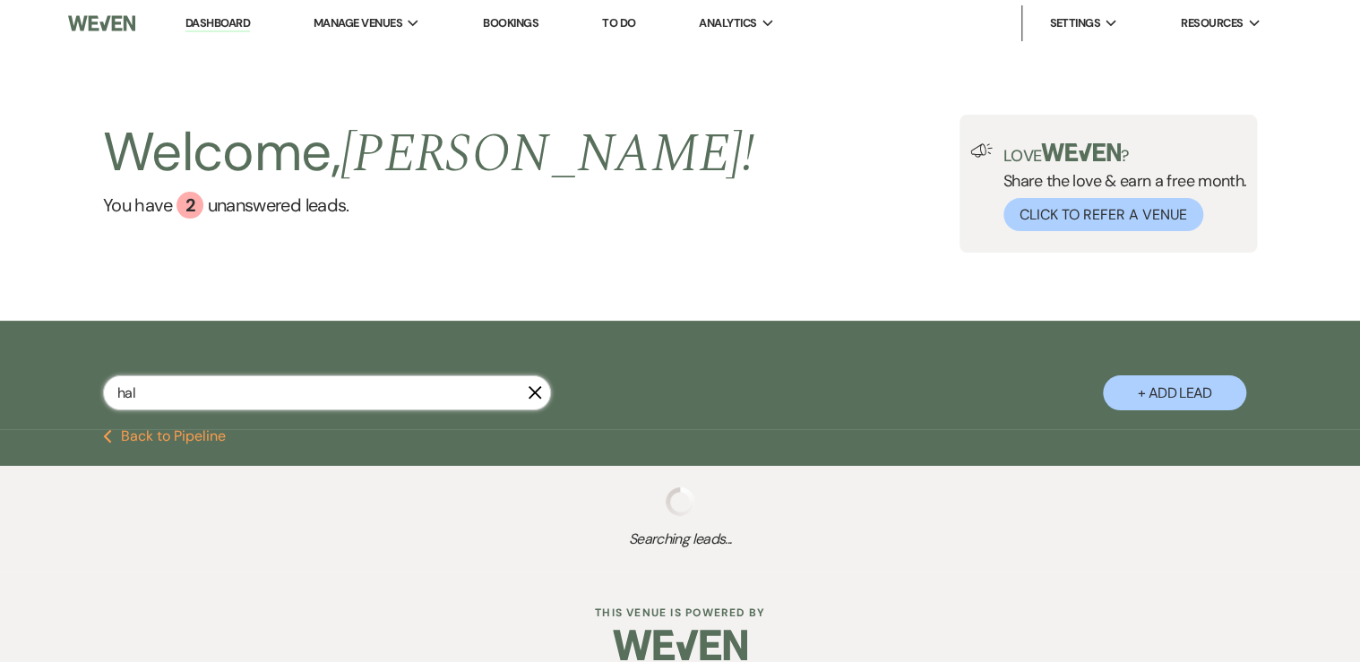
select select "8"
select select "5"
select select "8"
select select "5"
select select "8"
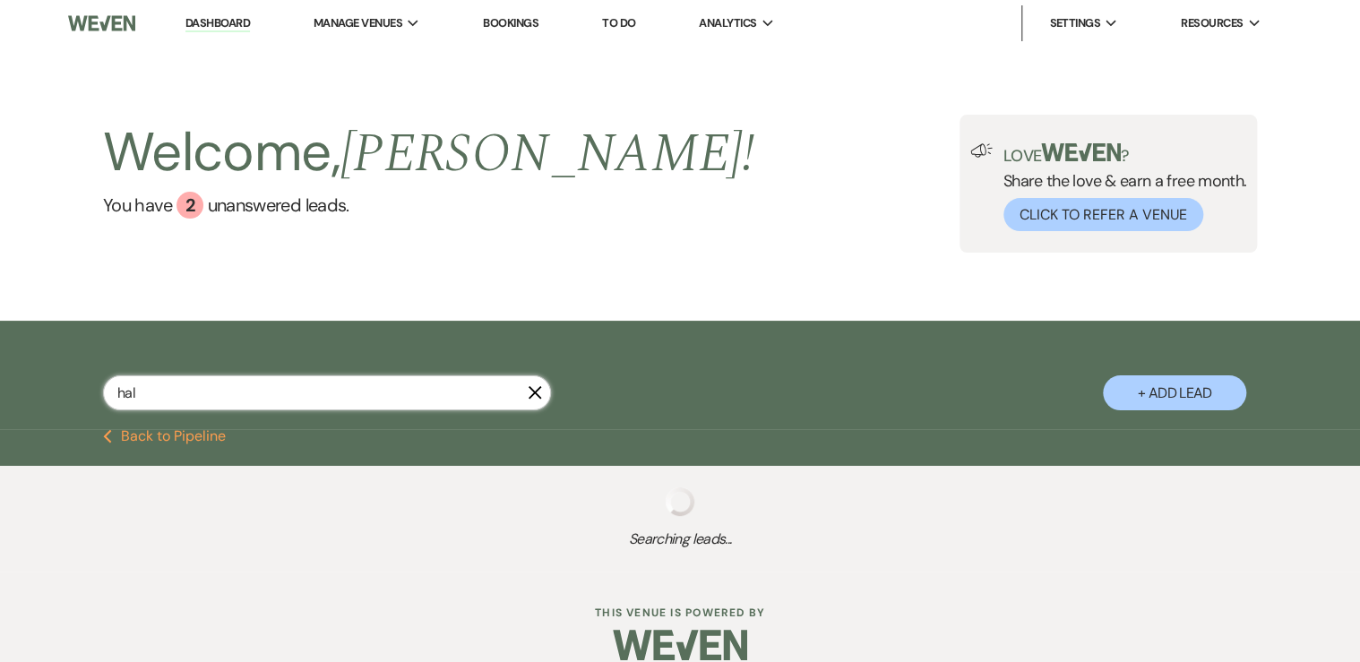
select select "5"
select select "8"
select select "5"
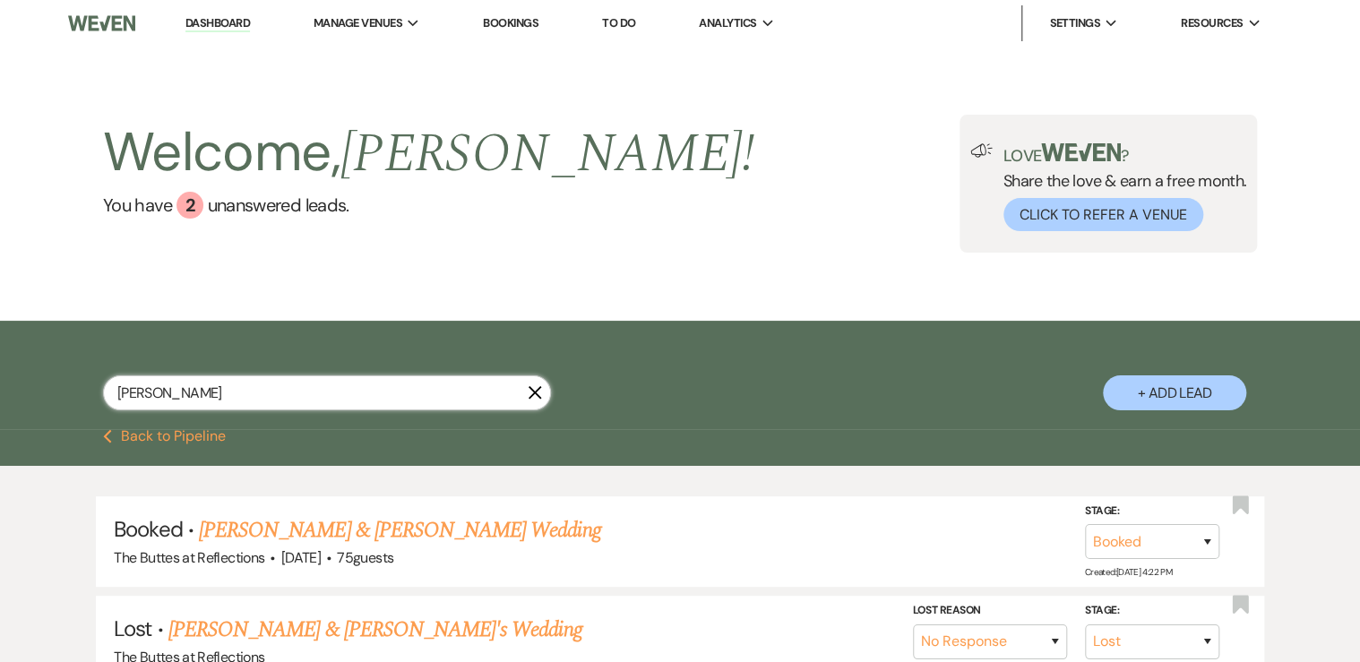
type input "[PERSON_NAME]"
select select "8"
select select "5"
select select "8"
select select "6"
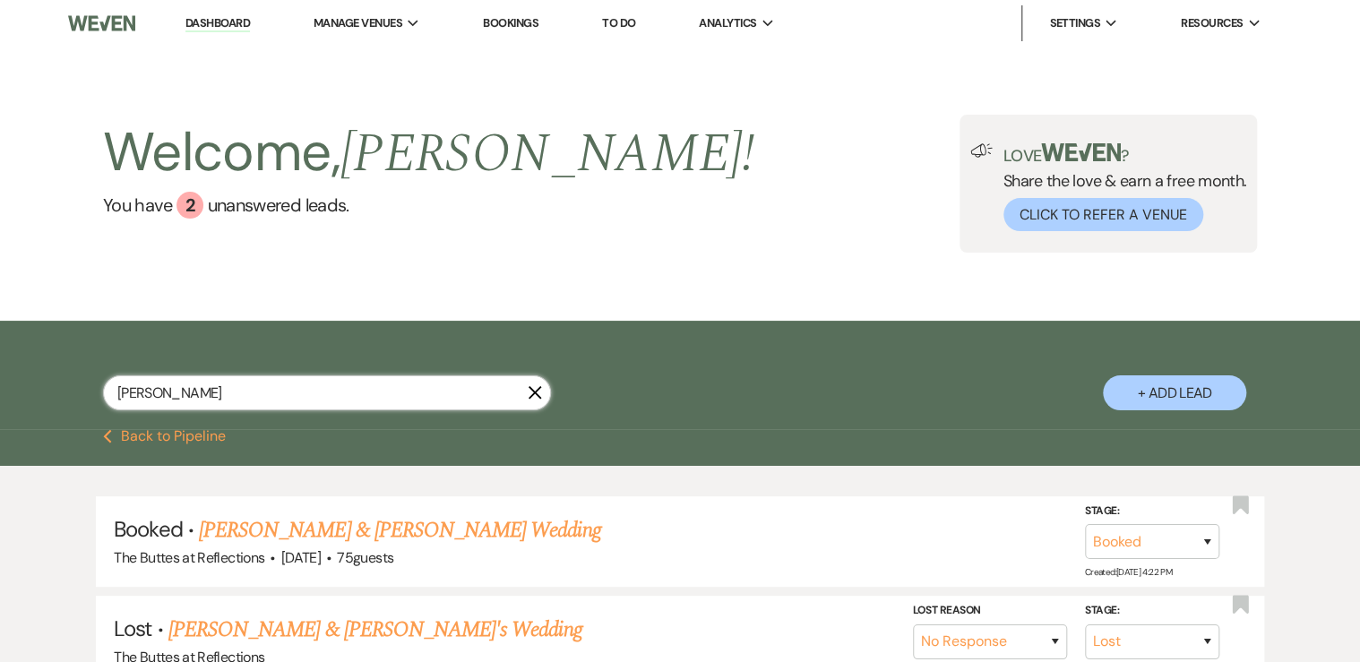
select select "8"
select select "5"
select select "8"
select select "6"
select select "8"
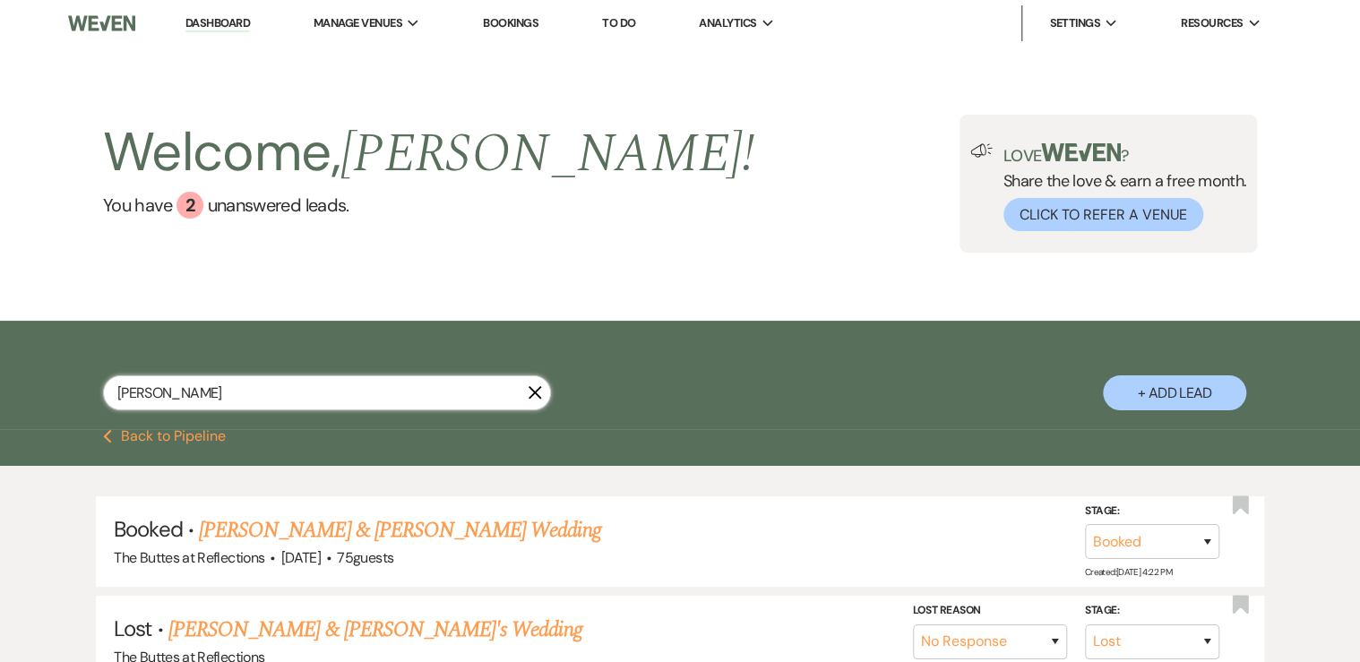
select select "5"
select select "8"
select select "7"
select select "8"
select select "5"
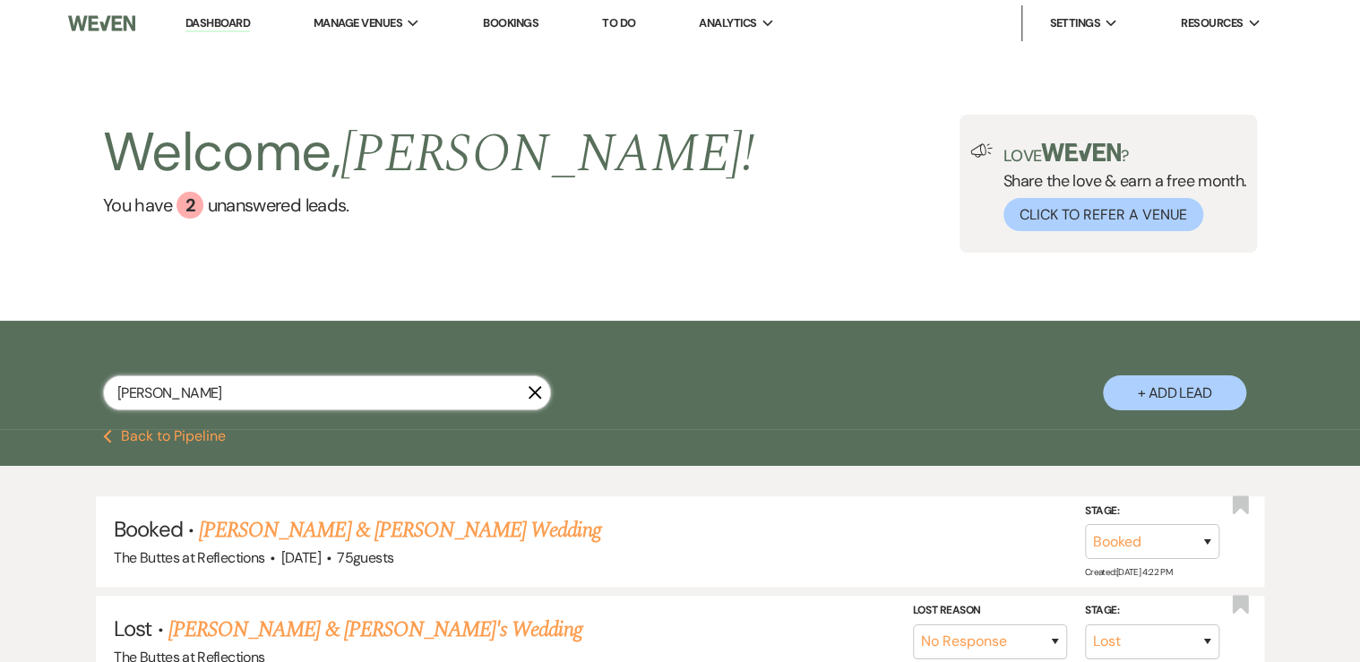
select select "8"
select select "5"
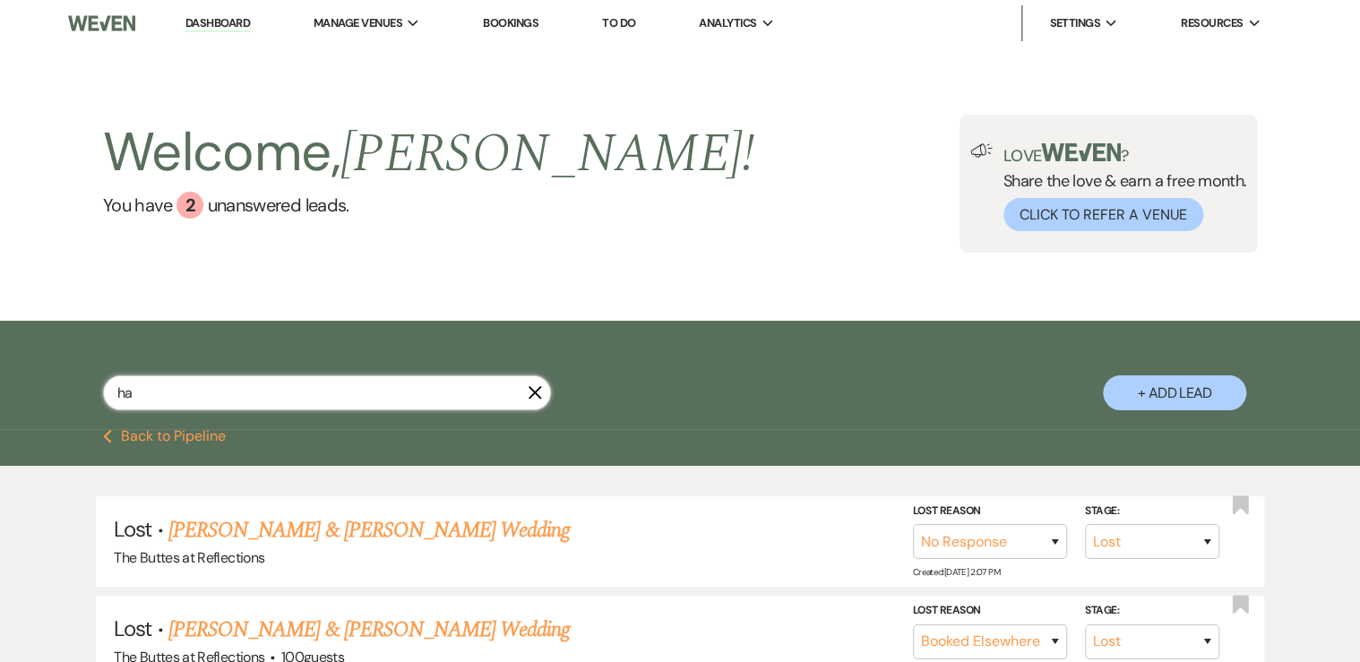
type input "h"
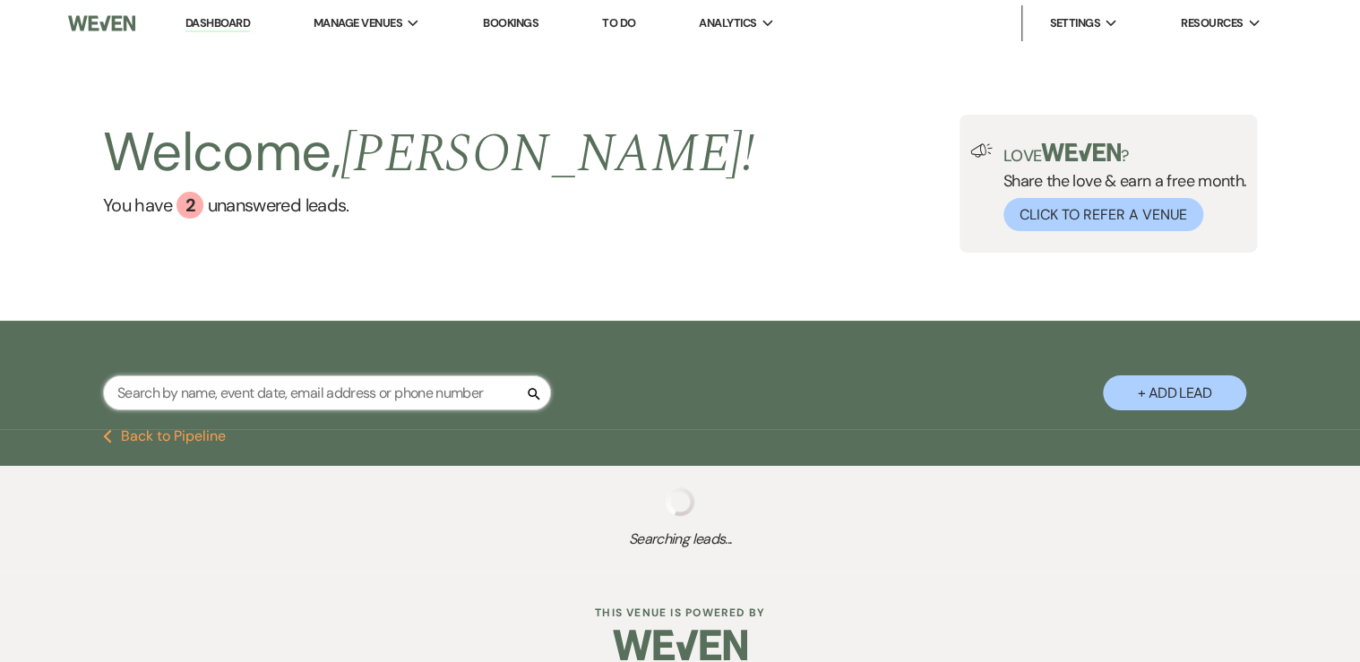
select select "8"
select select "5"
select select "8"
select select "6"
select select "8"
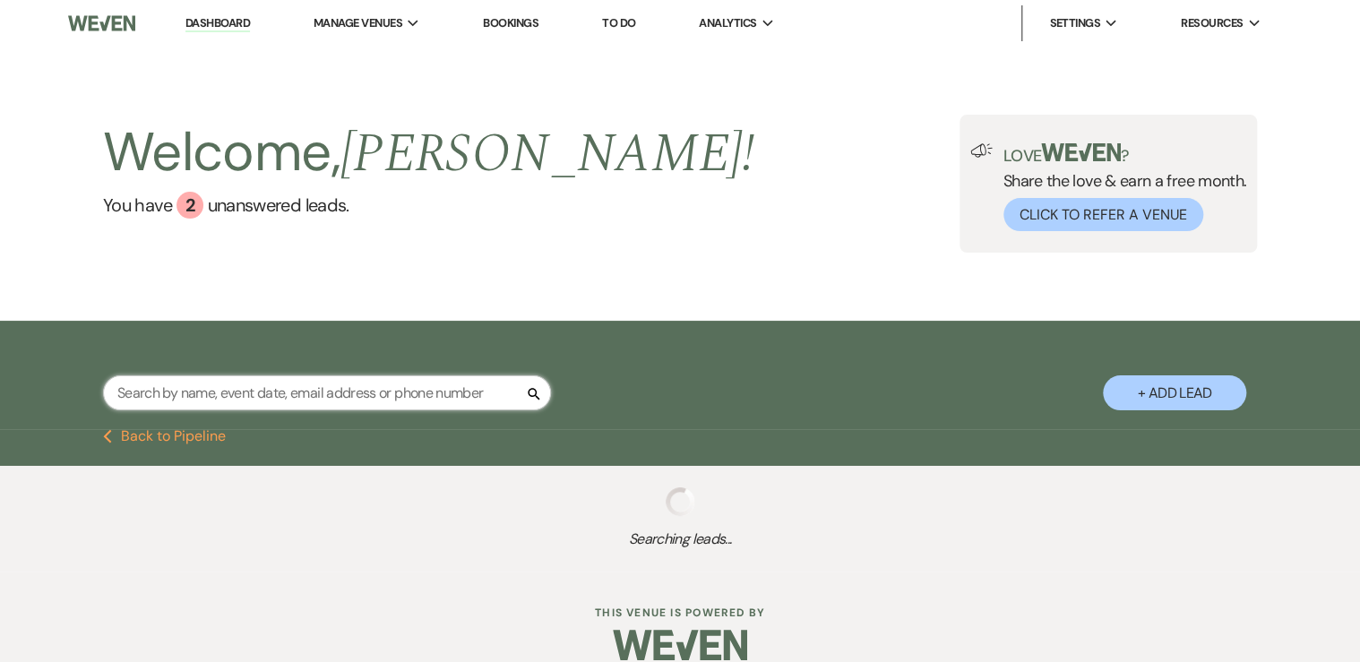
select select "5"
